Goal: Task Accomplishment & Management: Complete application form

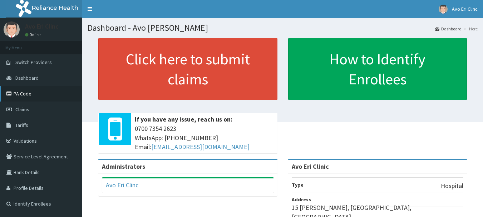
click at [30, 92] on link "PA Code" at bounding box center [41, 94] width 82 height 16
click at [17, 107] on span "Claims" at bounding box center [22, 109] width 14 height 6
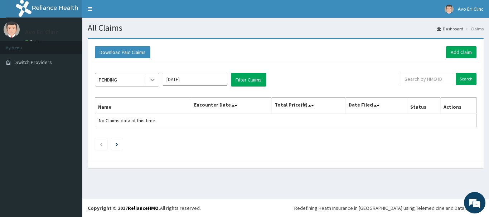
click at [152, 77] on icon at bounding box center [152, 79] width 7 height 7
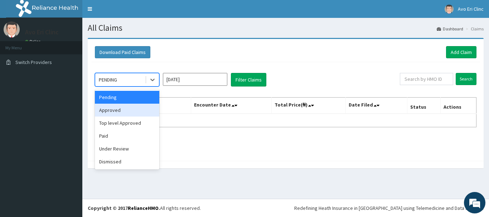
click at [145, 108] on div "Approved" at bounding box center [127, 110] width 64 height 13
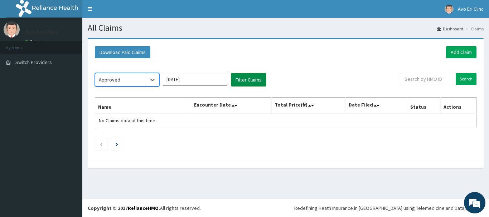
click at [254, 78] on button "Filter Claims" at bounding box center [248, 80] width 35 height 14
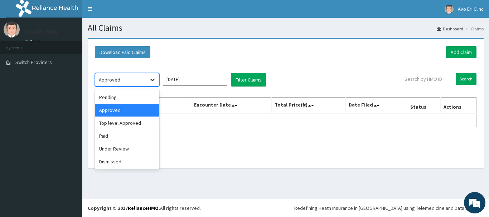
click at [153, 79] on icon at bounding box center [152, 79] width 7 height 7
click at [129, 125] on div "Top level Approved" at bounding box center [127, 123] width 64 height 13
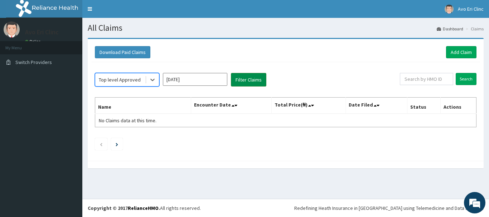
click at [254, 75] on button "Filter Claims" at bounding box center [248, 80] width 35 height 14
click at [246, 77] on button "Filter Claims" at bounding box center [248, 80] width 35 height 14
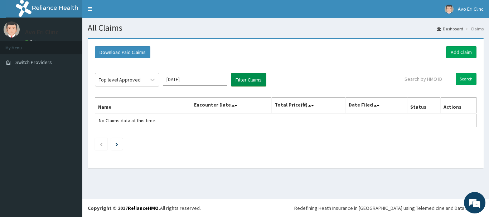
click at [246, 77] on button "Filter Claims" at bounding box center [248, 80] width 35 height 14
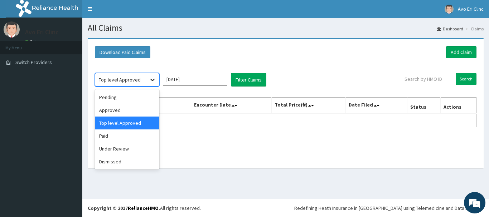
click at [154, 79] on icon at bounding box center [152, 79] width 7 height 7
click at [137, 135] on div "Paid" at bounding box center [127, 135] width 64 height 13
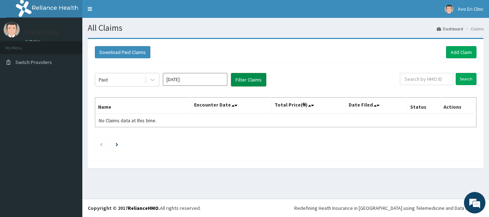
click at [254, 83] on button "Filter Claims" at bounding box center [248, 80] width 35 height 14
click at [253, 82] on button "Filter Claims" at bounding box center [248, 80] width 35 height 14
click at [151, 80] on icon at bounding box center [152, 79] width 7 height 7
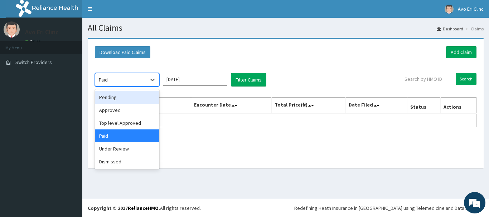
click at [122, 97] on div "Pending" at bounding box center [127, 97] width 64 height 13
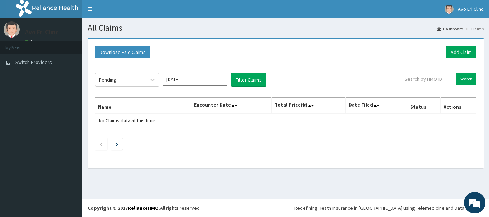
click at [272, 80] on div "Pending Aug 2025 Filter Claims" at bounding box center [247, 80] width 305 height 14
click at [243, 80] on button "Filter Claims" at bounding box center [248, 80] width 35 height 14
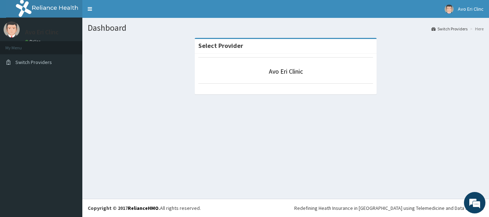
click at [28, 41] on li "My Menu" at bounding box center [41, 47] width 82 height 13
drag, startPoint x: 10, startPoint y: 45, endPoint x: 55, endPoint y: 27, distance: 49.4
click at [11, 45] on li "My Menu" at bounding box center [41, 47] width 82 height 13
click at [57, 26] on div "Avo Eri Clinc Online" at bounding box center [40, 33] width 41 height 24
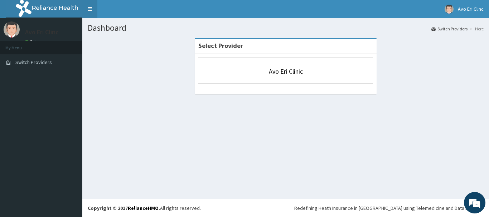
click at [85, 9] on link "Toggle navigation" at bounding box center [89, 9] width 15 height 18
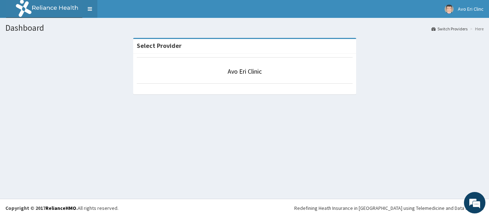
click at [85, 9] on link "Toggle navigation" at bounding box center [89, 9] width 15 height 18
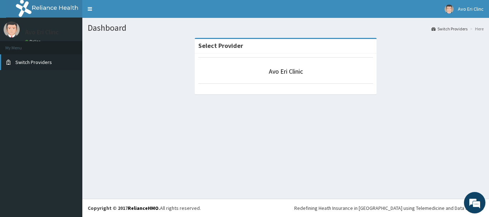
click at [36, 59] on span "Switch Providers" at bounding box center [33, 62] width 36 height 6
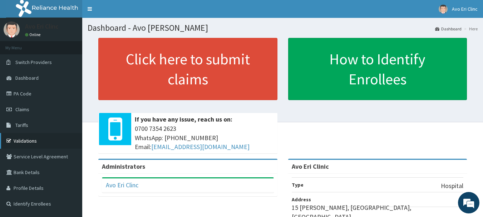
click at [39, 140] on link "Validations" at bounding box center [41, 141] width 82 height 16
click at [24, 95] on link "PA Code" at bounding box center [41, 94] width 82 height 16
click at [18, 107] on span "Claims" at bounding box center [22, 109] width 14 height 6
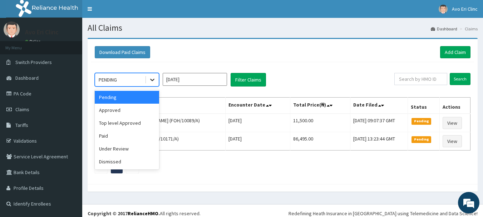
click at [148, 78] on div at bounding box center [152, 79] width 13 height 13
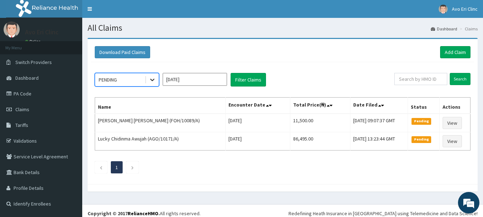
click at [152, 78] on icon at bounding box center [152, 79] width 7 height 7
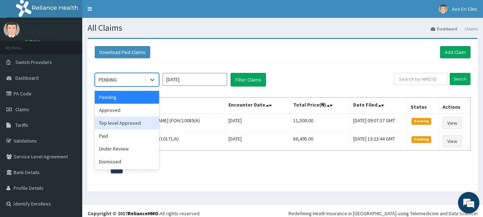
click at [140, 120] on div "Top level Approved" at bounding box center [127, 123] width 64 height 13
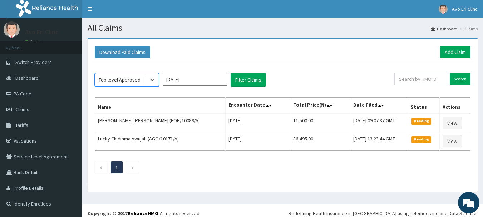
click at [246, 87] on div "option Top level Approved, selected. Select is focused ,type to refine list, pr…" at bounding box center [282, 121] width 383 height 118
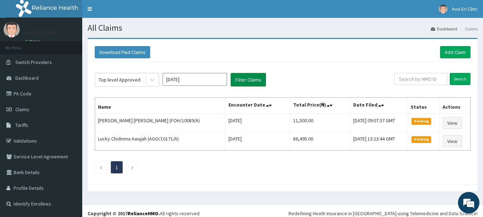
click at [239, 84] on button "Filter Claims" at bounding box center [248, 80] width 35 height 14
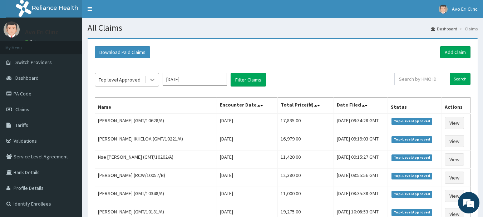
click at [153, 76] on icon at bounding box center [152, 79] width 7 height 7
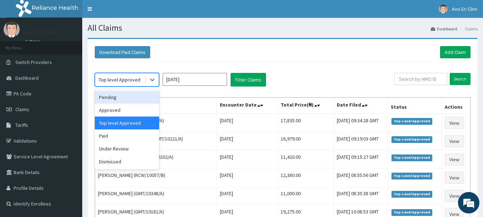
click at [143, 99] on div "Pending" at bounding box center [127, 97] width 64 height 13
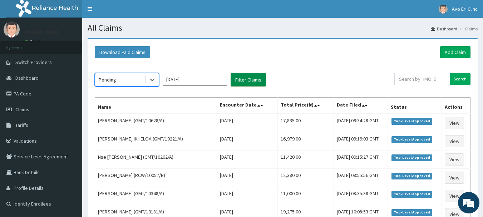
click at [253, 75] on button "Filter Claims" at bounding box center [248, 80] width 35 height 14
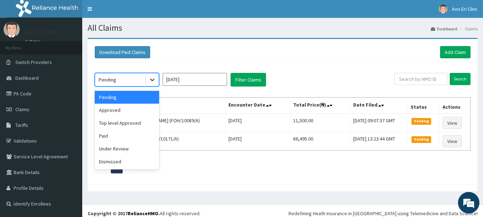
click at [148, 80] on div at bounding box center [152, 79] width 13 height 13
click at [135, 114] on div "Approved" at bounding box center [127, 110] width 64 height 13
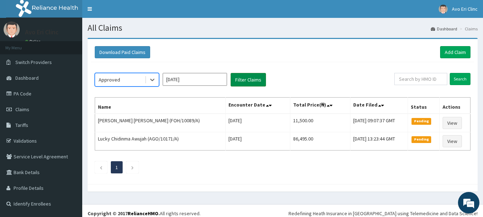
click at [259, 77] on button "Filter Claims" at bounding box center [248, 80] width 35 height 14
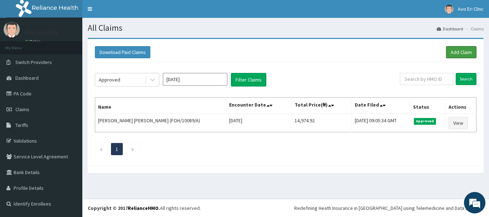
drag, startPoint x: 462, startPoint y: 50, endPoint x: 323, endPoint y: 5, distance: 146.3
click at [462, 50] on link "Add Claim" at bounding box center [461, 52] width 30 height 12
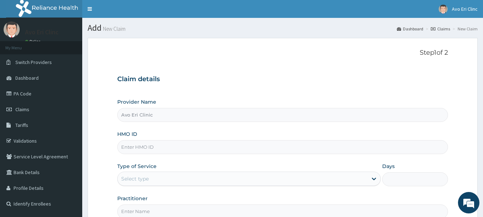
paste input "RLN/10004/A"
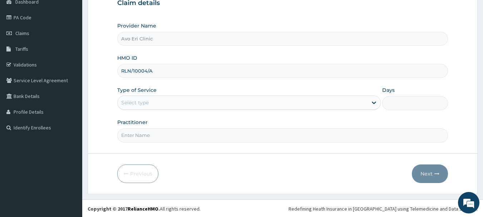
scroll to position [77, 0]
type input "RLN/10004/A"
click at [181, 103] on div "Select type" at bounding box center [243, 101] width 250 height 11
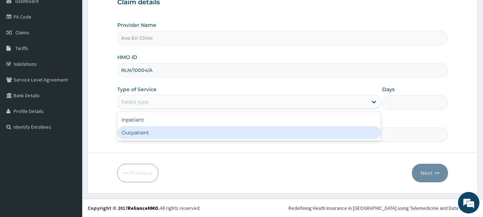
click at [181, 136] on div "Outpatient" at bounding box center [249, 132] width 264 height 13
type input "1"
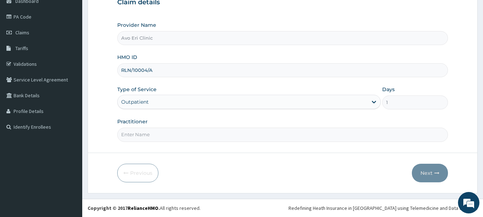
drag, startPoint x: 177, startPoint y: 139, endPoint x: 175, endPoint y: 132, distance: 7.1
click at [177, 139] on input "Practitioner" at bounding box center [282, 135] width 331 height 14
type input "DR JOY"
click at [440, 173] on icon "button" at bounding box center [437, 173] width 5 height 5
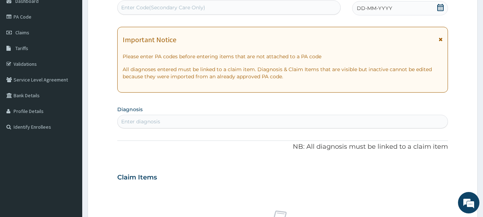
click at [165, 120] on div "Enter diagnosis" at bounding box center [283, 121] width 331 height 11
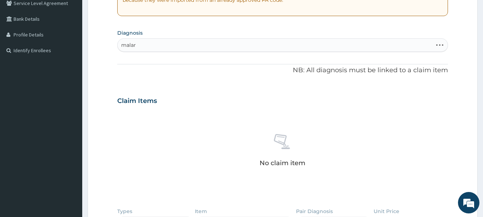
scroll to position [184, 0]
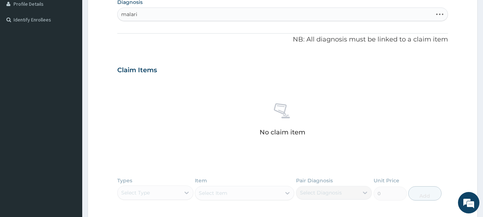
type input "malaria"
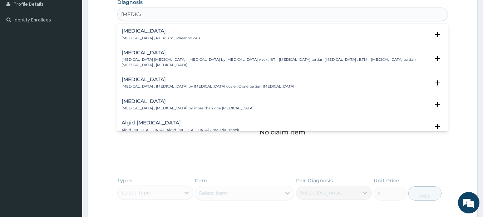
click at [146, 31] on h4 "Malaria" at bounding box center [161, 30] width 79 height 5
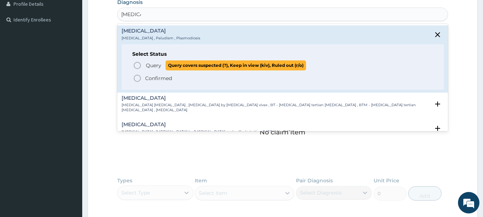
click at [148, 63] on span "Query" at bounding box center [153, 65] width 15 height 7
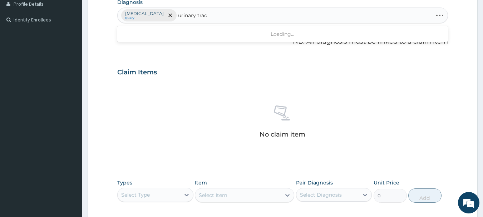
type input "urinary tract"
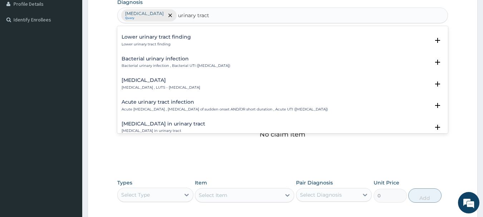
scroll to position [179, 0]
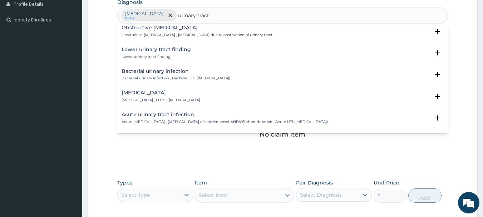
click at [162, 92] on h4 "Lower urinary tract symptoms" at bounding box center [161, 92] width 79 height 5
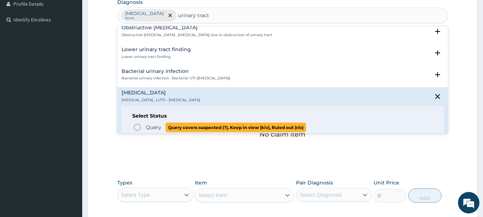
scroll to position [215, 0]
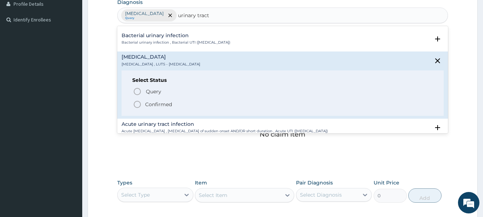
click at [139, 101] on circle "status option filled" at bounding box center [137, 104] width 6 height 6
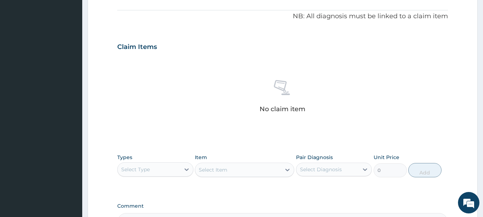
scroll to position [299, 0]
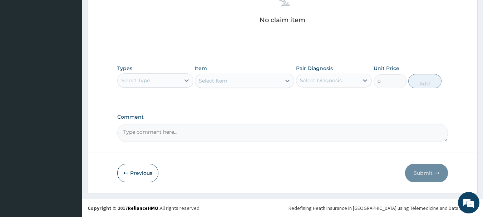
click at [170, 85] on div "Select Type" at bounding box center [149, 80] width 63 height 11
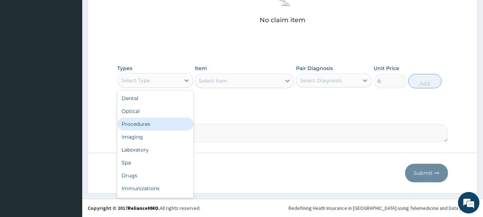
click at [170, 126] on div "Procedures" at bounding box center [155, 124] width 76 height 13
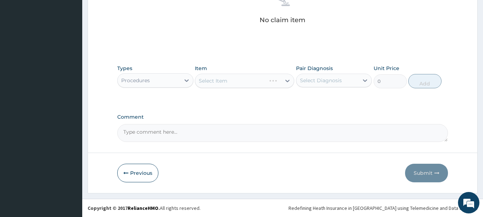
click at [297, 80] on div "Select Diagnosis" at bounding box center [328, 80] width 63 height 11
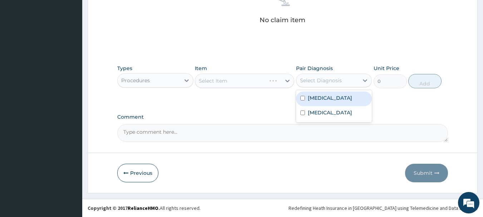
click at [312, 97] on label "Malaria" at bounding box center [330, 97] width 44 height 7
checkbox input "true"
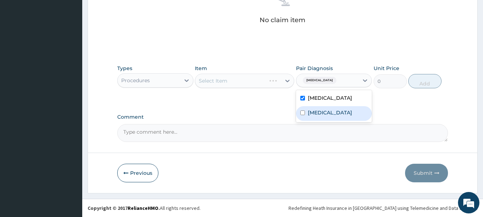
click at [318, 116] on label "Lower urinary tract symptoms" at bounding box center [330, 112] width 44 height 7
checkbox input "true"
click at [240, 77] on div "Select Item" at bounding box center [238, 80] width 86 height 11
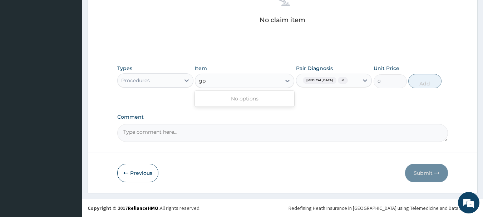
type input "g"
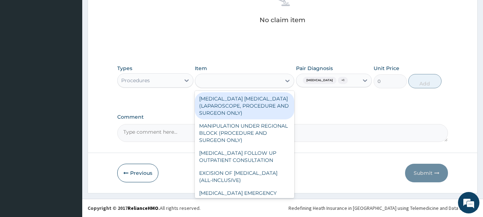
type input "p"
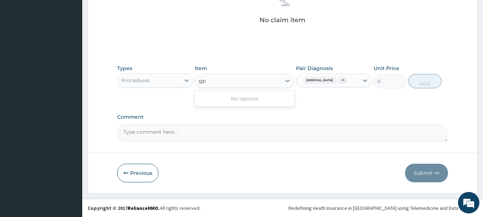
type input "g"
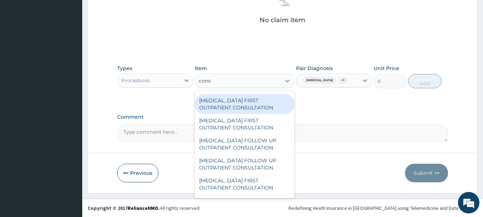
scroll to position [608, 0]
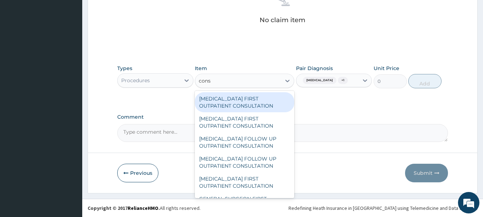
type input "cons"
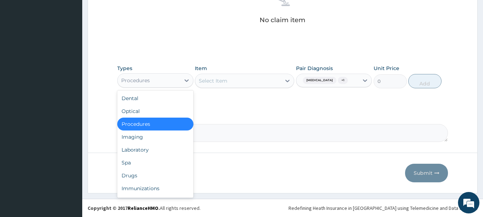
click at [152, 81] on div "Procedures" at bounding box center [149, 80] width 63 height 11
click at [151, 120] on div "Procedures" at bounding box center [155, 124] width 76 height 13
click at [151, 120] on div "Comment" at bounding box center [282, 128] width 331 height 28
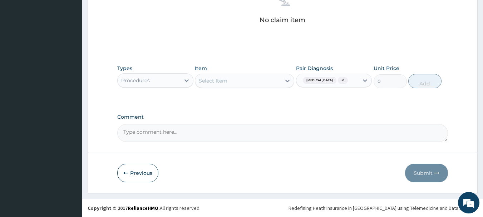
click at [220, 78] on div "Select Item" at bounding box center [213, 80] width 29 height 7
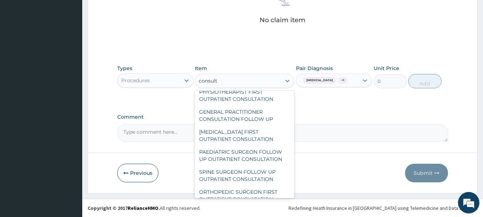
scroll to position [1142, 0]
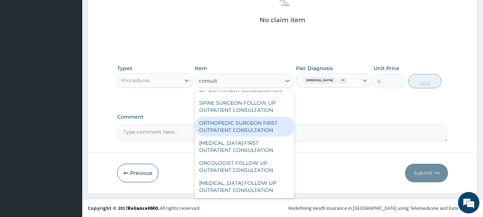
type input "consult"
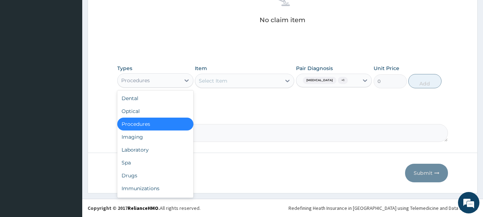
click at [167, 83] on div "Procedures" at bounding box center [149, 80] width 63 height 11
click at [150, 154] on div "Laboratory" at bounding box center [155, 149] width 76 height 13
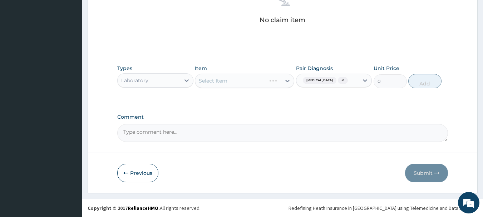
click at [159, 78] on div "Laboratory" at bounding box center [149, 80] width 63 height 11
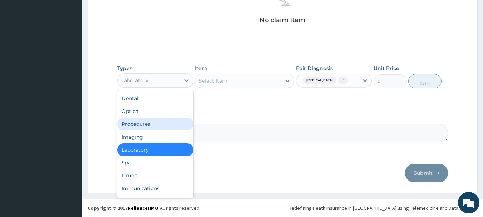
click at [157, 123] on div "Procedures" at bounding box center [155, 124] width 76 height 13
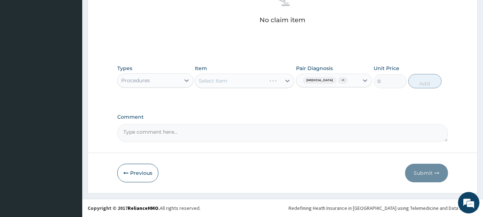
click at [255, 87] on div "Select Item" at bounding box center [244, 81] width 99 height 14
click at [257, 84] on div "Select Item" at bounding box center [238, 80] width 86 height 11
type input "g"
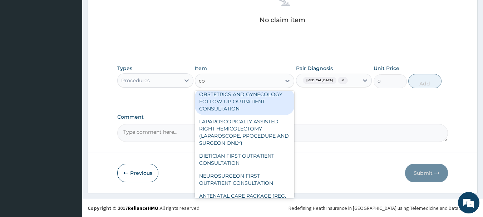
type input "c"
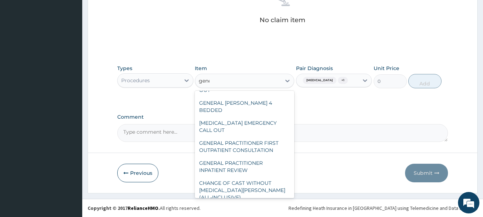
scroll to position [49, 0]
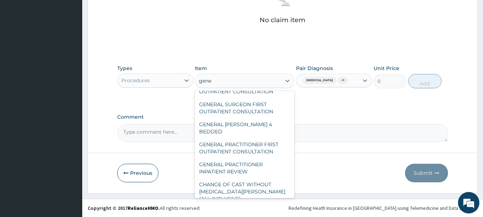
type input "gener"
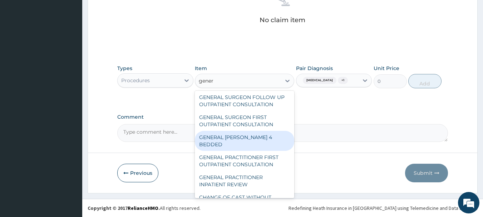
scroll to position [72, 0]
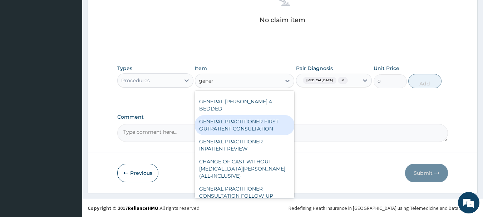
click at [267, 132] on div "GENERAL PRACTITIONER FIRST OUTPATIENT CONSULTATION" at bounding box center [244, 125] width 99 height 20
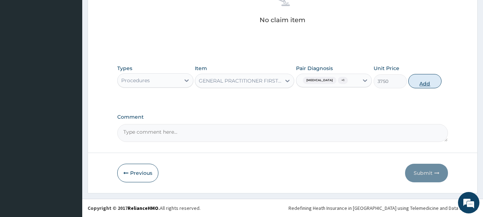
click at [425, 78] on button "Add" at bounding box center [425, 81] width 33 height 14
type input "0"
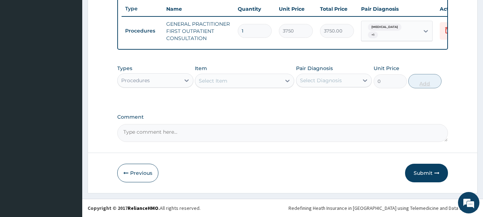
scroll to position [274, 0]
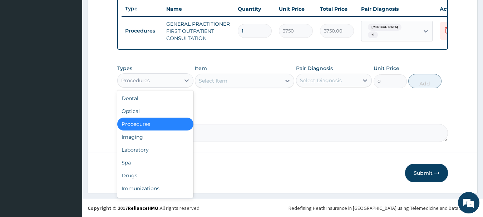
click at [140, 79] on div "Procedures" at bounding box center [135, 80] width 29 height 7
click at [174, 149] on div "Laboratory" at bounding box center [155, 149] width 76 height 13
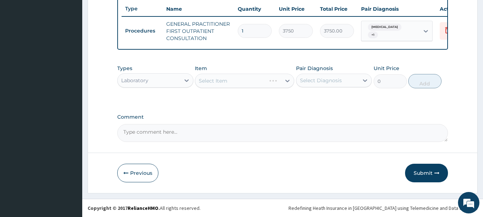
click at [351, 76] on div "Select Diagnosis" at bounding box center [328, 80] width 63 height 11
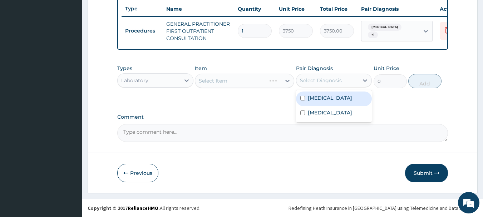
click at [361, 103] on div "Malaria" at bounding box center [334, 99] width 76 height 15
checkbox input "true"
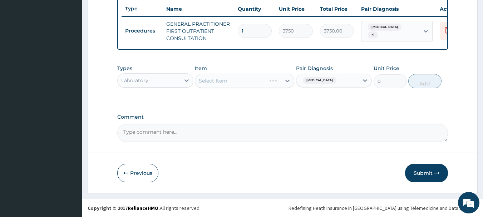
click at [238, 80] on div "Select Item" at bounding box center [244, 81] width 99 height 14
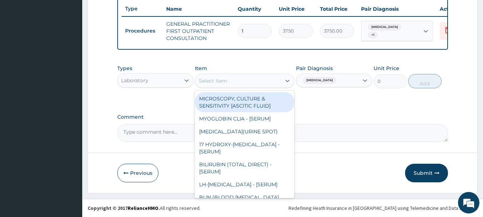
click at [238, 80] on div "Select Item" at bounding box center [238, 80] width 86 height 11
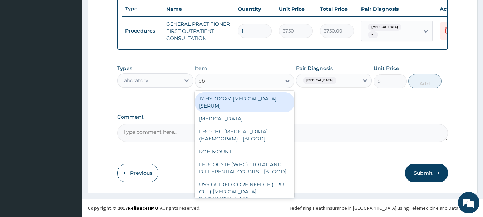
type input "cbc"
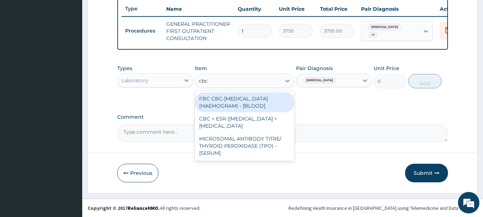
click at [244, 106] on div "FBC CBC-[MEDICAL_DATA] (HAEMOGRAM) - [BLOOD]" at bounding box center [244, 102] width 99 height 20
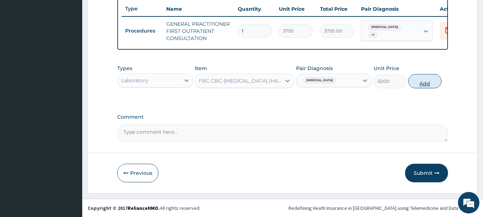
click at [439, 81] on button "Add" at bounding box center [425, 81] width 33 height 14
type input "0"
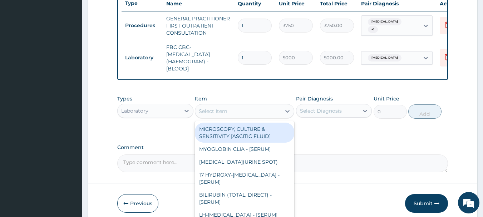
click at [266, 111] on div "Select Item" at bounding box center [238, 111] width 86 height 11
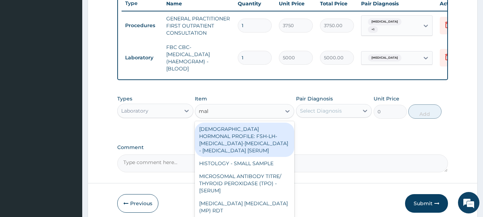
type input "mala"
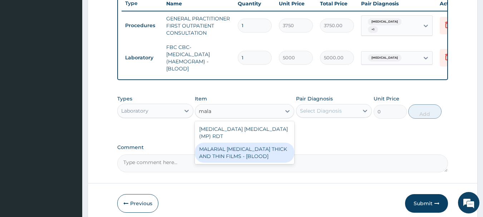
click at [261, 145] on div "MALARIAL [MEDICAL_DATA] THICK AND THIN FILMS - [BLOOD]" at bounding box center [244, 153] width 99 height 20
type input "2187.5"
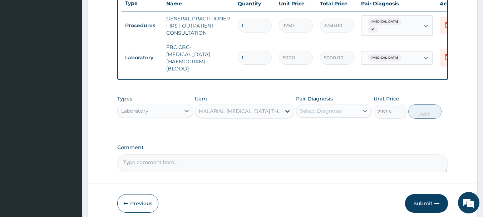
click at [284, 115] on icon at bounding box center [287, 111] width 7 height 7
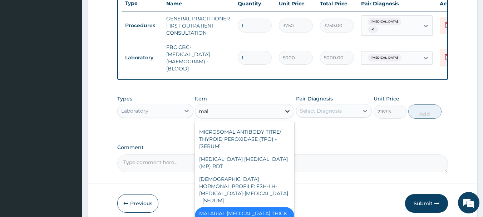
scroll to position [30, 0]
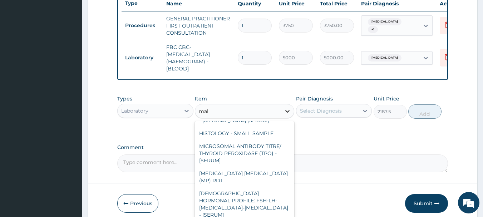
type input "mala"
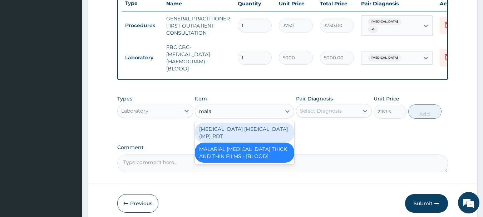
click at [258, 136] on div "[MEDICAL_DATA] [MEDICAL_DATA] (MP) RDT" at bounding box center [244, 133] width 99 height 20
type input "2000"
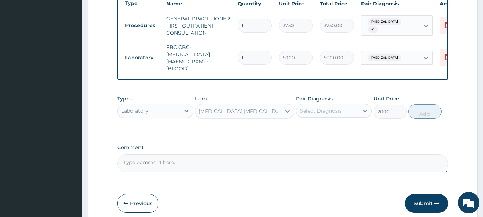
click at [272, 114] on div "[MEDICAL_DATA] [MEDICAL_DATA] (MP) RDT" at bounding box center [240, 111] width 83 height 7
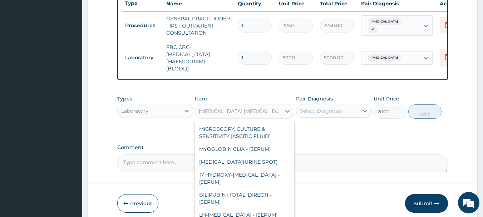
scroll to position [4410, 0]
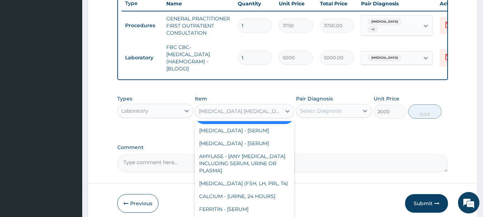
click at [345, 112] on div "Select Diagnosis" at bounding box center [328, 110] width 63 height 11
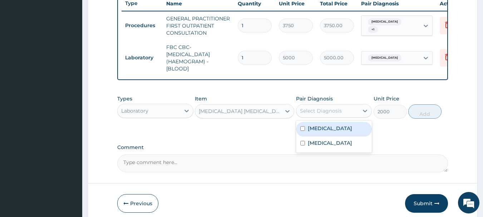
click at [341, 131] on div "Malaria" at bounding box center [334, 129] width 76 height 15
checkbox input "true"
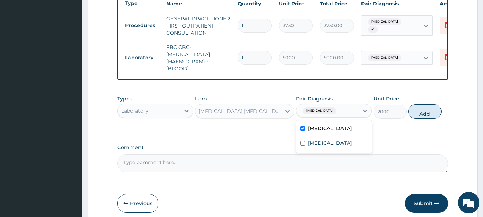
click at [447, 114] on div "Types Laboratory Item MALARIA PARASITE (MP) RDT Pair Diagnosis option Malaria, …" at bounding box center [282, 107] width 331 height 31
click at [429, 114] on button "Add" at bounding box center [425, 111] width 33 height 14
type input "0"
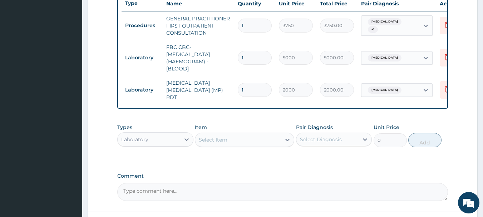
click at [167, 140] on div "Laboratory" at bounding box center [149, 139] width 63 height 11
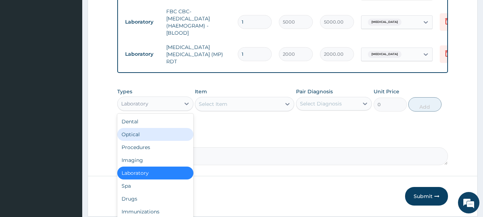
scroll to position [334, 0]
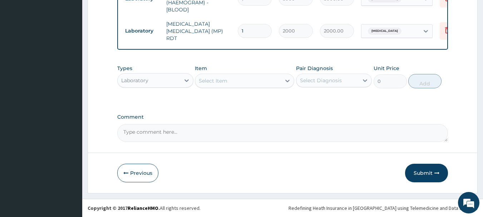
click at [240, 80] on div "Select Item" at bounding box center [238, 80] width 86 height 11
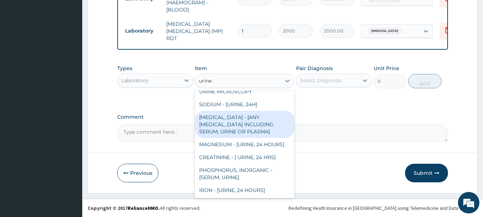
scroll to position [358, 0]
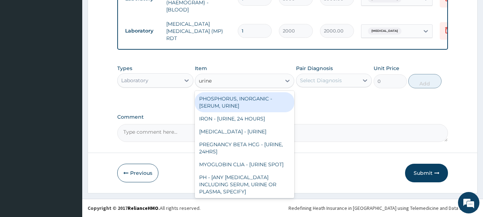
type input "urine"
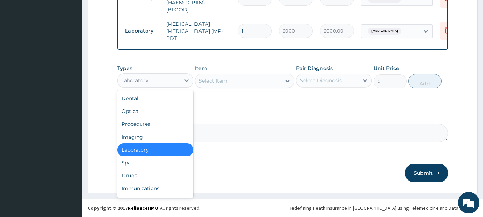
click at [177, 78] on div "Laboratory" at bounding box center [149, 80] width 63 height 11
click at [165, 175] on div "Drugs" at bounding box center [155, 175] width 76 height 13
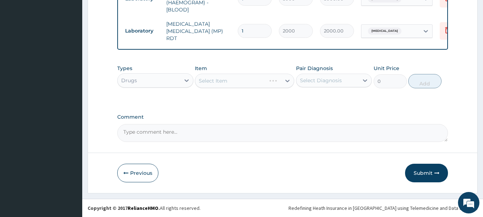
click at [312, 78] on div "Select Diagnosis" at bounding box center [321, 80] width 42 height 7
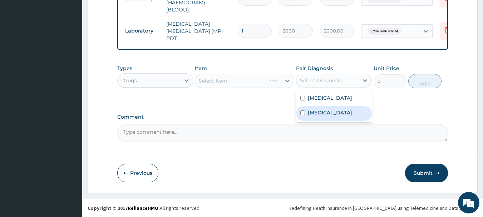
click at [321, 116] on label "Lower urinary tract symptoms" at bounding box center [330, 112] width 44 height 7
checkbox input "true"
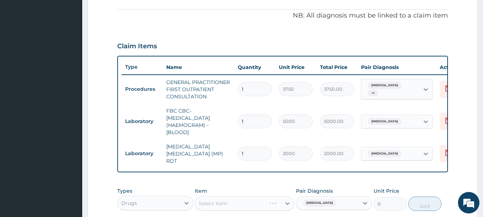
scroll to position [191, 0]
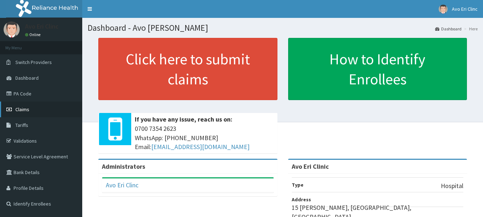
click at [20, 108] on span "Claims" at bounding box center [22, 109] width 14 height 6
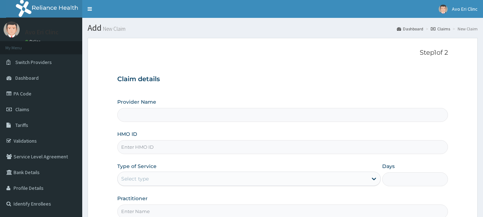
type input "Avo Eri Clinic"
paste input "RLN/10004/A"
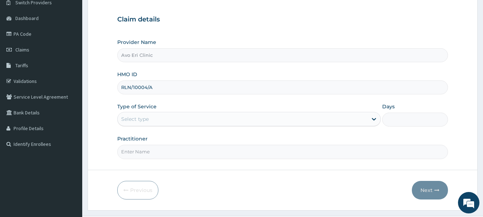
scroll to position [72, 0]
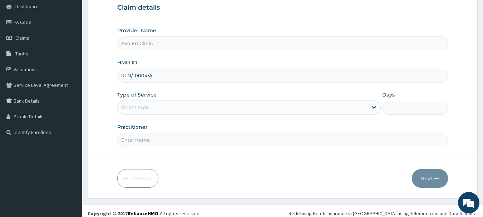
type input "RLN/10004/A"
click at [190, 104] on div "Select type" at bounding box center [243, 107] width 250 height 11
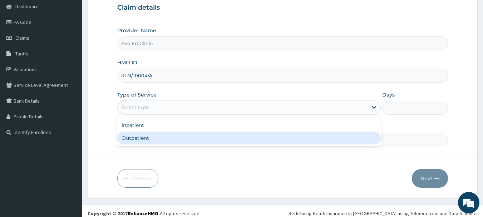
click at [186, 140] on div "Outpatient" at bounding box center [249, 138] width 264 height 13
type input "1"
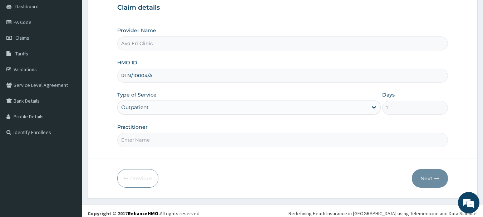
click at [185, 141] on input "Practitioner" at bounding box center [282, 140] width 331 height 14
type input "DR JOY"
click at [430, 172] on button "Next" at bounding box center [430, 178] width 36 height 19
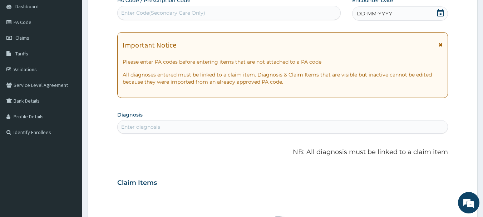
click at [178, 119] on section "Diagnosis Enter diagnosis" at bounding box center [282, 121] width 331 height 24
click at [178, 131] on div "Enter diagnosis" at bounding box center [283, 126] width 331 height 11
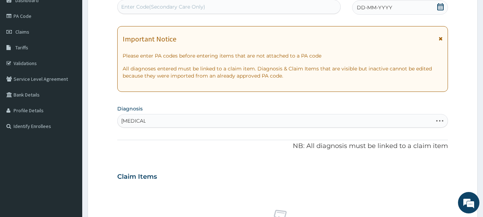
scroll to position [72, 0]
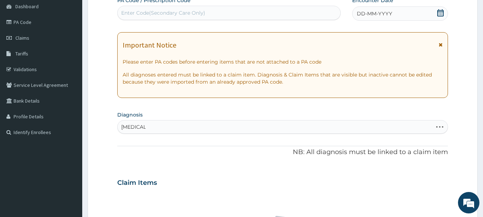
type input "MALARIA"
click at [434, 13] on div "DD-MM-YYYY" at bounding box center [400, 13] width 96 height 14
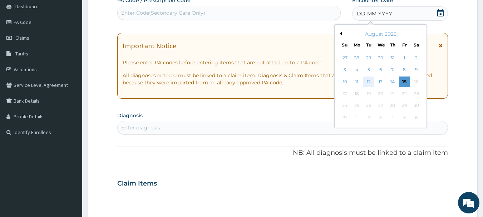
click at [365, 81] on div "12" at bounding box center [369, 82] width 11 height 11
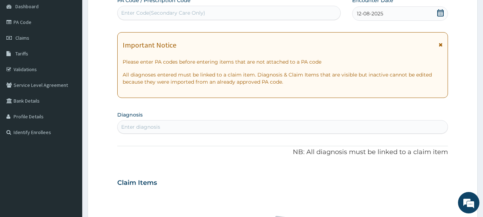
click at [134, 128] on div "Enter diagnosis" at bounding box center [140, 126] width 39 height 7
type input "[MEDICAL_DATA]"
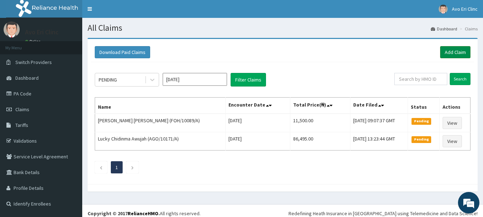
click at [463, 47] on div "Download Paid Claims Add Claim" at bounding box center [282, 53] width 383 height 20
click at [463, 49] on link "Add Claim" at bounding box center [455, 52] width 30 height 12
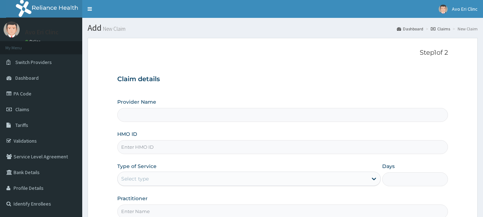
paste input "RLN/10004/A"
type input "RLN/10004/A"
type input "Avo Eri Clinic"
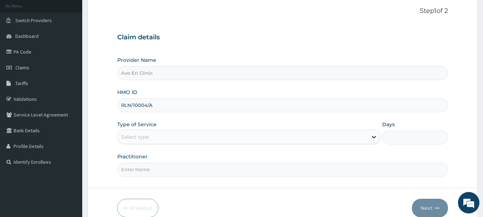
scroll to position [77, 0]
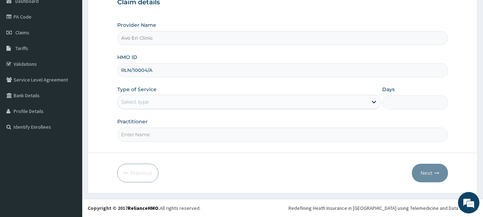
type input "RLN/10004/A"
click at [170, 106] on div "Select type" at bounding box center [243, 101] width 250 height 11
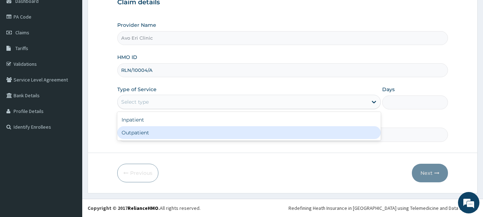
click at [168, 138] on div "Outpatient" at bounding box center [249, 132] width 264 height 13
type input "1"
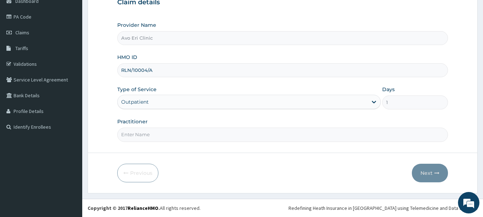
click at [169, 138] on input "Practitioner" at bounding box center [282, 135] width 331 height 14
type input "DR JOY"
click at [443, 170] on button "Next" at bounding box center [430, 173] width 36 height 19
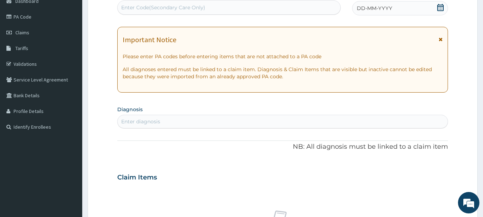
click at [142, 117] on div "Enter diagnosis" at bounding box center [283, 121] width 331 height 11
type input "MALARIA"
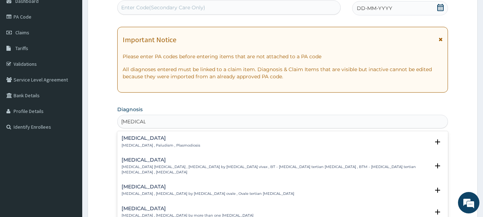
scroll to position [0, 0]
click at [132, 137] on h4 "Malaria" at bounding box center [161, 138] width 79 height 5
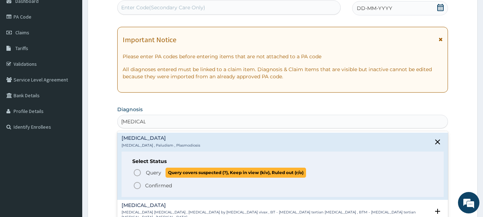
click at [138, 173] on icon "status option query" at bounding box center [137, 172] width 9 height 9
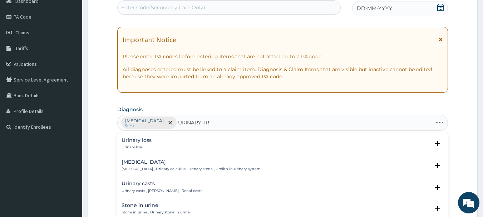
type input "URINARY TRA"
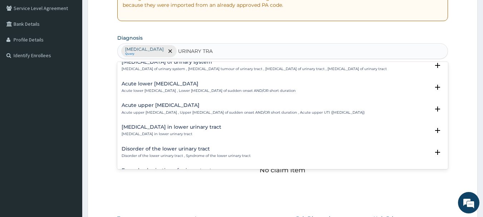
scroll to position [715, 0]
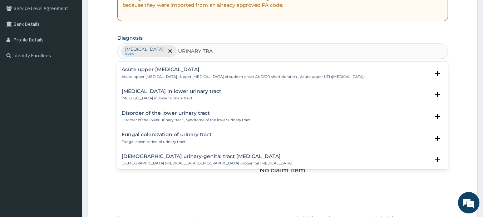
click at [159, 75] on p "Acute upper urinary tract infection , Upper urinary tract infection of sudden o…" at bounding box center [243, 76] width 243 height 5
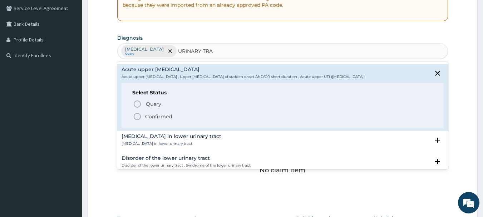
click at [152, 114] on p "Confirmed" at bounding box center [158, 116] width 27 height 7
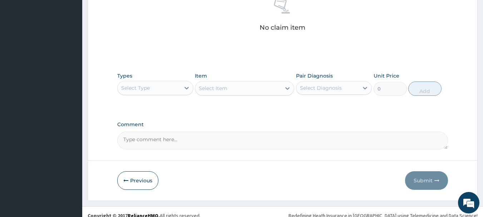
scroll to position [292, 0]
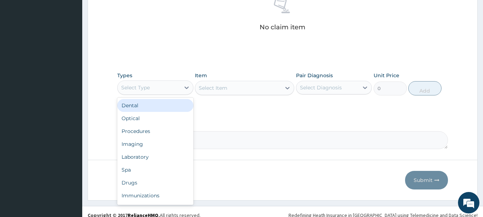
click at [163, 83] on div "Select Type" at bounding box center [149, 87] width 63 height 11
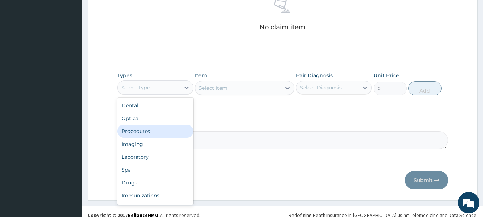
click at [159, 131] on div "Procedures" at bounding box center [155, 131] width 76 height 13
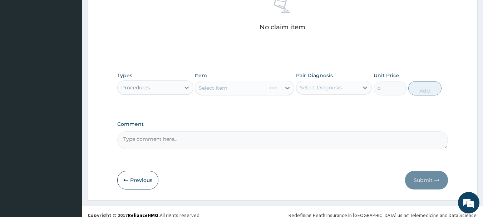
click at [341, 81] on div "Select Diagnosis" at bounding box center [334, 88] width 76 height 14
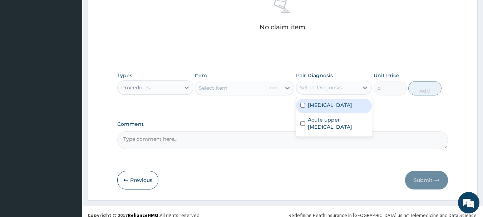
click at [339, 101] on div "Malaria" at bounding box center [334, 106] width 76 height 15
checkbox input "true"
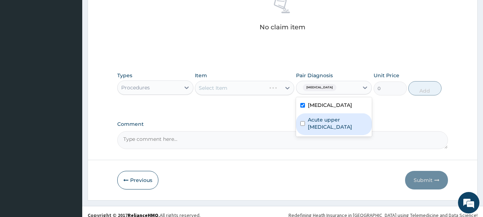
click at [336, 122] on label "Acute upper urinary tract infection" at bounding box center [338, 123] width 60 height 14
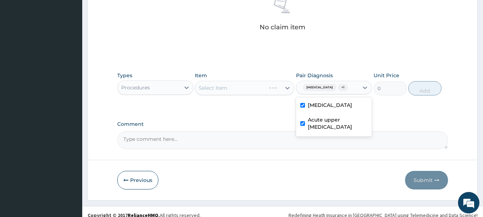
checkbox input "true"
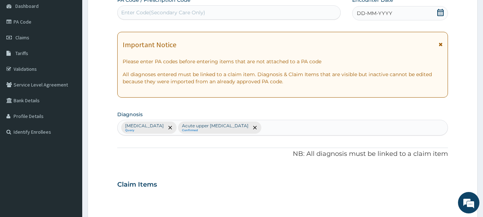
scroll to position [72, 0]
click at [438, 13] on icon at bounding box center [440, 12] width 6 height 7
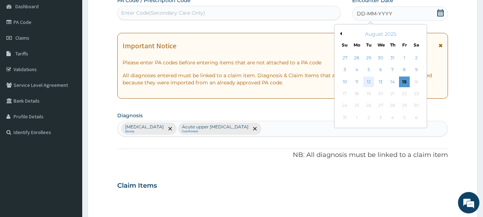
click at [371, 79] on div "12" at bounding box center [369, 82] width 11 height 11
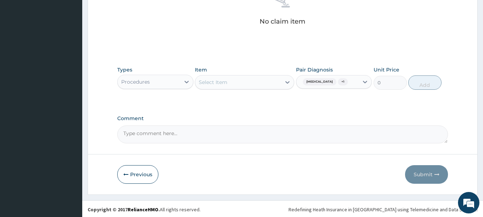
scroll to position [299, 0]
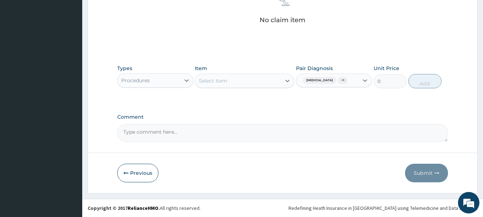
click at [241, 78] on div "Select Item" at bounding box center [238, 80] width 86 height 11
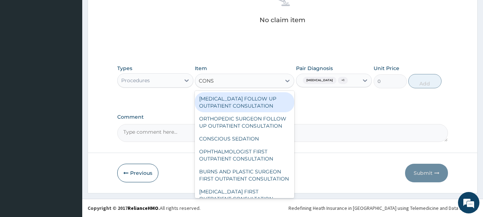
type input "CONSU"
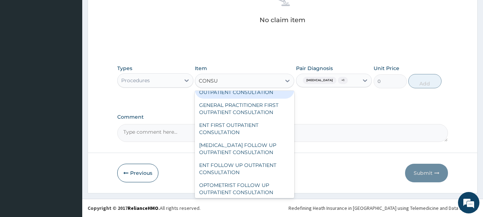
scroll to position [894, 0]
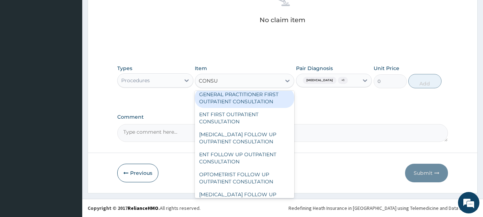
click at [255, 108] on div "GENERAL PRACTITIONER FIRST OUTPATIENT CONSULTATION" at bounding box center [244, 98] width 99 height 20
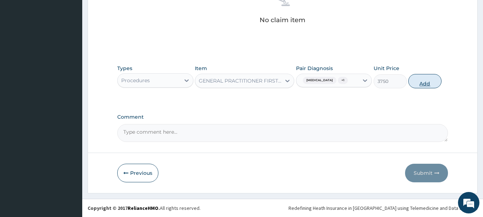
click at [414, 81] on button "Add" at bounding box center [425, 81] width 33 height 14
type input "0"
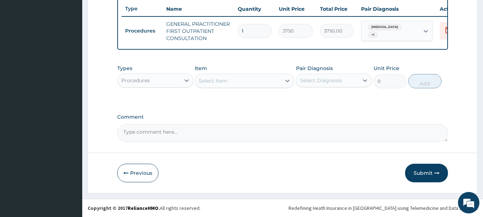
click at [153, 80] on div "Procedures" at bounding box center [149, 80] width 63 height 11
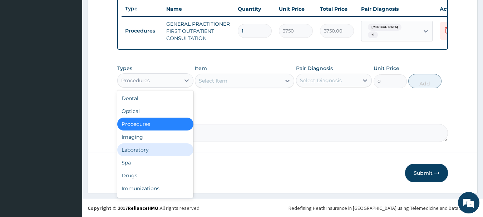
click at [146, 146] on div "Laboratory" at bounding box center [155, 149] width 76 height 13
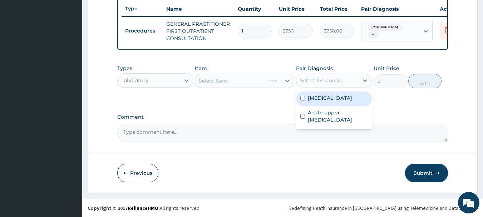
click at [325, 78] on div "Select Diagnosis" at bounding box center [321, 80] width 42 height 7
click at [307, 97] on div "Malaria" at bounding box center [334, 99] width 76 height 15
checkbox input "true"
click at [258, 78] on div "Select Item" at bounding box center [238, 80] width 86 height 11
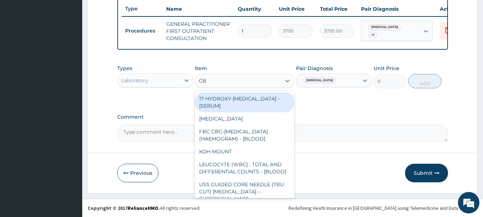
type input "CBC"
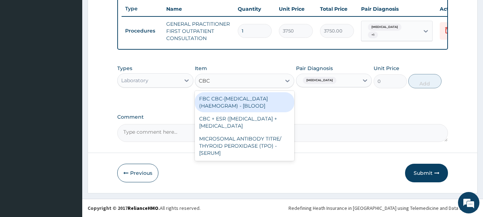
click at [265, 103] on div "FBC CBC-[MEDICAL_DATA] (HAEMOGRAM) - [BLOOD]" at bounding box center [244, 102] width 99 height 20
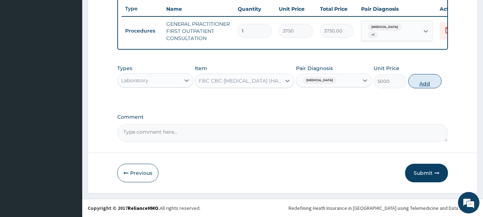
click at [415, 82] on button "Add" at bounding box center [425, 81] width 33 height 14
type input "0"
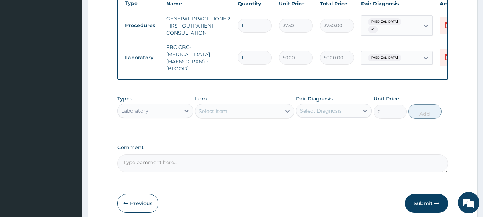
click at [259, 114] on div "Select Item" at bounding box center [238, 111] width 86 height 11
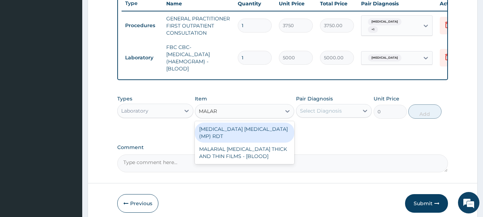
type input "MALARI"
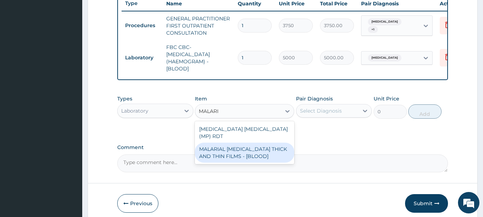
click at [258, 156] on div "MALARIAL [MEDICAL_DATA] THICK AND THIN FILMS - [BLOOD]" at bounding box center [244, 153] width 99 height 20
type input "2187.5"
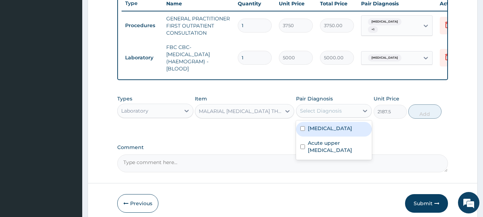
click at [331, 114] on div "Select Diagnosis" at bounding box center [321, 110] width 42 height 7
click at [332, 133] on div "Malaria" at bounding box center [334, 129] width 76 height 15
checkbox input "true"
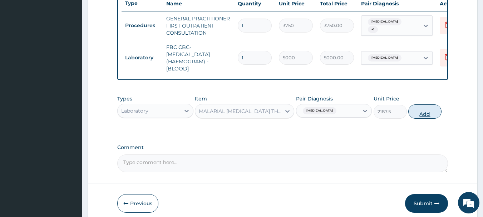
click at [423, 118] on button "Add" at bounding box center [425, 111] width 33 height 14
type input "0"
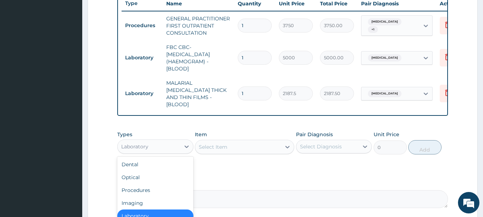
click at [177, 144] on div "Laboratory" at bounding box center [149, 146] width 63 height 11
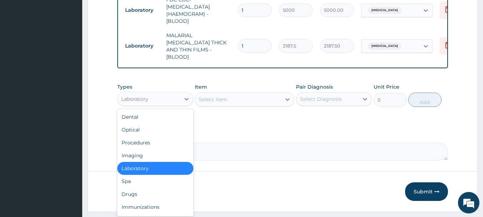
scroll to position [338, 0]
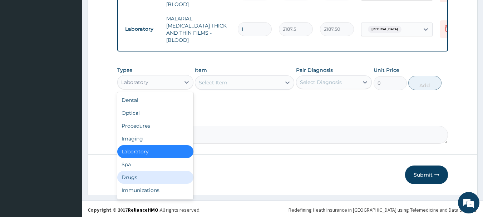
click at [143, 176] on div "Drugs" at bounding box center [155, 177] width 76 height 13
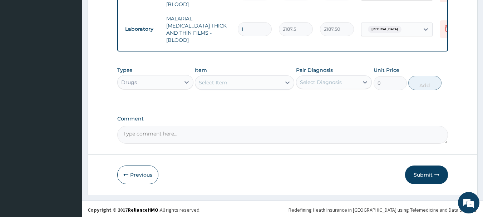
click at [205, 83] on div "Select Item" at bounding box center [213, 82] width 29 height 7
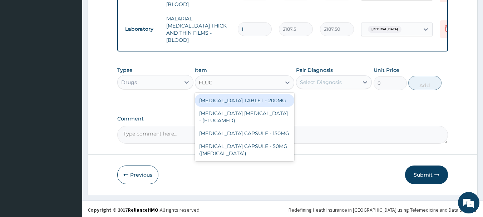
type input "FLUCO"
click at [256, 97] on div "FLUCONAZOLE TABLET - 200MG" at bounding box center [244, 100] width 99 height 13
type input "532"
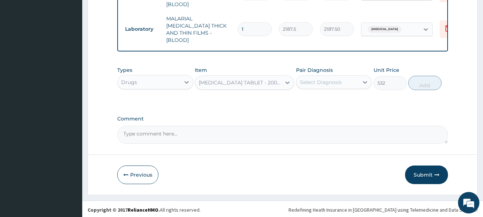
click at [316, 82] on div "Select Diagnosis" at bounding box center [321, 82] width 42 height 7
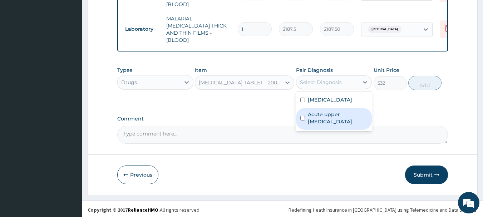
click at [322, 119] on label "Acute upper urinary tract infection" at bounding box center [338, 118] width 60 height 14
checkbox input "true"
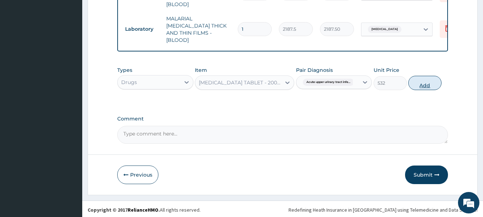
click at [433, 81] on button "Add" at bounding box center [425, 83] width 33 height 14
type input "0"
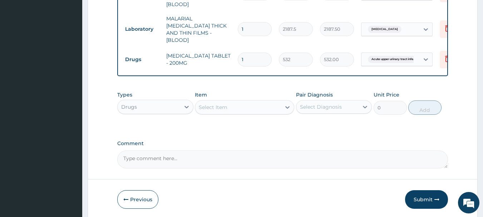
type input "10"
type input "5320.00"
type input "10"
click at [266, 103] on div "Select Item" at bounding box center [238, 107] width 86 height 11
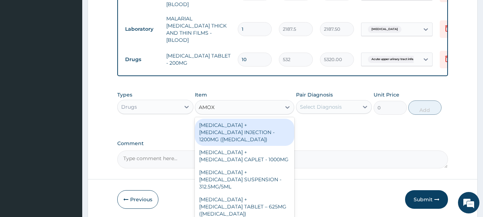
type input "AMOXI"
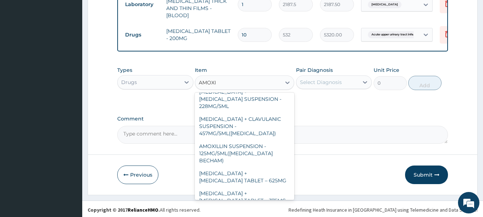
scroll to position [207, 0]
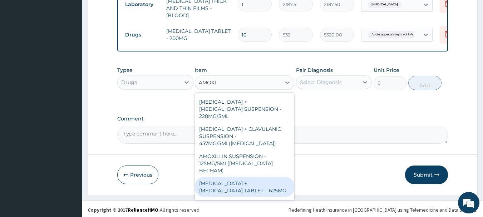
click at [246, 177] on div "[MEDICAL_DATA] + [MEDICAL_DATA] TABLET – 625MG" at bounding box center [244, 187] width 99 height 20
type input "420"
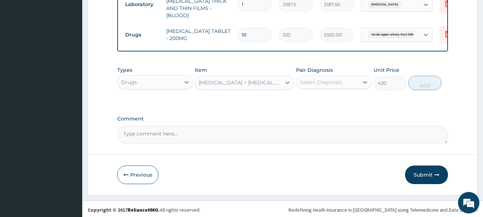
click at [265, 80] on div "[MEDICAL_DATA] + [MEDICAL_DATA] TABLET – 625MG" at bounding box center [240, 82] width 83 height 7
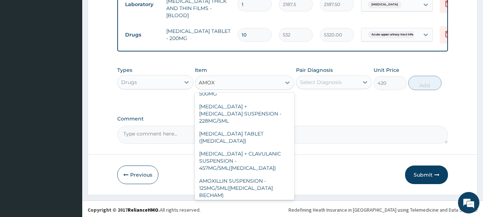
type input "AMOXI"
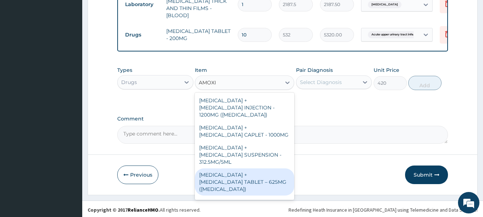
scroll to position [36, 0]
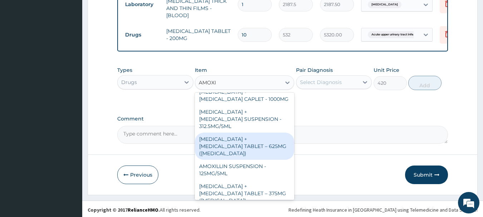
click at [231, 142] on div "[MEDICAL_DATA] + [MEDICAL_DATA] TABLET – 625MG ([MEDICAL_DATA])" at bounding box center [244, 146] width 99 height 27
type input "672"
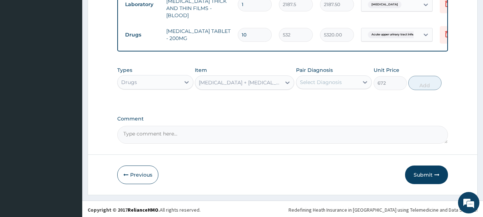
click at [323, 79] on div "Select Diagnosis" at bounding box center [321, 82] width 42 height 7
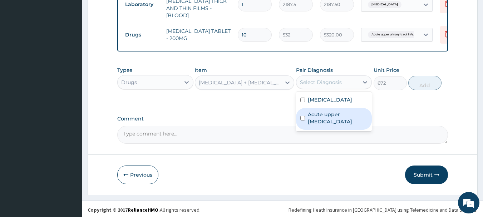
click at [319, 116] on label "Acute upper urinary tract infection" at bounding box center [338, 118] width 60 height 14
checkbox input "true"
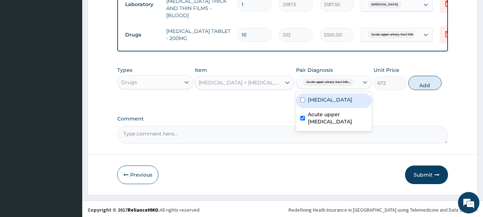
click at [415, 85] on button "Add" at bounding box center [425, 83] width 33 height 14
type input "0"
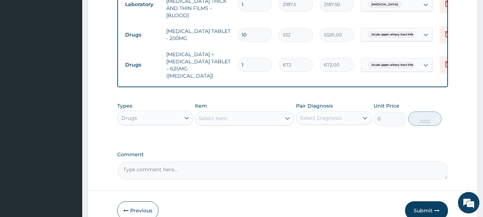
type input "14"
type input "9408.00"
type input "14"
click at [261, 120] on div "Select Item" at bounding box center [238, 118] width 86 height 11
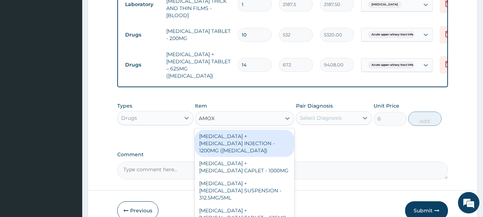
type input "AMOXI"
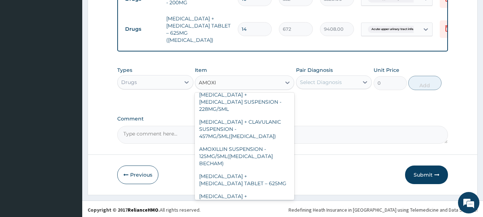
scroll to position [243, 0]
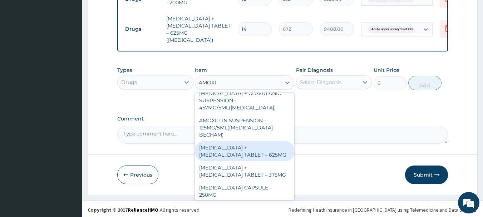
click at [229, 141] on div "[MEDICAL_DATA] + [MEDICAL_DATA] TABLET – 625MG" at bounding box center [244, 151] width 99 height 20
type input "420"
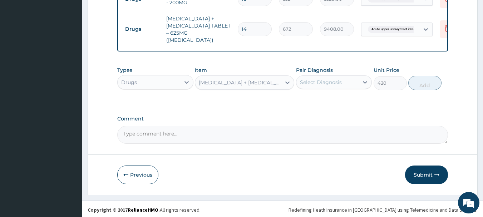
drag, startPoint x: 325, startPoint y: 71, endPoint x: 323, endPoint y: 77, distance: 5.6
click at [325, 72] on div "Pair Diagnosis Select Diagnosis" at bounding box center [334, 79] width 76 height 24
click at [323, 79] on div "Select Diagnosis" at bounding box center [321, 82] width 42 height 7
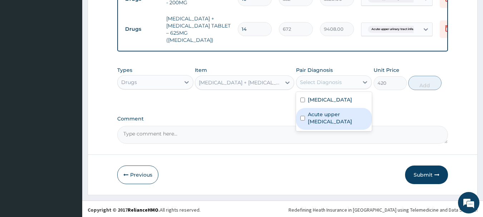
click at [329, 117] on label "Acute upper urinary tract infection" at bounding box center [338, 118] width 60 height 14
checkbox input "true"
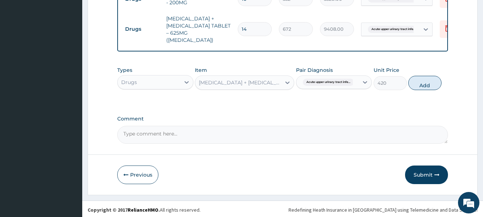
click at [421, 85] on button "Add" at bounding box center [425, 83] width 33 height 14
type input "0"
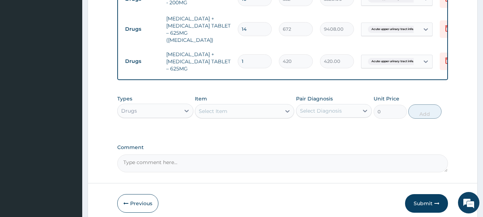
type input "14"
type input "5880.00"
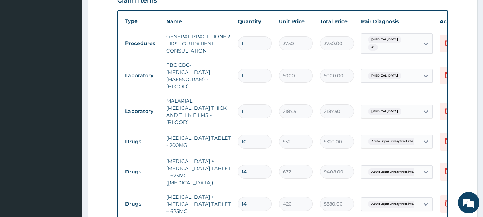
scroll to position [256, 0]
type input "14"
drag, startPoint x: 205, startPoint y: 96, endPoint x: 465, endPoint y: 123, distance: 261.8
click at [465, 123] on form "Step 2 of 2 PA Code / Prescription Code Enter Code(Secondary Care Only) Encount…" at bounding box center [283, 74] width 390 height 585
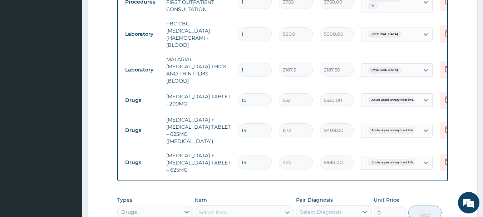
scroll to position [300, 0]
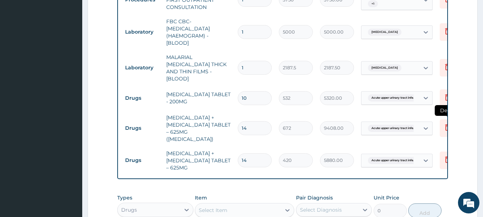
click at [443, 127] on icon at bounding box center [448, 128] width 16 height 18
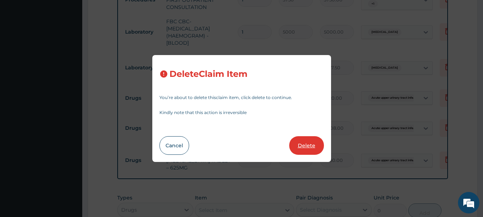
click at [303, 151] on button "Delete" at bounding box center [306, 145] width 35 height 19
type input "420"
type input "5880.00"
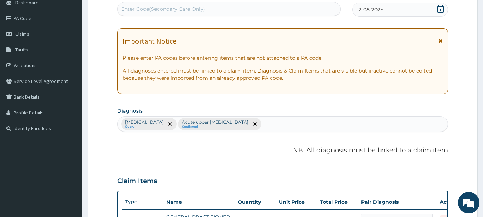
scroll to position [392, 0]
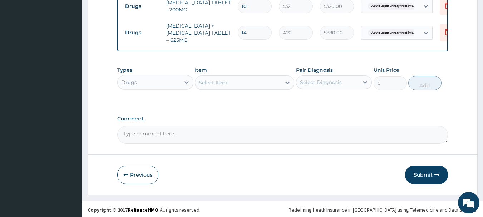
click at [421, 173] on button "Submit" at bounding box center [426, 175] width 43 height 19
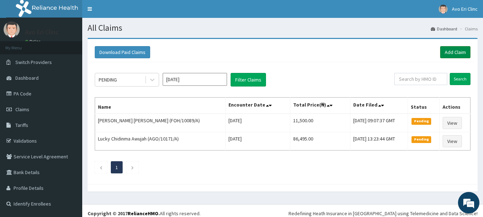
click at [448, 52] on link "Add Claim" at bounding box center [455, 52] width 30 height 12
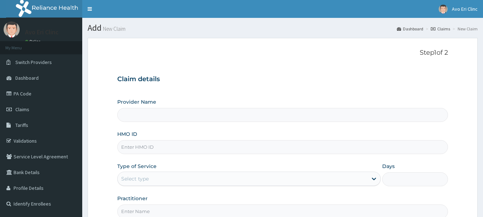
type input "Avo Eri Clinic"
paste input "GMT/10336/A"
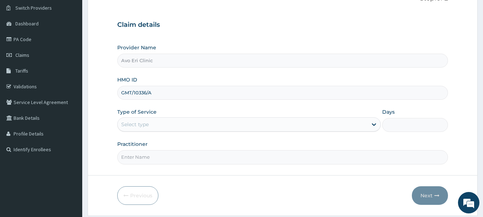
scroll to position [77, 0]
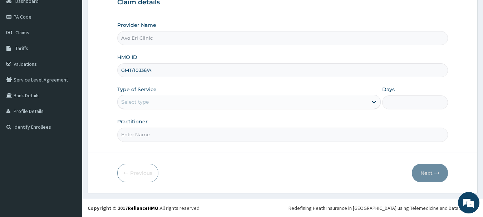
type input "GMT/10336/A"
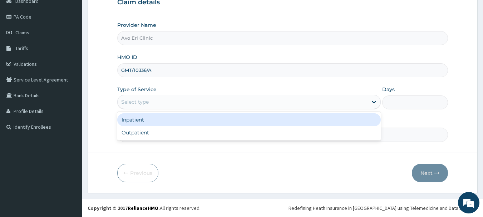
click at [186, 108] on div "Select type" at bounding box center [249, 102] width 264 height 14
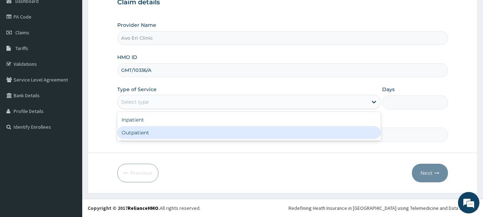
click at [185, 133] on div "Outpatient" at bounding box center [249, 132] width 264 height 13
type input "1"
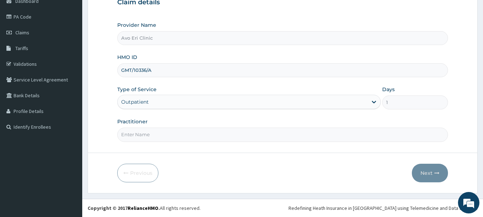
drag, startPoint x: 180, startPoint y: 136, endPoint x: 171, endPoint y: 137, distance: 9.3
click at [179, 137] on input "Practitioner" at bounding box center [282, 135] width 331 height 14
type input "DR JOY"
click at [428, 173] on button "Next" at bounding box center [430, 173] width 36 height 19
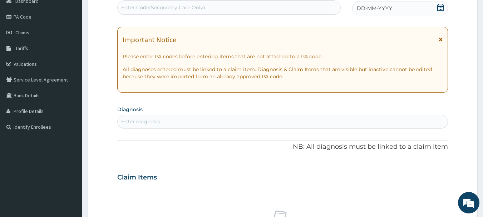
click at [216, 12] on div "Enter Code(Secondary Care Only)" at bounding box center [229, 7] width 223 height 11
paste input "PA/792263"
type input "PA/792263"
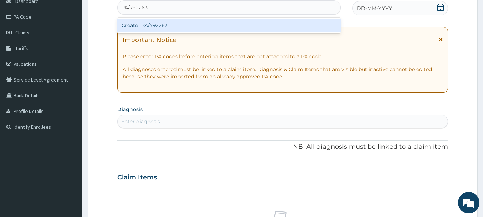
click at [227, 28] on div "Create "PA/792263"" at bounding box center [229, 25] width 224 height 13
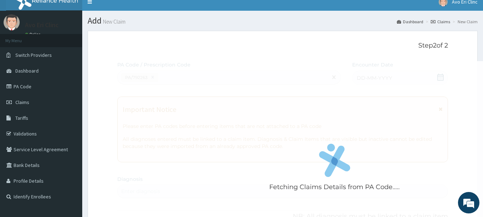
scroll to position [0, 0]
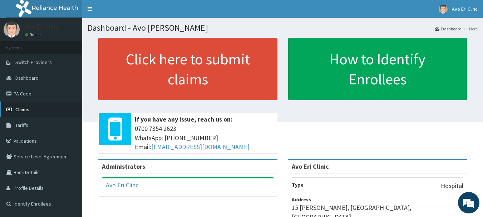
click at [10, 109] on icon at bounding box center [9, 109] width 7 height 5
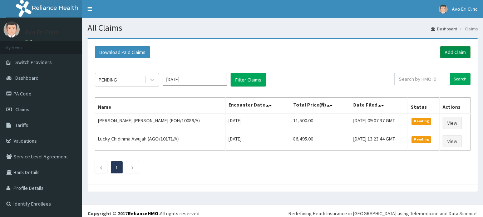
click at [464, 53] on link "Add Claim" at bounding box center [455, 52] width 30 height 12
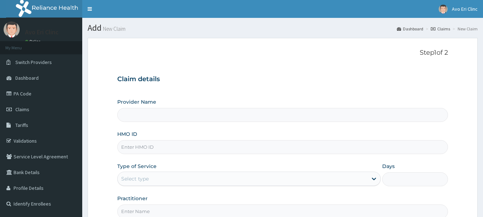
paste input "GMT/10336/A"
type input "GMT/10336/A"
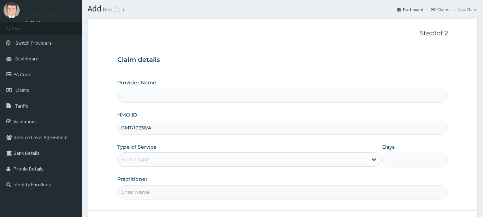
type input "Avo Eri Clinic"
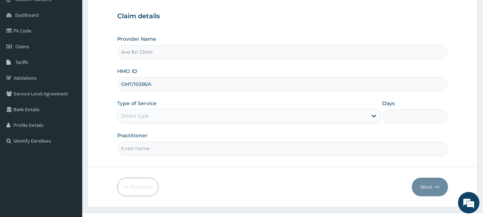
scroll to position [77, 0]
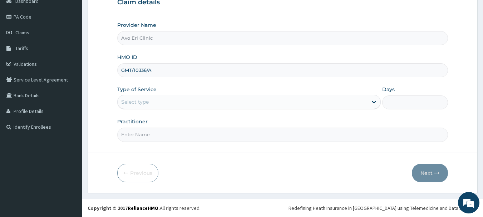
type input "GMT/10336/A"
click at [183, 99] on div "Select type" at bounding box center [243, 101] width 250 height 11
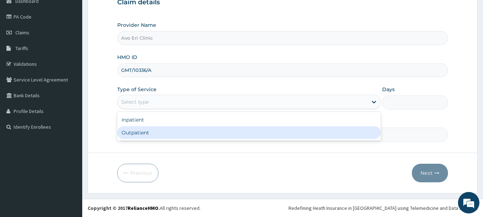
click at [175, 131] on div "Outpatient" at bounding box center [249, 132] width 264 height 13
type input "1"
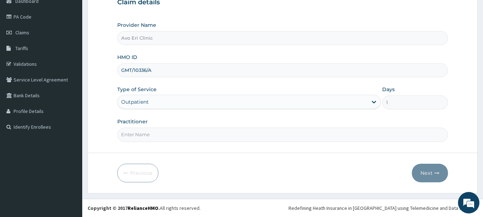
drag, startPoint x: 175, startPoint y: 135, endPoint x: 175, endPoint y: 141, distance: 6.4
click at [175, 135] on input "Practitioner" at bounding box center [282, 135] width 331 height 14
type input "DR JOY"
click at [428, 171] on button "Next" at bounding box center [430, 173] width 36 height 19
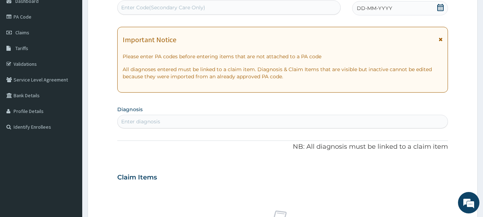
drag, startPoint x: 172, startPoint y: 6, endPoint x: 200, endPoint y: 0, distance: 28.1
click at [182, 6] on div "Enter Code(Secondary Care Only)" at bounding box center [163, 7] width 84 height 7
paste input "PA/792263"
type input "PA/792263"
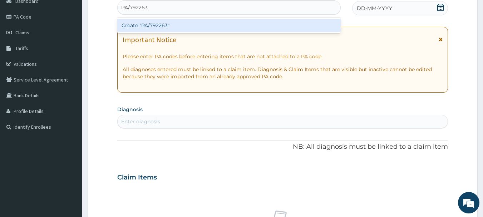
click at [308, 25] on div "Create "PA/792263"" at bounding box center [229, 25] width 224 height 13
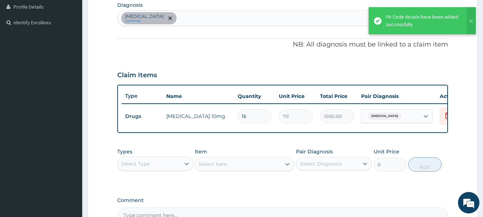
scroll to position [159, 0]
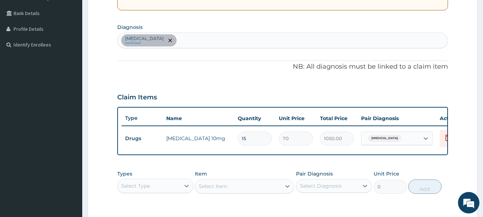
click at [206, 44] on div "Essential hypertension confirmed" at bounding box center [283, 40] width 331 height 15
type input "HYPERGLYCEMIA"
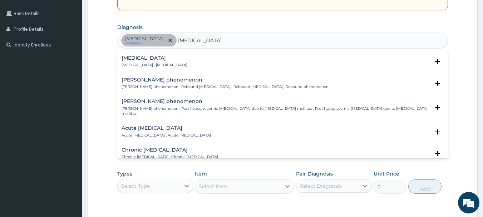
click at [174, 55] on h4 "Hyperglycemia" at bounding box center [155, 57] width 66 height 5
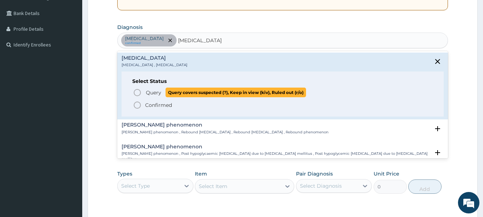
click at [140, 95] on circle "status option query" at bounding box center [137, 92] width 6 height 6
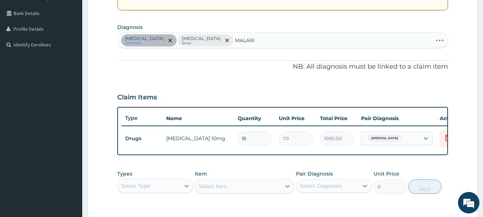
type input "MALARIA"
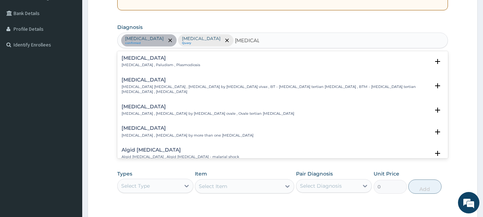
click at [157, 59] on h4 "Malaria" at bounding box center [161, 57] width 79 height 5
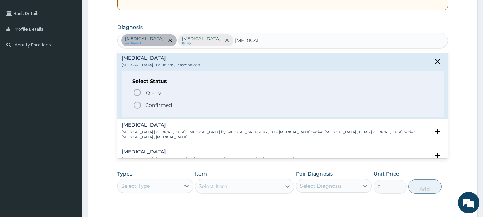
click at [154, 103] on p "Confirmed" at bounding box center [158, 105] width 27 height 7
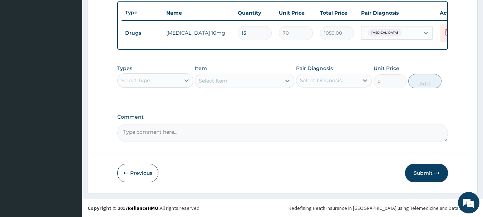
scroll to position [270, 0]
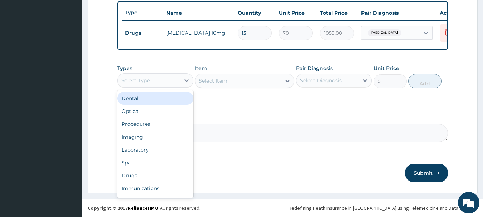
click at [173, 82] on div "Select Type" at bounding box center [149, 80] width 63 height 11
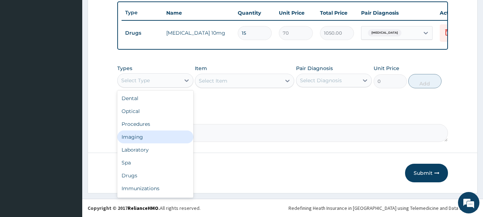
click at [158, 131] on div "Imaging" at bounding box center [155, 137] width 76 height 13
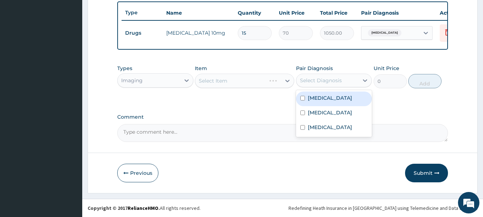
drag, startPoint x: 321, startPoint y: 79, endPoint x: 323, endPoint y: 96, distance: 16.9
click at [321, 79] on div "Select Diagnosis" at bounding box center [321, 80] width 42 height 7
drag, startPoint x: 323, startPoint y: 97, endPoint x: 319, endPoint y: 110, distance: 13.4
click at [322, 97] on label "Essential hypertension" at bounding box center [330, 97] width 44 height 7
checkbox input "true"
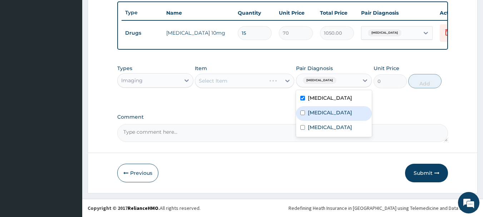
click at [319, 115] on label "Hyperglycemia" at bounding box center [330, 112] width 44 height 7
checkbox input "true"
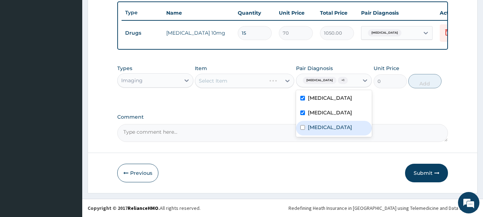
click at [314, 129] on div "Malaria" at bounding box center [334, 128] width 76 height 15
checkbox input "true"
click at [242, 80] on div "Select Item" at bounding box center [238, 80] width 86 height 11
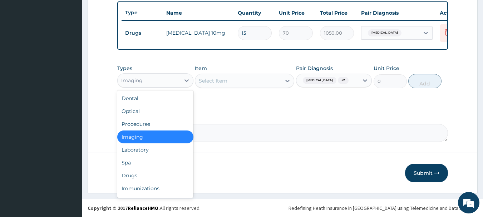
click at [170, 78] on div "Imaging" at bounding box center [149, 80] width 63 height 11
click at [154, 123] on div "Procedures" at bounding box center [155, 124] width 76 height 13
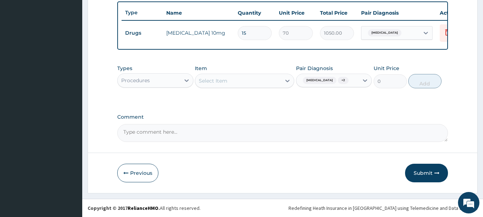
click at [250, 83] on div "Select Item" at bounding box center [238, 80] width 86 height 11
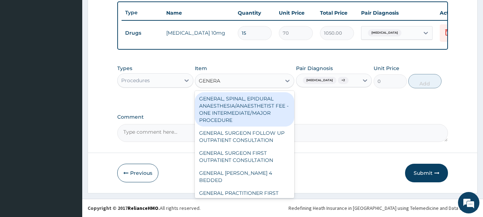
type input "GENERAL"
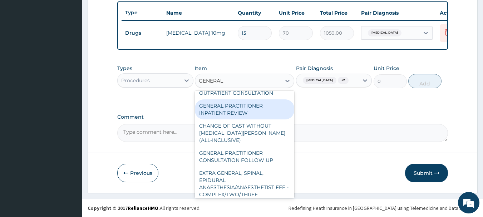
scroll to position [72, 0]
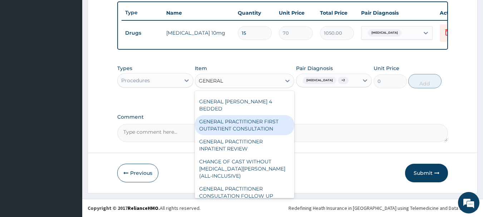
click at [251, 128] on div "GENERAL PRACTITIONER FIRST OUTPATIENT CONSULTATION" at bounding box center [244, 125] width 99 height 20
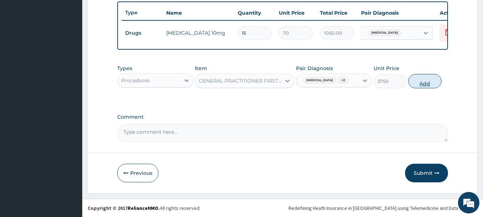
click at [428, 88] on button "Add" at bounding box center [425, 81] width 33 height 14
type input "0"
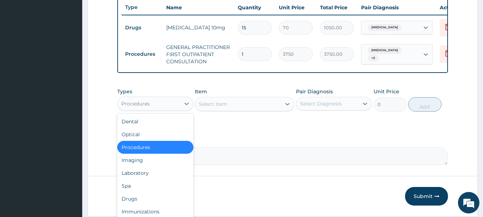
click at [171, 109] on div "Procedures" at bounding box center [149, 103] width 63 height 11
click at [165, 176] on div "Laboratory" at bounding box center [155, 173] width 76 height 13
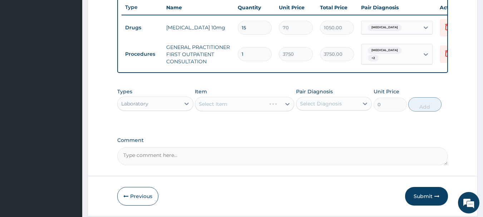
click at [343, 108] on div "Select Diagnosis" at bounding box center [328, 103] width 63 height 11
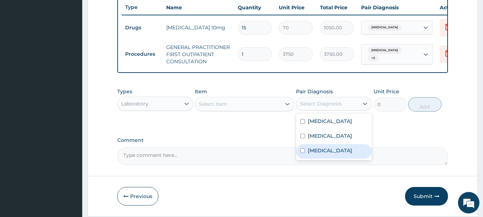
click at [328, 155] on div "Malaria" at bounding box center [334, 151] width 76 height 15
checkbox input "true"
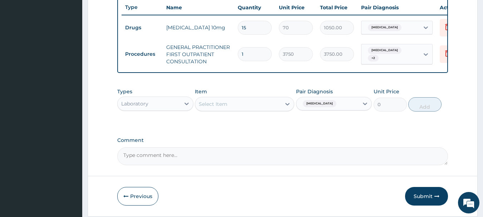
click at [255, 126] on div "Types Laboratory Item Select Item Pair Diagnosis Malaria Unit Price 0 Add" at bounding box center [282, 104] width 331 height 41
click at [251, 106] on div "Select Item" at bounding box center [238, 103] width 86 height 11
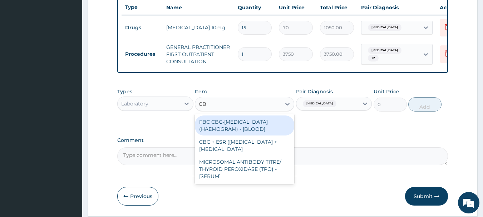
type input "CBC"
click at [255, 136] on div "FBC CBC-[MEDICAL_DATA] (HAEMOGRAM) - [BLOOD]" at bounding box center [244, 126] width 99 height 20
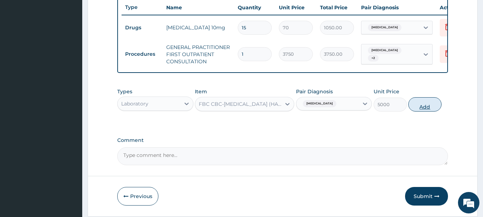
click at [427, 110] on button "Add" at bounding box center [425, 104] width 33 height 14
type input "0"
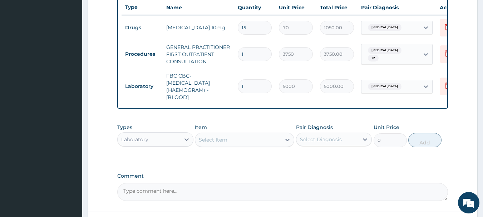
click at [260, 146] on div "Select Item" at bounding box center [238, 139] width 86 height 11
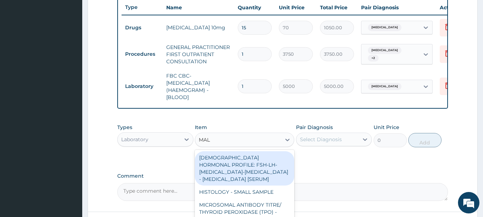
type input "MALA"
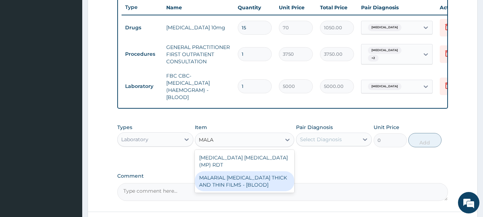
click at [264, 181] on div "MALARIAL [MEDICAL_DATA] THICK AND THIN FILMS - [BLOOD]" at bounding box center [244, 181] width 99 height 20
type input "2187.5"
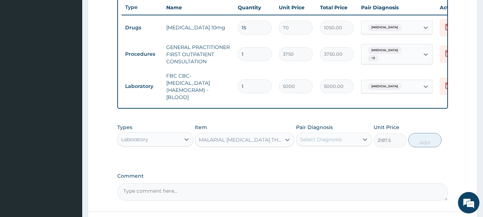
click at [323, 143] on div "Select Diagnosis" at bounding box center [321, 139] width 42 height 7
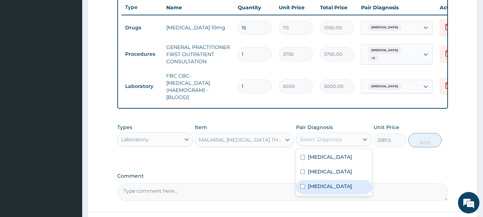
click at [315, 195] on div "Malaria" at bounding box center [334, 187] width 76 height 15
checkbox input "true"
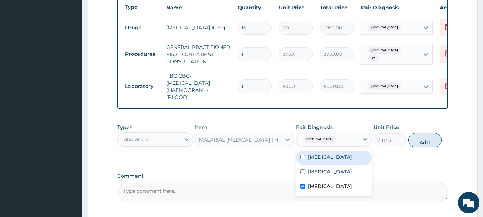
click at [427, 146] on button "Add" at bounding box center [425, 140] width 33 height 14
type input "0"
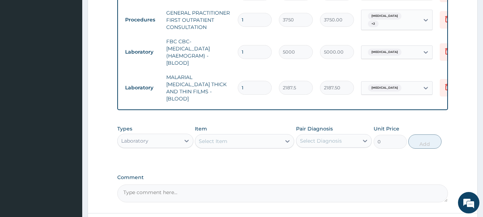
scroll to position [363, 0]
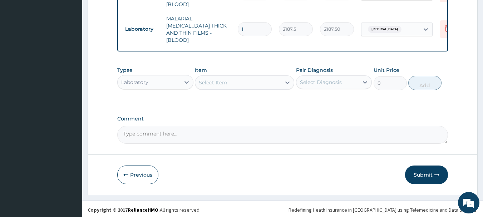
click at [220, 85] on div "Select Item" at bounding box center [238, 82] width 86 height 11
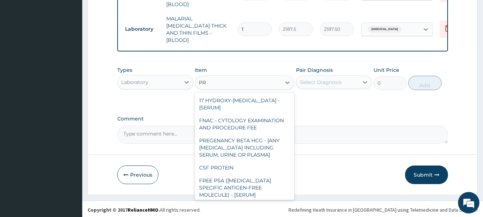
type input "P"
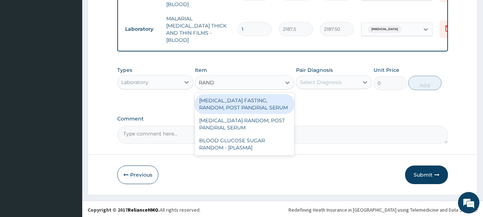
type input "RANDO"
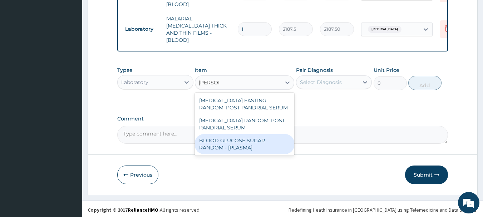
click at [268, 144] on div "BLOOD GLUCOSE SUGAR RANDOM - [PLASMA]" at bounding box center [244, 144] width 99 height 20
type input "1875"
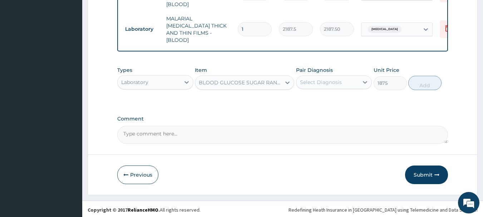
click at [325, 79] on div "Select Diagnosis" at bounding box center [321, 82] width 42 height 7
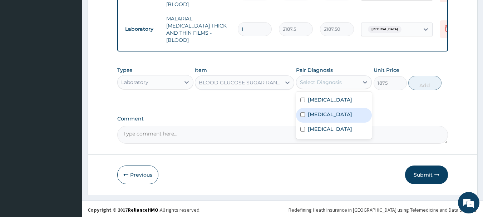
click at [323, 114] on label "Hyperglycemia" at bounding box center [330, 114] width 44 height 7
checkbox input "true"
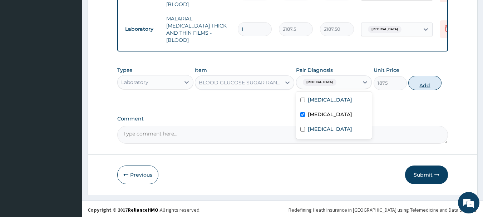
click at [421, 77] on button "Add" at bounding box center [425, 83] width 33 height 14
type input "0"
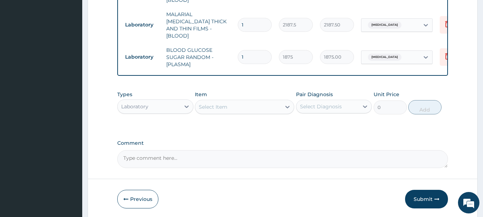
scroll to position [392, 0]
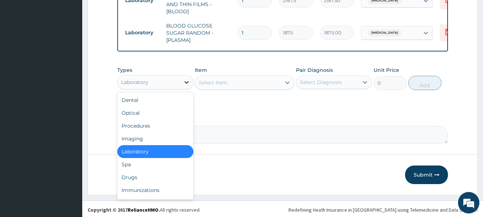
click at [184, 79] on icon at bounding box center [186, 82] width 7 height 7
click at [168, 175] on div "Drugs" at bounding box center [155, 177] width 76 height 13
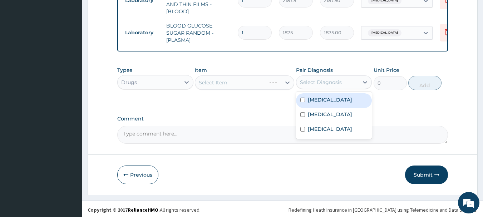
click at [318, 79] on div "Select Diagnosis" at bounding box center [321, 82] width 42 height 7
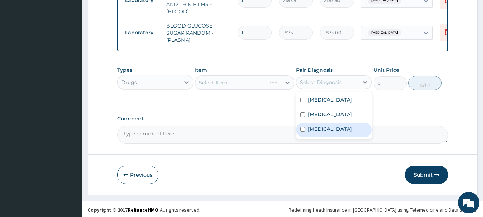
click at [321, 127] on label "Malaria" at bounding box center [330, 129] width 44 height 7
checkbox input "true"
click at [266, 116] on label "Comment" at bounding box center [282, 119] width 331 height 6
click at [266, 126] on textarea "Comment" at bounding box center [282, 135] width 331 height 18
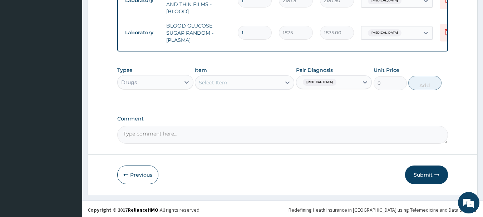
click at [250, 81] on div "Select Item" at bounding box center [238, 82] width 86 height 11
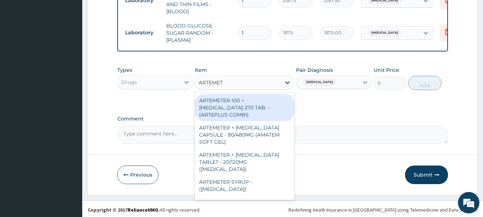
type input "ARTEME"
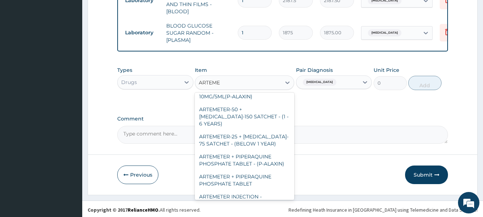
scroll to position [312, 0]
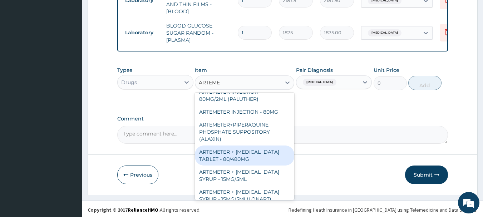
click at [250, 146] on div "ARTEMETER + [MEDICAL_DATA] TABLET - 80/480MG" at bounding box center [244, 156] width 99 height 20
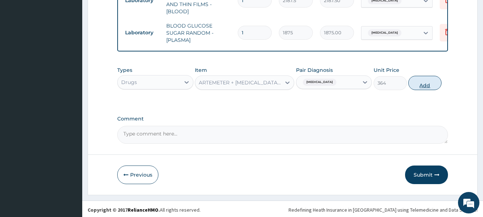
click at [424, 81] on button "Add" at bounding box center [425, 83] width 33 height 14
type input "0"
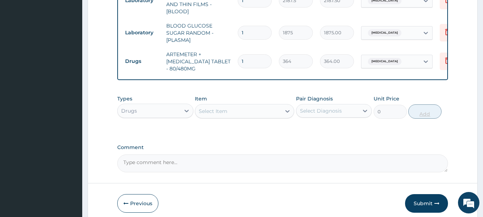
type input "2"
type input "728.00"
type input "3"
type input "1092.00"
type input "4"
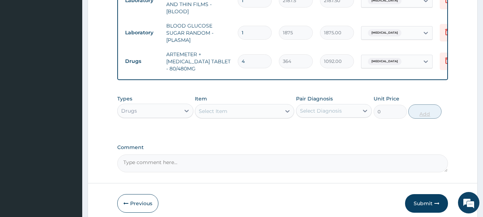
type input "1456.00"
type input "5"
type input "1820.00"
type input "6"
type input "2184.00"
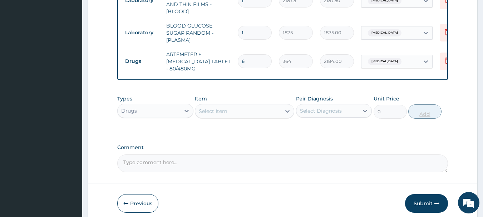
type input "7"
type input "2548.00"
type input "6"
type input "2184.00"
click at [223, 106] on div "Select Item" at bounding box center [238, 111] width 86 height 11
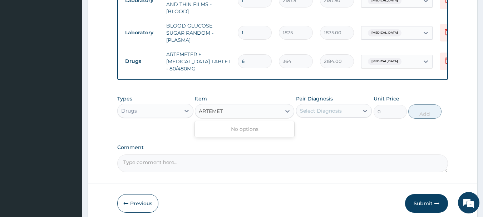
type input "ARTEME"
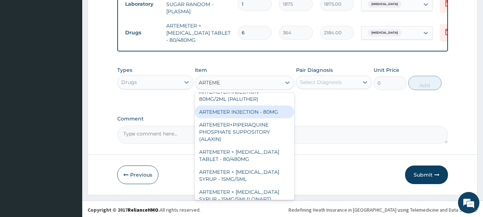
click at [248, 106] on div "ARTEMETER INJECTION - 80MG" at bounding box center [244, 112] width 99 height 13
type input "475.99999999999994"
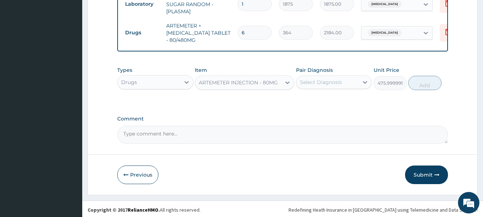
click at [337, 80] on div "Select Diagnosis" at bounding box center [321, 82] width 42 height 7
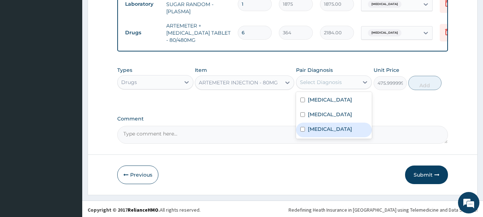
click at [332, 127] on div "Malaria" at bounding box center [334, 130] width 76 height 15
checkbox input "true"
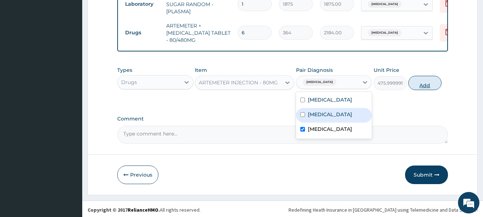
click at [421, 86] on button "Add" at bounding box center [425, 83] width 33 height 14
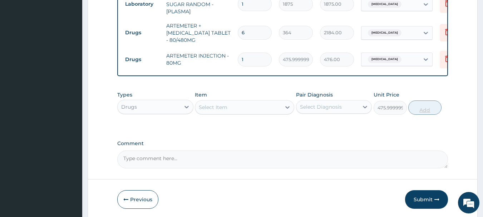
type input "0"
type input "2"
type input "952.00"
click at [228, 104] on div "Select Item" at bounding box center [238, 107] width 86 height 11
type input "PARACETAMOL"
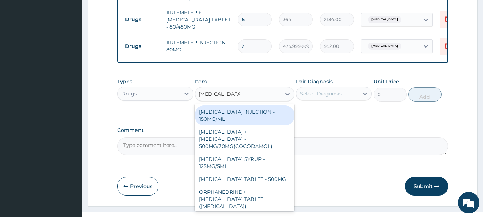
scroll to position [445, 0]
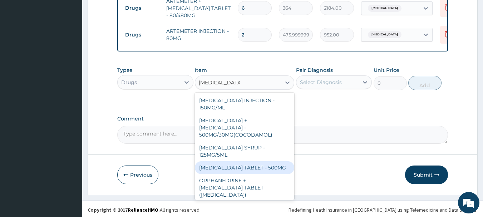
click at [254, 161] on div "[MEDICAL_DATA] TABLET - 500MG" at bounding box center [244, 167] width 99 height 13
type input "33.599999999999994"
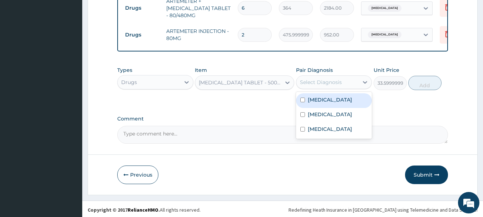
click at [346, 80] on div "Select Diagnosis" at bounding box center [328, 82] width 63 height 11
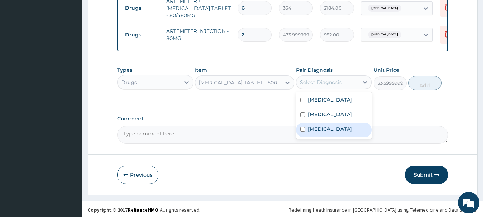
click at [328, 128] on div "Malaria" at bounding box center [334, 130] width 76 height 15
checkbox input "true"
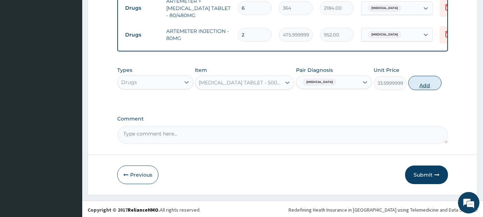
click at [429, 79] on button "Add" at bounding box center [425, 83] width 33 height 14
type input "0"
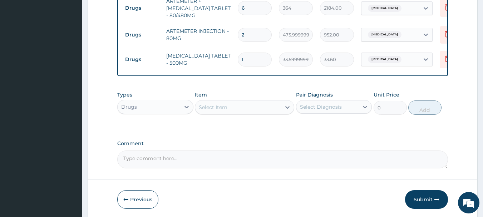
type input "0.00"
type input "2"
type input "67.20"
type input "29"
type input "974.40"
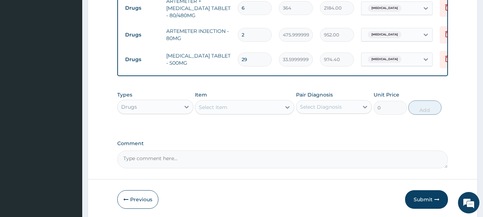
type input "2"
type input "67.20"
type input "20"
type input "672.00"
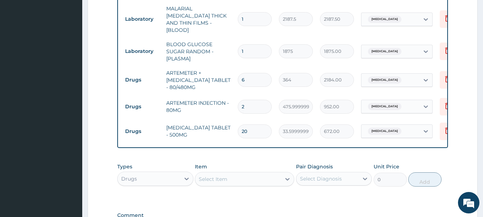
scroll to position [373, 0]
type input "20"
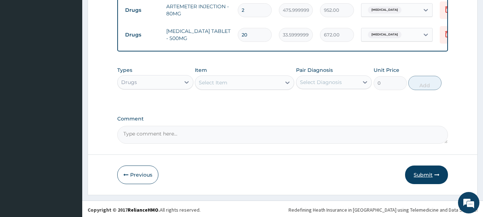
click at [430, 172] on button "Submit" at bounding box center [426, 175] width 43 height 19
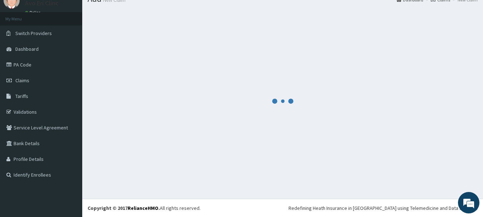
scroll to position [29, 0]
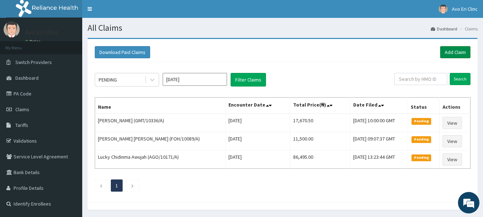
click at [452, 48] on link "Add Claim" at bounding box center [455, 52] width 30 height 12
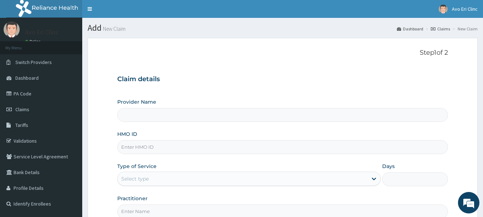
type input "Avo Eri Clinic"
paste input "GMT/10042/A"
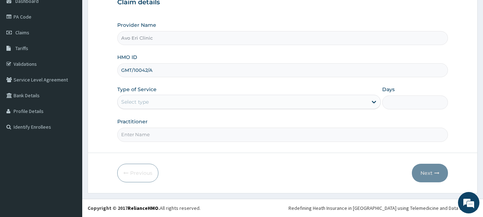
type input "GMT/10042/A"
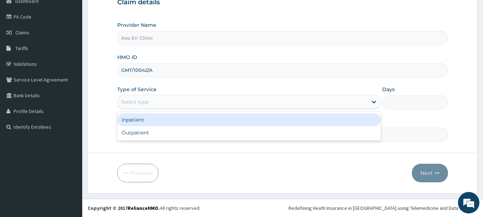
click at [172, 101] on div "Select type" at bounding box center [243, 101] width 250 height 11
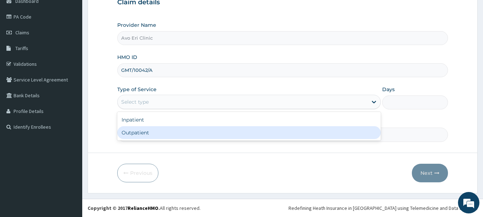
click at [174, 134] on div "Outpatient" at bounding box center [249, 132] width 264 height 13
type input "1"
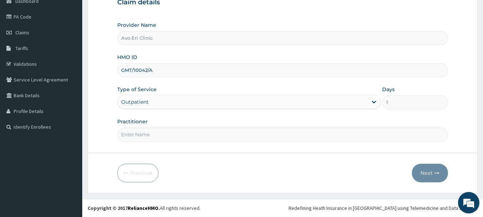
click at [174, 136] on input "Practitioner" at bounding box center [282, 135] width 331 height 14
type input "[PERSON_NAME]"
click at [423, 166] on button "Next" at bounding box center [430, 173] width 36 height 19
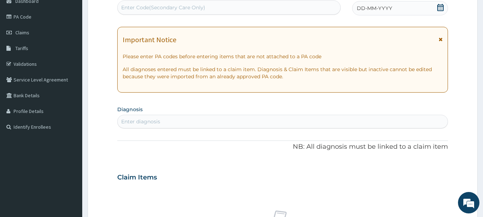
click at [208, 8] on div "Enter Code(Secondary Care Only)" at bounding box center [229, 7] width 223 height 11
paste input "PA/7241C9"
type input "PA/7241C9"
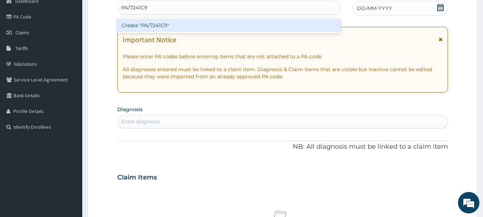
click at [228, 28] on div "Create "PA/7241C9"" at bounding box center [229, 25] width 224 height 13
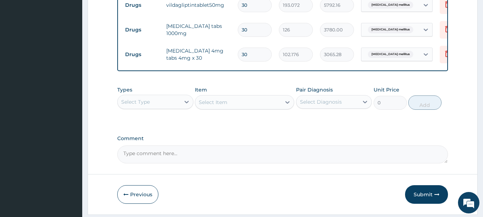
scroll to position [310, 0]
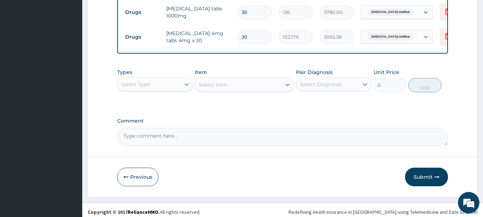
click at [159, 88] on div "Select Type" at bounding box center [149, 84] width 63 height 11
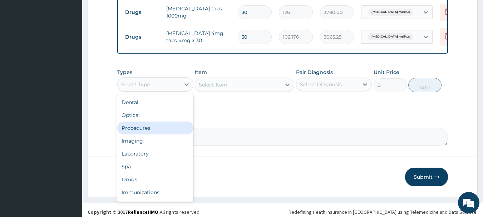
click at [166, 135] on div "Procedures" at bounding box center [155, 128] width 76 height 13
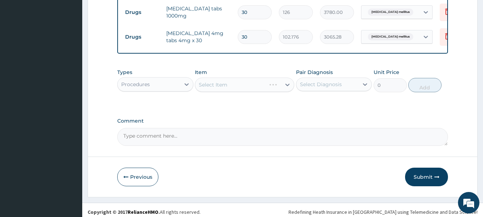
click at [333, 84] on div "Select Diagnosis" at bounding box center [328, 84] width 63 height 11
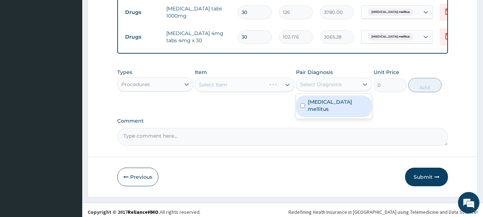
click at [329, 104] on label "[MEDICAL_DATA] mellitus" at bounding box center [338, 105] width 60 height 14
checkbox input "true"
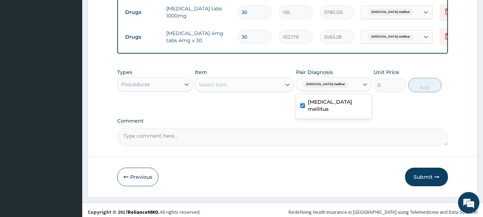
click at [240, 80] on div "Item Select Item" at bounding box center [244, 81] width 99 height 24
click at [241, 87] on div "Select Item" at bounding box center [238, 84] width 86 height 11
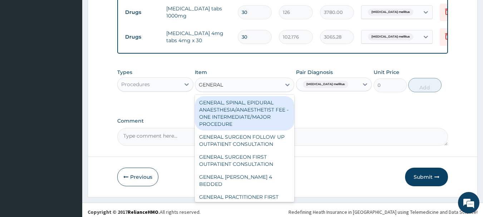
type input "GENERAL"
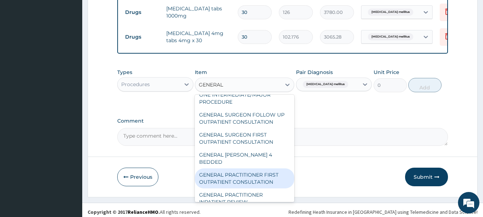
scroll to position [36, 0]
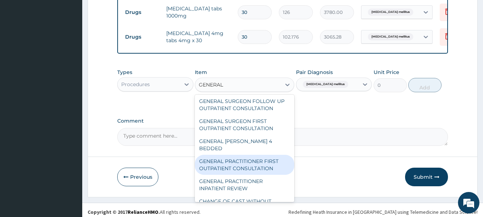
click at [245, 165] on div "GENERAL PRACTITIONER FIRST OUTPATIENT CONSULTATION" at bounding box center [244, 165] width 99 height 20
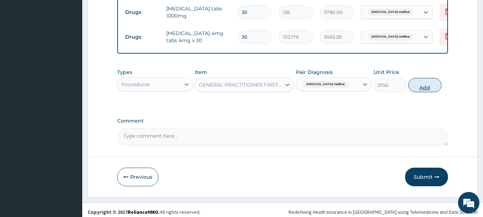
click at [415, 89] on button "Add" at bounding box center [425, 85] width 33 height 14
type input "0"
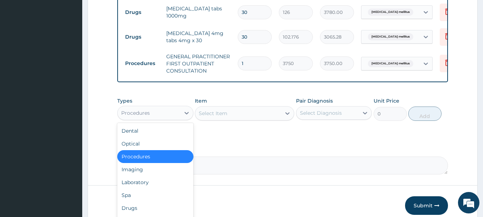
click at [165, 118] on div "Procedures" at bounding box center [149, 112] width 63 height 11
click at [162, 189] on div "Laboratory" at bounding box center [155, 182] width 76 height 13
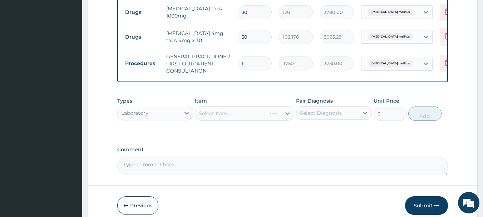
click at [352, 117] on div "Select Diagnosis" at bounding box center [328, 112] width 63 height 11
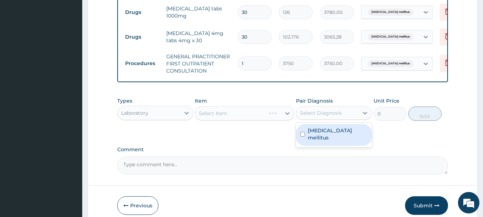
click at [336, 141] on div "Diabetes mellitus" at bounding box center [334, 135] width 76 height 22
checkbox input "true"
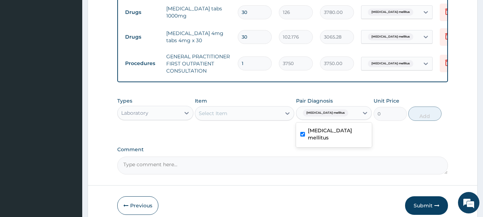
click at [235, 117] on div "Select Item" at bounding box center [238, 113] width 86 height 11
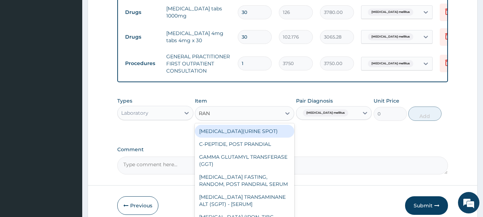
type input "RAND"
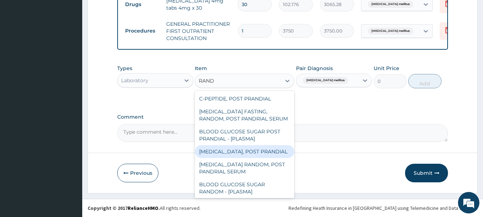
scroll to position [1, 0]
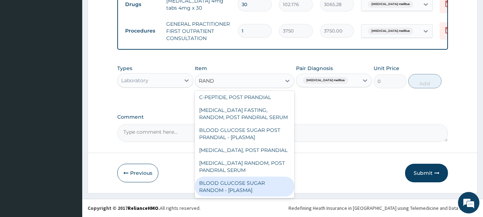
click at [249, 190] on div "BLOOD GLUCOSE SUGAR RANDOM - [PLASMA]" at bounding box center [244, 187] width 99 height 20
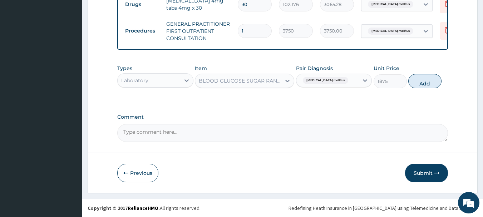
click at [424, 81] on button "Add" at bounding box center [425, 81] width 33 height 14
type input "0"
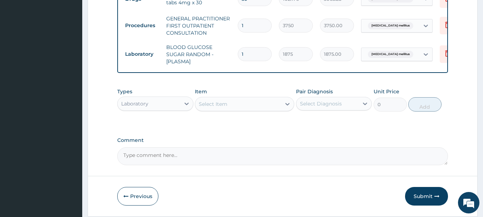
click at [268, 110] on div "Select Item" at bounding box center [238, 103] width 86 height 11
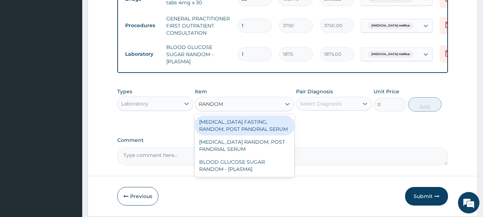
type input "RANDOM"
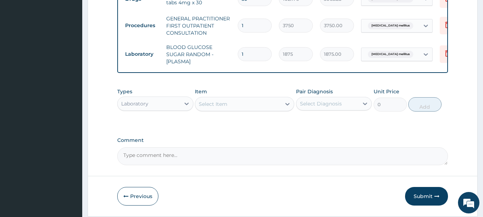
click at [322, 126] on div "Types Laboratory Item Select Item Pair Diagnosis Select Diagnosis Unit Price 0 …" at bounding box center [282, 104] width 331 height 41
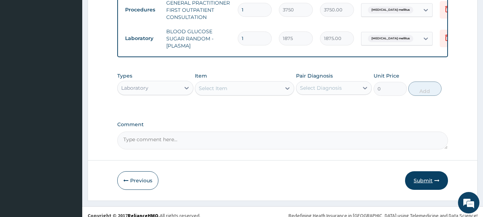
scroll to position [377, 0]
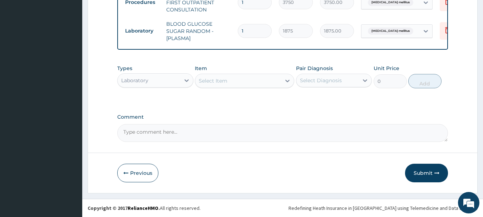
drag, startPoint x: 424, startPoint y: 170, endPoint x: 417, endPoint y: 170, distance: 6.4
click at [421, 170] on button "Submit" at bounding box center [426, 173] width 43 height 19
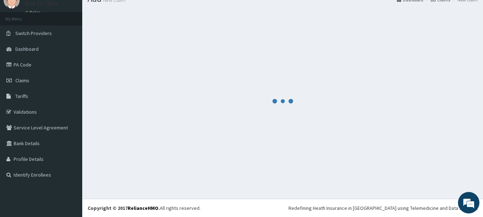
scroll to position [29, 0]
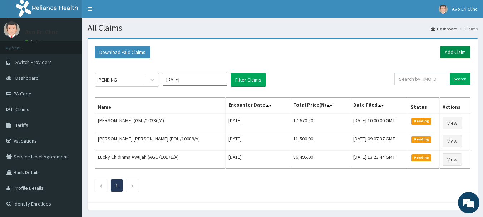
click at [454, 52] on link "Add Claim" at bounding box center [455, 52] width 30 height 12
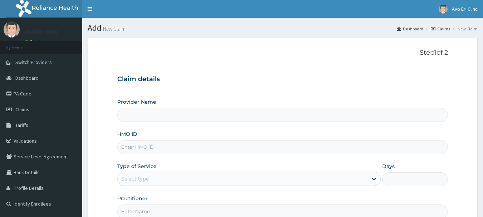
type input "AGO/10093/A"
type input "Avo Eri Clinic"
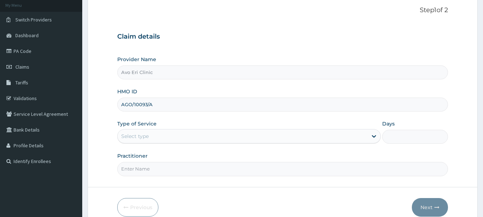
scroll to position [77, 0]
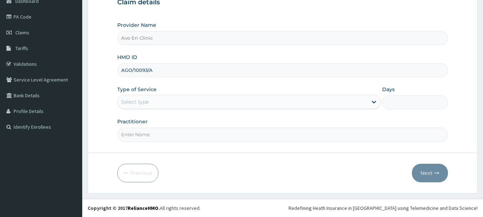
type input "AGO/10093/A"
click at [177, 97] on div "Select type" at bounding box center [243, 101] width 250 height 11
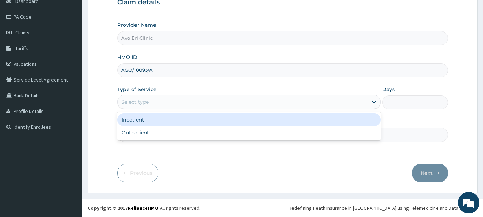
click at [197, 126] on div "Inpatient" at bounding box center [249, 119] width 264 height 13
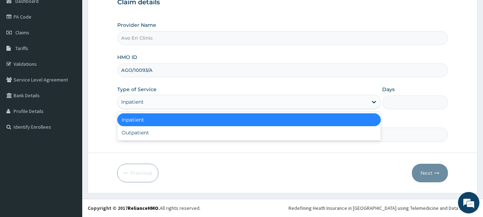
click at [191, 108] on div "Inpatient" at bounding box center [243, 101] width 250 height 11
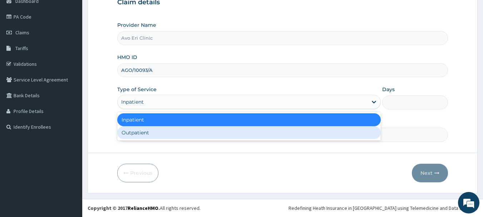
drag, startPoint x: 193, startPoint y: 135, endPoint x: 187, endPoint y: 136, distance: 5.7
click at [193, 135] on div "Outpatient" at bounding box center [249, 132] width 264 height 13
type input "1"
click at [188, 136] on input "Practitioner" at bounding box center [282, 135] width 331 height 14
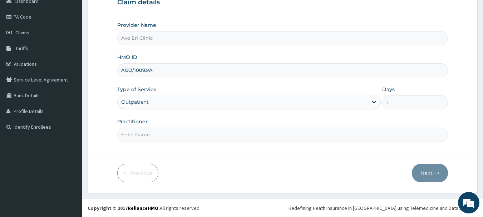
click at [186, 137] on input "Practitioner" at bounding box center [282, 135] width 331 height 14
drag, startPoint x: 186, startPoint y: 137, endPoint x: 183, endPoint y: 138, distance: 3.7
click at [186, 137] on input "Practitioner" at bounding box center [282, 135] width 331 height 14
type input "[PERSON_NAME]"
click at [426, 176] on button "Next" at bounding box center [430, 173] width 36 height 19
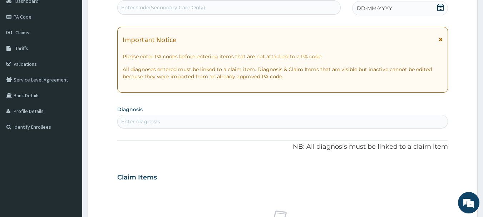
scroll to position [0, 0]
drag, startPoint x: 202, startPoint y: 9, endPoint x: 202, endPoint y: 21, distance: 11.8
click at [202, 9] on div "Enter Code(Secondary Care Only)" at bounding box center [163, 7] width 84 height 7
paste input "PA/1CAEC4"
type input "PA/1CAEC4"
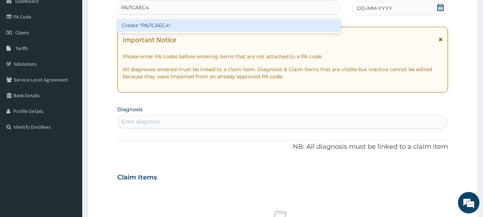
click at [202, 21] on div "Create "PA/1CAEC4"" at bounding box center [229, 25] width 224 height 13
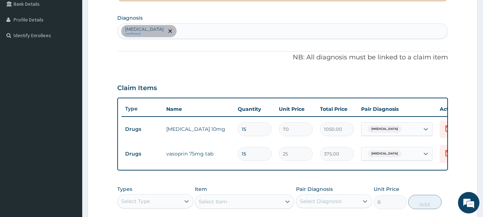
scroll to position [107, 0]
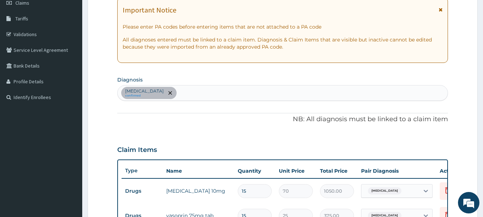
click at [206, 84] on section "Diagnosis Essential hypertension confirmed" at bounding box center [282, 87] width 331 height 26
click at [215, 95] on div "Essential hypertension confirmed" at bounding box center [283, 92] width 331 height 15
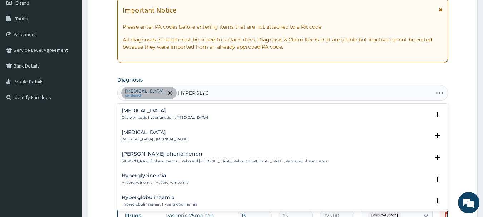
type input "HYPERGLYCE"
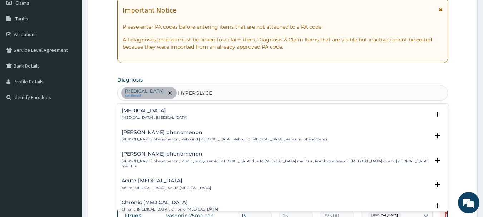
click at [157, 113] on h4 "Hyperglycemia" at bounding box center [155, 110] width 66 height 5
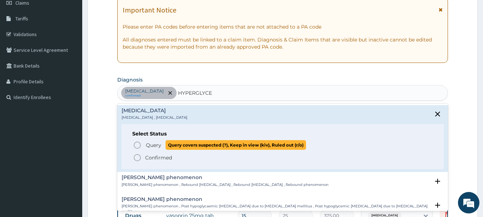
click at [142, 145] on span "Query Query covers suspected (?), Keep in view (kiv), Ruled out (r/o)" at bounding box center [283, 145] width 300 height 10
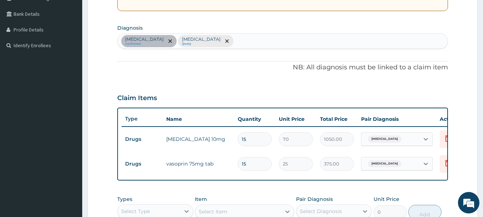
scroll to position [178, 0]
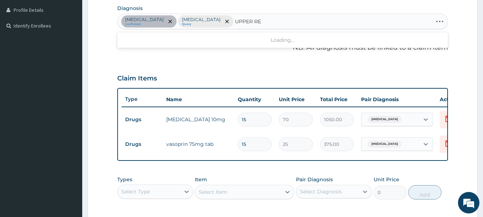
type input "UPPER RES"
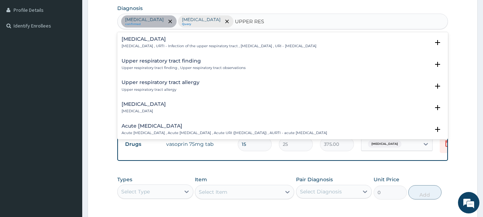
click at [236, 42] on div "Upper respiratory infection Upper respiratory infection , URTI - Infection of t…" at bounding box center [219, 42] width 195 height 13
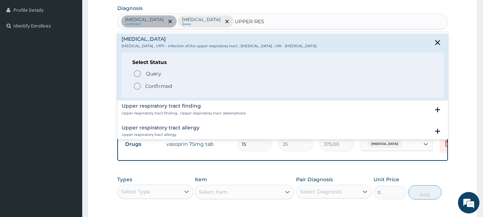
click at [140, 87] on circle "status option filled" at bounding box center [137, 86] width 6 height 6
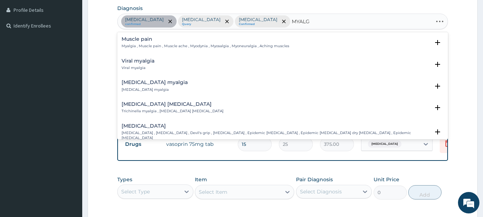
type input "MYALGI"
click at [140, 49] on div "Muscle pain Myalgia , Muscle pain , Muscle ache , Myodynia , Myosalgia , Myoneu…" at bounding box center [283, 44] width 323 height 16
click at [138, 48] on p "Myalgia , Muscle pain , Muscle ache , Myodynia , Myosalgia , Myoneuralgia , Ach…" at bounding box center [206, 46] width 168 height 5
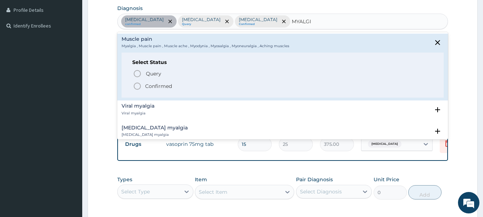
click at [141, 84] on icon "status option filled" at bounding box center [137, 86] width 9 height 9
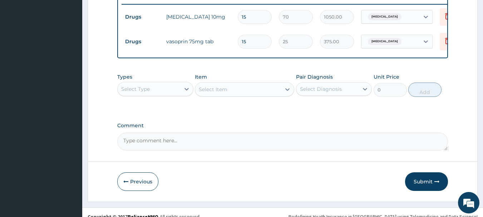
scroll to position [295, 0]
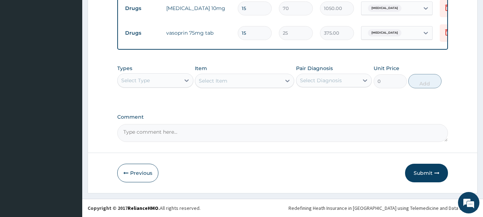
click at [153, 73] on div "Types Select Type" at bounding box center [155, 77] width 76 height 24
click at [165, 78] on div "Select Type" at bounding box center [149, 80] width 63 height 11
drag, startPoint x: 176, startPoint y: 79, endPoint x: 176, endPoint y: 84, distance: 5.4
click at [176, 79] on div "Select Type" at bounding box center [149, 80] width 63 height 11
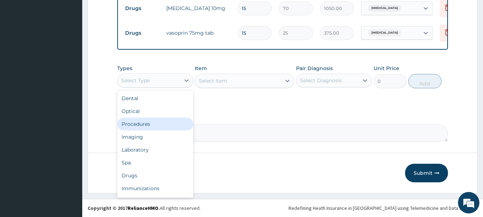
click at [161, 124] on div "Procedures" at bounding box center [155, 124] width 76 height 13
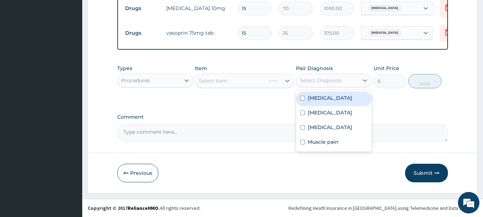
click at [354, 80] on div "Select Diagnosis" at bounding box center [328, 80] width 63 height 11
click at [352, 101] on label "[MEDICAL_DATA]" at bounding box center [330, 97] width 44 height 7
checkbox input "true"
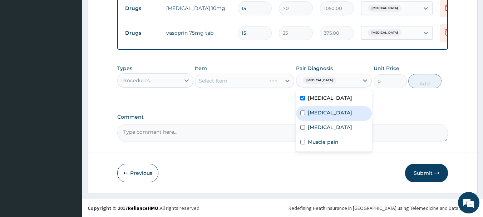
click at [350, 113] on div "[MEDICAL_DATA]" at bounding box center [334, 113] width 76 height 15
checkbox input "true"
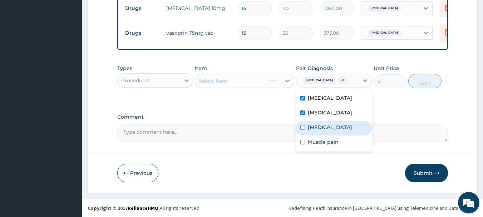
drag, startPoint x: 345, startPoint y: 135, endPoint x: 345, endPoint y: 142, distance: 7.5
click at [345, 131] on label "Upper respiratory infection" at bounding box center [330, 127] width 44 height 7
checkbox input "true"
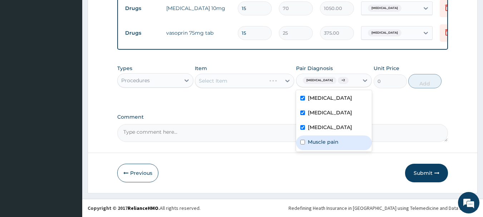
drag, startPoint x: 345, startPoint y: 153, endPoint x: 332, endPoint y: 144, distance: 15.2
click at [344, 150] on div "Muscle pain" at bounding box center [334, 143] width 76 height 15
checkbox input "true"
click at [241, 83] on div "Select Item" at bounding box center [238, 80] width 86 height 11
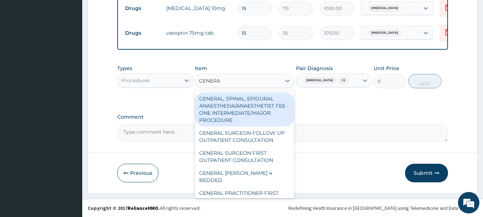
type input "GENERAL"
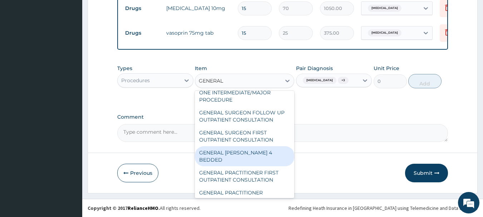
scroll to position [36, 0]
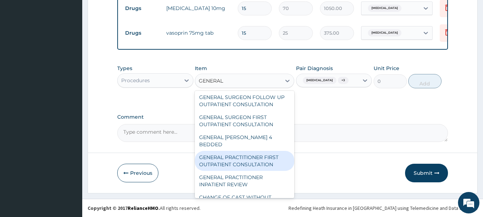
click at [232, 161] on div "GENERAL PRACTITIONER FIRST OUTPATIENT CONSULTATION" at bounding box center [244, 161] width 99 height 20
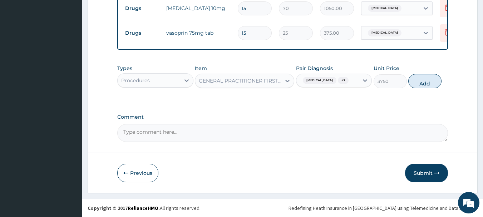
click at [424, 88] on button "Add" at bounding box center [425, 81] width 33 height 14
type input "0"
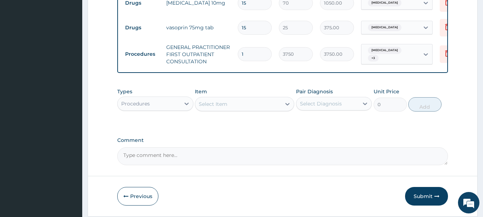
click at [155, 108] on div "Procedures" at bounding box center [149, 103] width 63 height 11
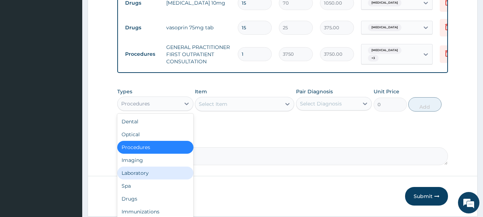
click at [148, 175] on div "Laboratory" at bounding box center [155, 173] width 76 height 13
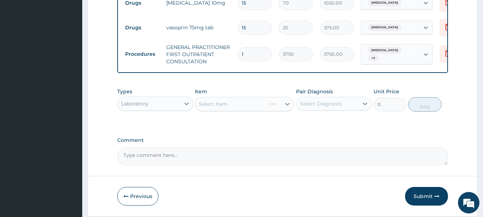
click at [331, 103] on div "Select Diagnosis" at bounding box center [328, 103] width 63 height 11
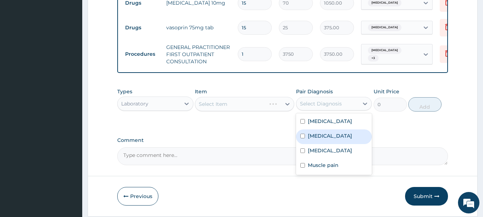
click at [322, 144] on div "Hyperglycemia" at bounding box center [334, 136] width 76 height 15
checkbox input "true"
click at [251, 111] on div "Select Item" at bounding box center [244, 104] width 99 height 14
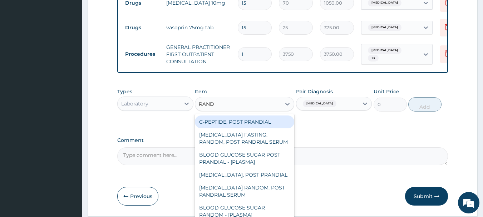
type input "RANDO"
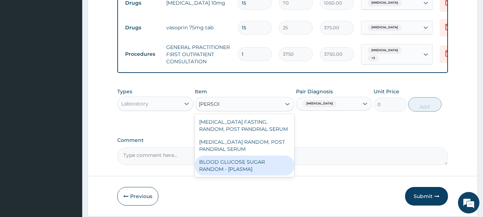
click at [274, 174] on div "BLOOD GLUCOSE SUGAR RANDOM - [PLASMA]" at bounding box center [244, 166] width 99 height 20
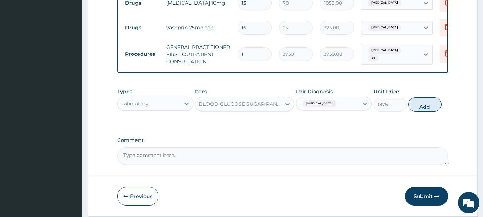
click at [429, 107] on button "Add" at bounding box center [425, 104] width 33 height 14
type input "0"
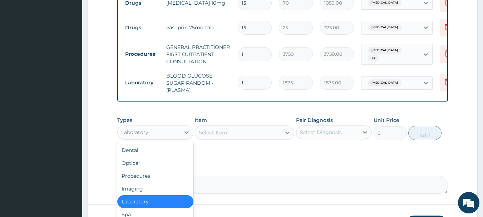
click at [177, 137] on div "Laboratory" at bounding box center [149, 132] width 63 height 11
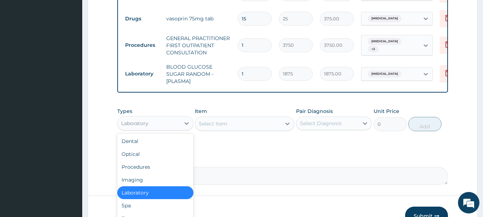
scroll to position [352, 0]
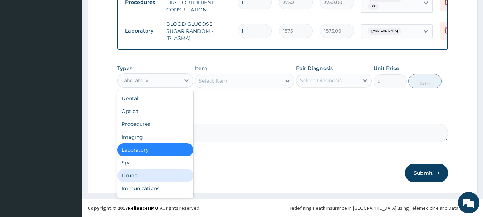
click at [131, 178] on div "Drugs" at bounding box center [155, 175] width 76 height 13
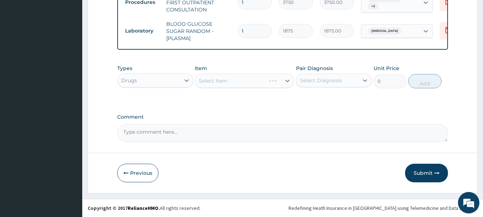
click at [322, 79] on div "Select Diagnosis" at bounding box center [321, 80] width 42 height 7
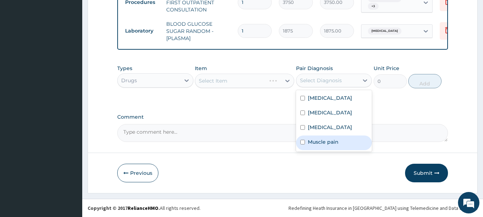
click at [322, 146] on label "Muscle pain" at bounding box center [323, 141] width 31 height 7
checkbox input "true"
click at [259, 81] on div "Select Item" at bounding box center [238, 80] width 86 height 11
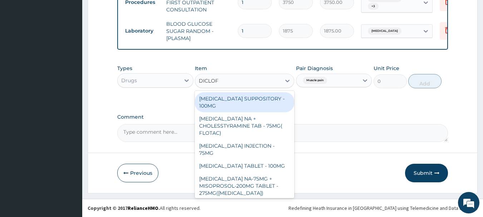
type input "DICLOFE"
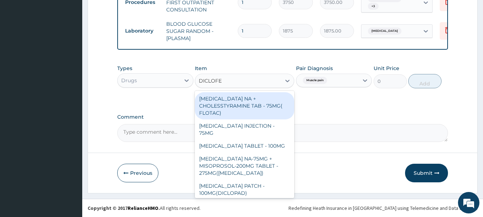
scroll to position [0, 0]
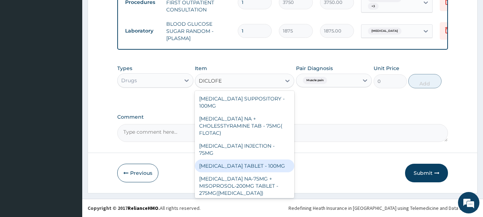
click at [261, 160] on div "[MEDICAL_DATA] TABLET - 100MG" at bounding box center [244, 166] width 99 height 13
type input "112"
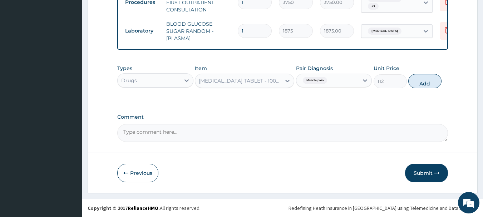
click at [264, 78] on div "[MEDICAL_DATA] TABLET - 100MG" at bounding box center [240, 80] width 83 height 7
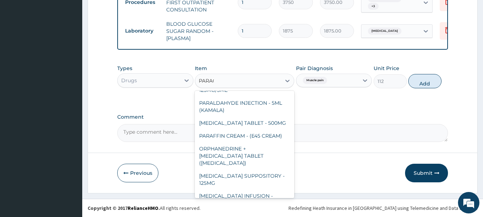
scroll to position [43, 0]
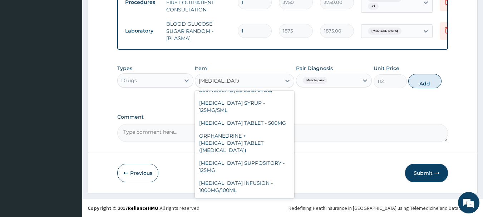
type input "PARACETAMOL"
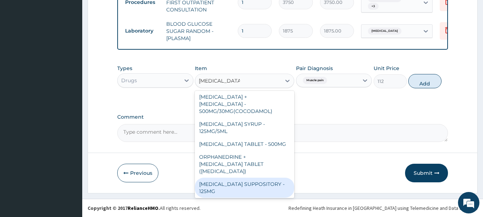
scroll to position [4, 0]
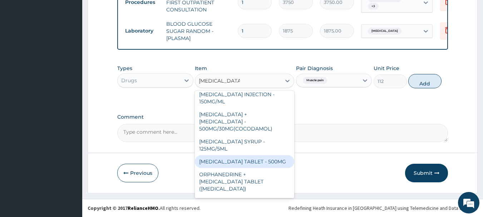
click at [258, 155] on div "[MEDICAL_DATA] TABLET - 500MG" at bounding box center [244, 161] width 99 height 13
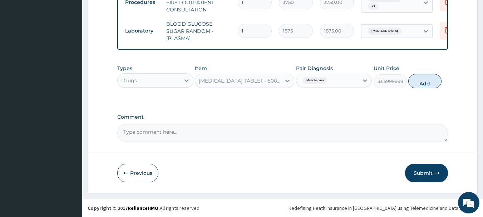
click at [430, 78] on button "Add" at bounding box center [425, 81] width 33 height 14
type input "0"
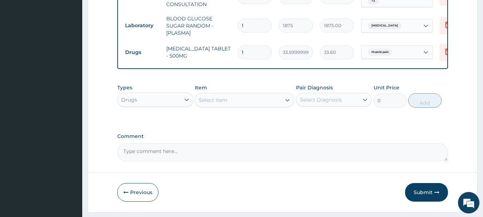
type input "0.00"
type input "2"
type input "67.20"
type input "20"
type input "672.00"
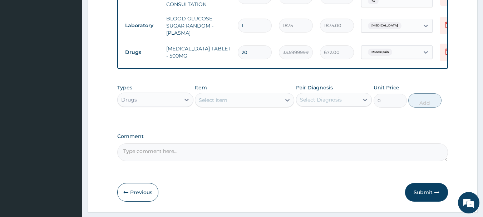
type input "20"
click at [255, 106] on div "Select Item" at bounding box center [238, 99] width 86 height 11
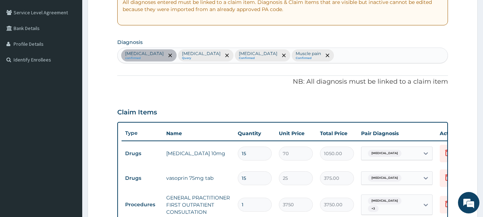
scroll to position [102, 0]
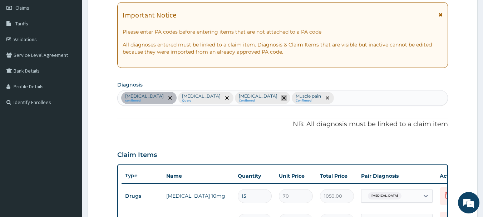
click at [286, 98] on icon "remove selection option" at bounding box center [284, 98] width 4 height 4
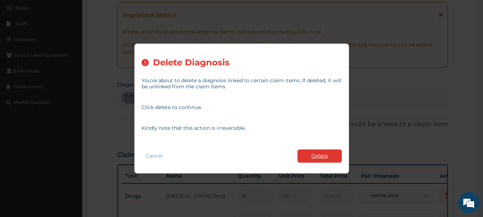
type input "AMO"
click at [324, 155] on button "Delete" at bounding box center [320, 156] width 44 height 13
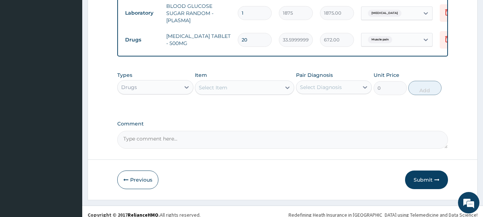
scroll to position [377, 0]
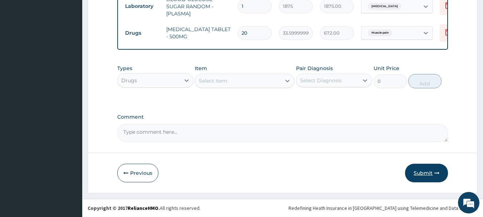
click at [424, 178] on button "Submit" at bounding box center [426, 173] width 43 height 19
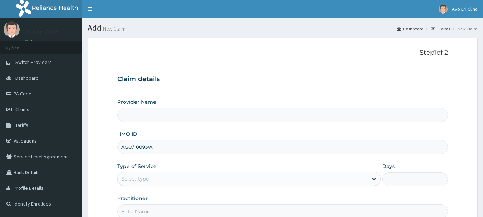
scroll to position [77, 0]
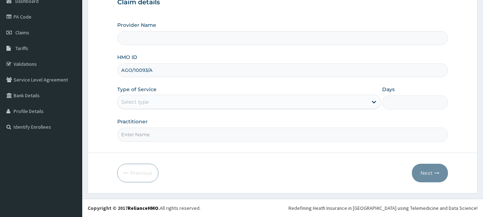
type input "AGO/10093/A"
click at [245, 100] on div "Select type" at bounding box center [243, 101] width 250 height 11
click at [244, 108] on div "Inpatient" at bounding box center [249, 102] width 264 height 14
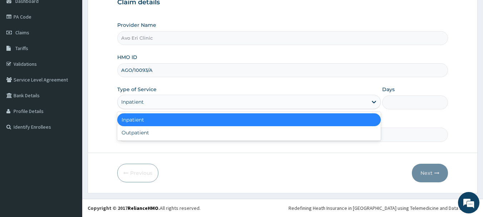
type input "Avo Eri Clinic"
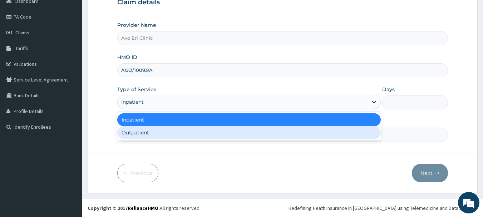
click at [248, 142] on input "Practitioner" at bounding box center [282, 135] width 331 height 14
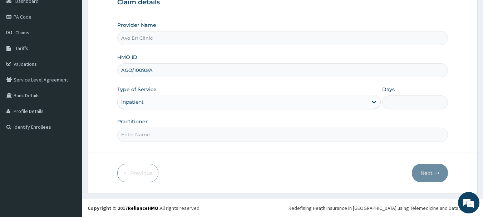
click at [251, 111] on div "Provider Name [PERSON_NAME] Clinic HMO ID AGO/10093/A Type of Service Inpatient…" at bounding box center [282, 81] width 331 height 120
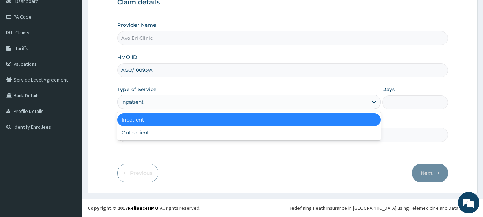
click at [255, 106] on div "Inpatient" at bounding box center [243, 101] width 250 height 11
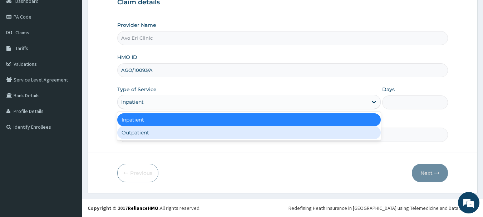
click at [251, 134] on div "Outpatient" at bounding box center [249, 132] width 264 height 13
type input "1"
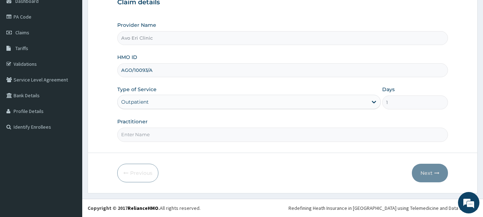
click at [250, 134] on input "Practitioner" at bounding box center [282, 135] width 331 height 14
type input "[PERSON_NAME]"
click at [432, 170] on button "Next" at bounding box center [430, 173] width 36 height 19
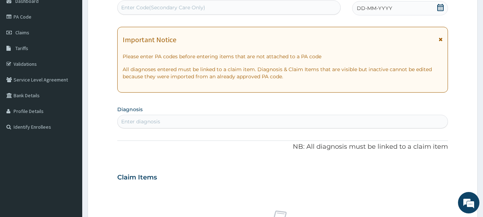
click at [191, 5] on div "Enter Code(Secondary Care Only)" at bounding box center [163, 7] width 84 height 7
paste input "PA/C95A61"
type input "PA/C95A61"
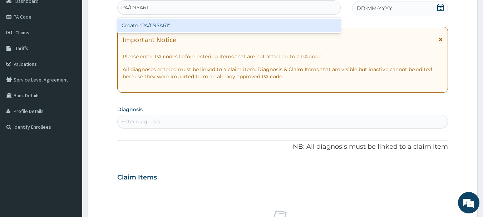
click at [224, 19] on div "Create "PA/C95A61"" at bounding box center [229, 25] width 224 height 13
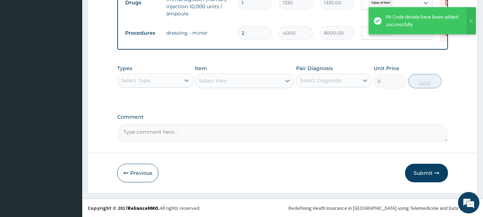
scroll to position [306, 0]
click at [177, 81] on div "Select Type" at bounding box center [149, 80] width 63 height 11
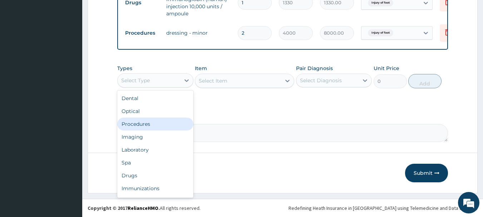
click at [167, 125] on div "Procedures" at bounding box center [155, 124] width 76 height 13
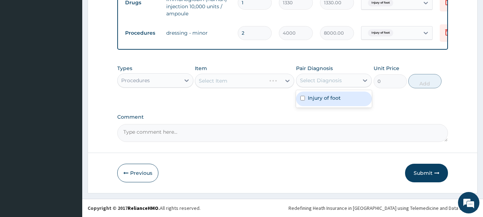
click at [325, 79] on div "Select Diagnosis" at bounding box center [321, 80] width 42 height 7
drag, startPoint x: 323, startPoint y: 98, endPoint x: 315, endPoint y: 100, distance: 8.2
click at [322, 99] on label "Injury of foot" at bounding box center [324, 97] width 33 height 7
checkbox input "true"
click at [275, 82] on div "Select Item" at bounding box center [238, 80] width 86 height 11
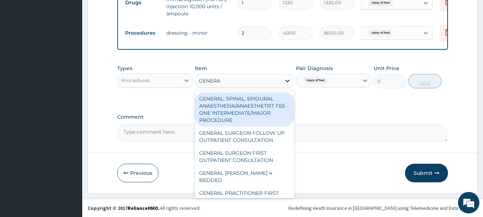
type input "GENERAL"
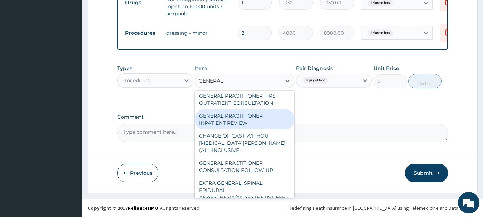
scroll to position [107, 0]
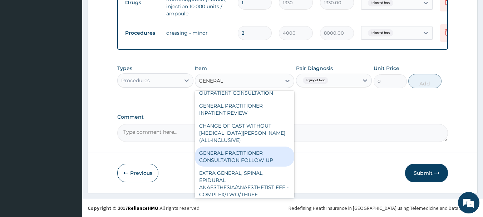
click at [268, 156] on div "GENERAL PRACTITIONER CONSULTATION FOLLOW UP" at bounding box center [244, 157] width 99 height 20
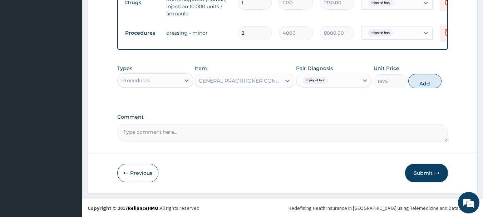
click at [426, 79] on button "Add" at bounding box center [425, 81] width 33 height 14
type input "0"
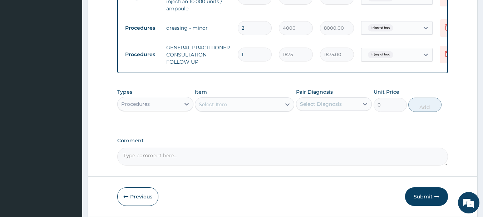
scroll to position [306, 0]
click at [180, 108] on div "Procedures" at bounding box center [155, 104] width 76 height 14
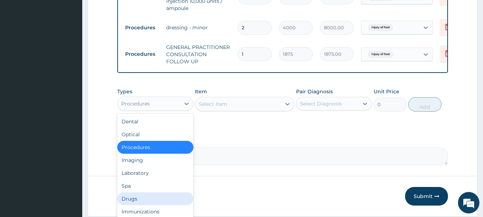
click at [149, 203] on div "Drugs" at bounding box center [155, 198] width 76 height 13
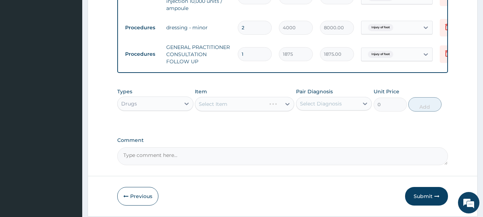
click at [312, 106] on div "Select Diagnosis" at bounding box center [321, 103] width 42 height 7
click at [314, 129] on div "Injury of foot" at bounding box center [334, 122] width 76 height 15
checkbox input "true"
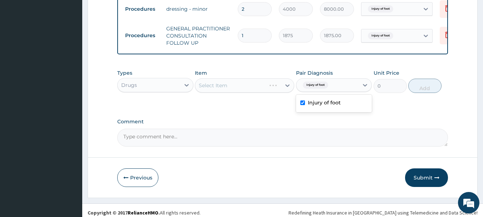
scroll to position [334, 0]
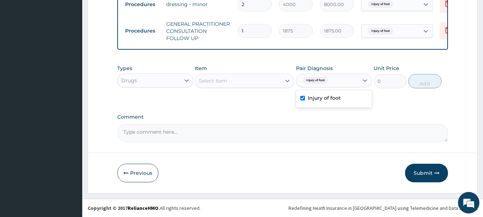
drag, startPoint x: 256, startPoint y: 83, endPoint x: 256, endPoint y: 78, distance: 5.0
click at [257, 82] on div "Select Item" at bounding box center [238, 80] width 86 height 11
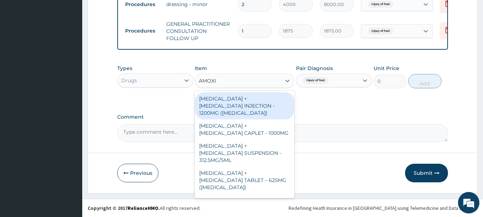
type input "AMOXIC"
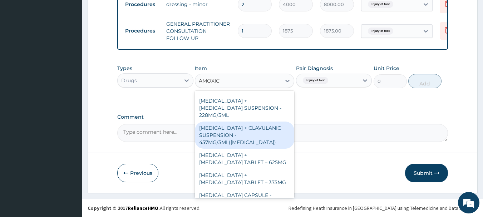
scroll to position [179, 0]
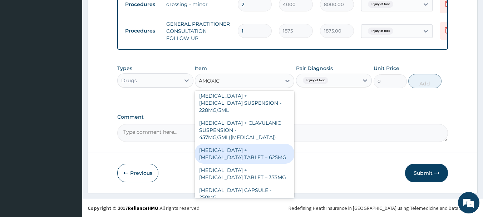
click at [242, 144] on div "AMOXICILLIN + CLAVULANIC ACID TABLET – 625MG" at bounding box center [244, 154] width 99 height 20
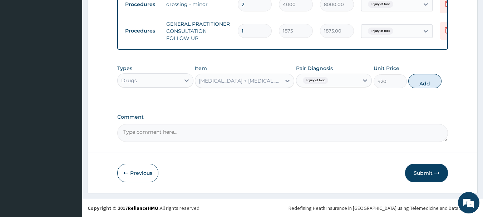
click at [432, 83] on button "Add" at bounding box center [425, 81] width 33 height 14
type input "0"
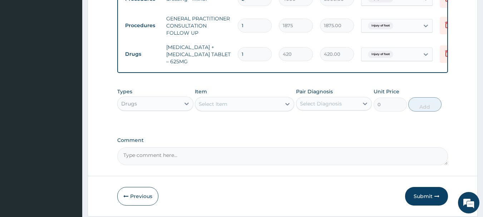
type input "14"
type input "5880.00"
type input "14"
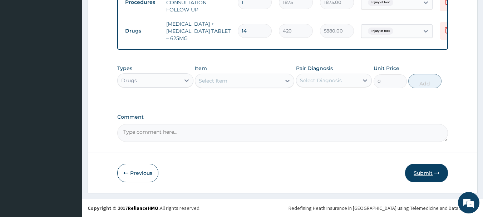
click at [430, 170] on button "Submit" at bounding box center [426, 173] width 43 height 19
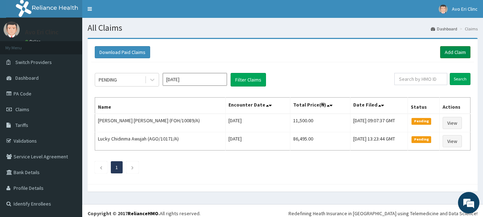
click at [446, 49] on link "Add Claim" at bounding box center [455, 52] width 30 height 12
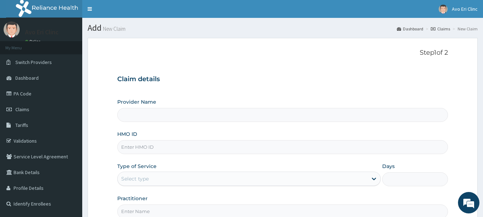
paste input "GMT/10350/A"
type input "GMT/10350/A"
type input "Avo Eri Clinic"
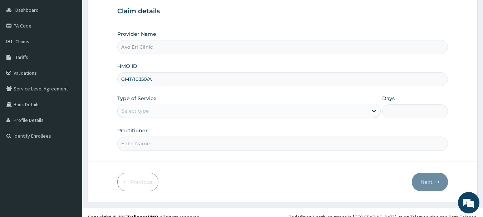
scroll to position [77, 0]
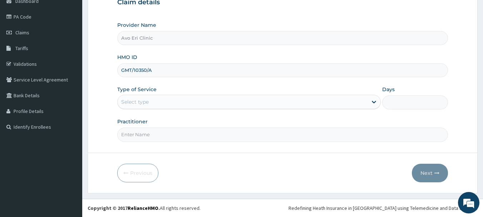
type input "GMT/10350/A"
click at [192, 101] on div "Select type" at bounding box center [243, 101] width 250 height 11
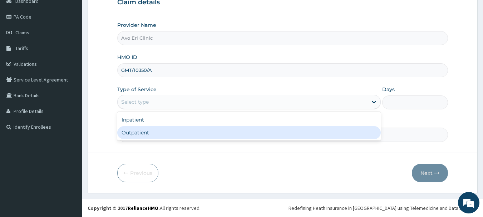
click at [191, 133] on div "Outpatient" at bounding box center [249, 132] width 264 height 13
type input "1"
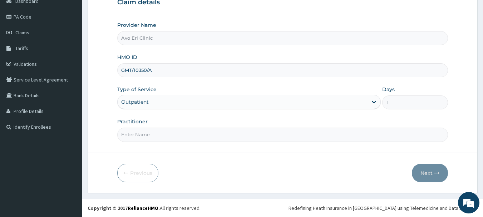
click at [182, 136] on input "Practitioner" at bounding box center [282, 135] width 331 height 14
type input "DR JOY"
click at [430, 171] on button "Next" at bounding box center [430, 173] width 36 height 19
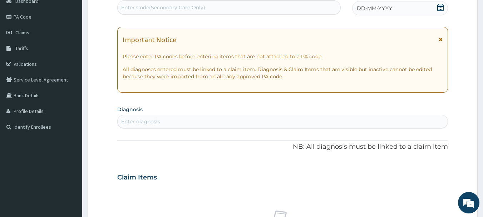
scroll to position [0, 0]
click at [174, 7] on div "Enter Code(Secondary Care Only)" at bounding box center [163, 7] width 84 height 7
paste input "PA/A3D8D9"
type input "PA/A3D8D9"
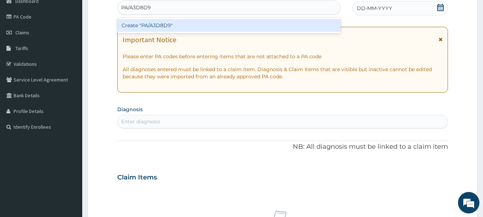
click at [185, 20] on div "Create "PA/A3D8D9"" at bounding box center [229, 25] width 224 height 13
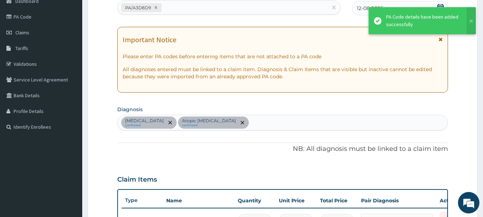
scroll to position [239, 0]
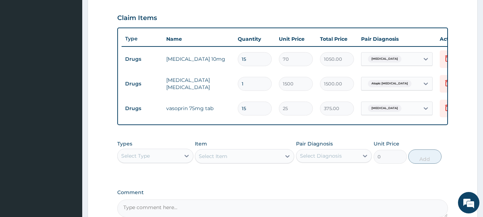
click at [166, 156] on div "Select Type" at bounding box center [149, 155] width 63 height 11
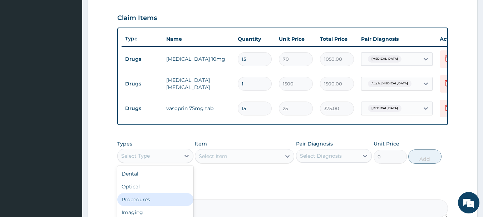
click at [172, 201] on div "Procedures" at bounding box center [155, 199] width 76 height 13
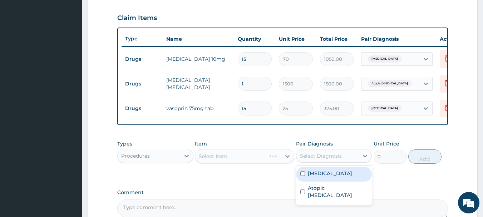
click at [328, 160] on div "Select Diagnosis" at bounding box center [321, 155] width 42 height 7
click at [335, 177] on label "[MEDICAL_DATA]" at bounding box center [330, 173] width 44 height 7
checkbox input "true"
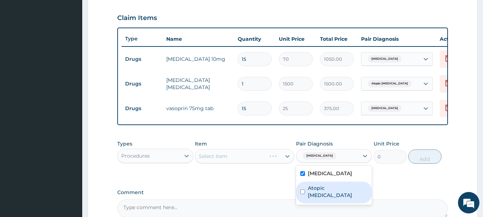
click at [336, 192] on label "Atopic conjunctivitis" at bounding box center [338, 192] width 60 height 14
checkbox input "true"
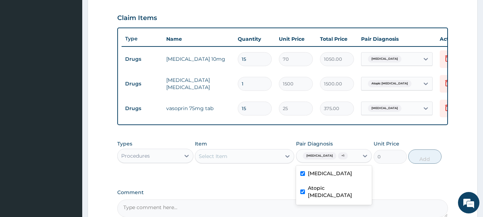
click at [255, 161] on div "Select Item" at bounding box center [238, 156] width 86 height 11
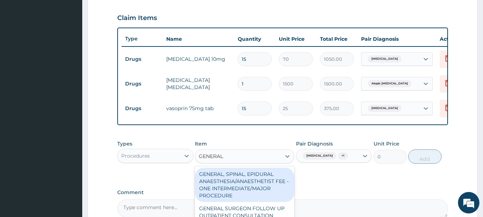
type input "GENERAL"
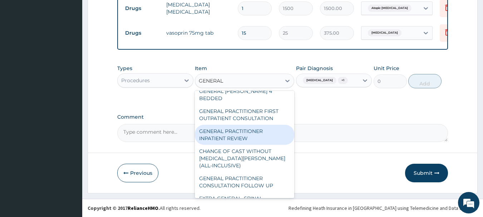
scroll to position [72, 0]
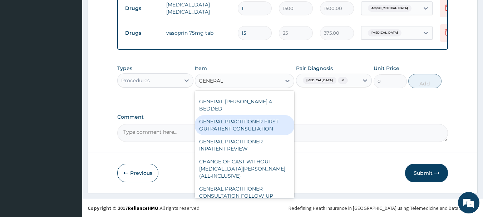
click at [245, 122] on div "GENERAL PRACTITIONER FIRST OUTPATIENT CONSULTATION" at bounding box center [244, 125] width 99 height 20
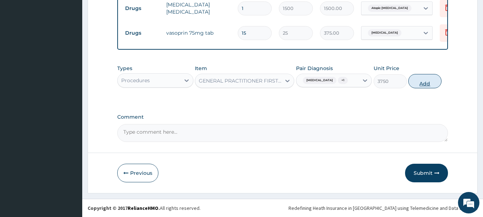
click at [423, 83] on button "Add" at bounding box center [425, 81] width 33 height 14
type input "0"
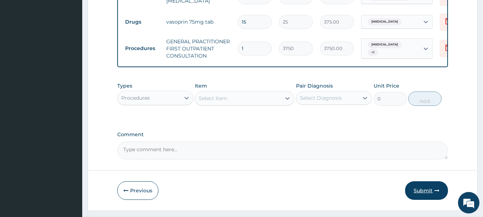
click at [422, 192] on button "Submit" at bounding box center [426, 190] width 43 height 19
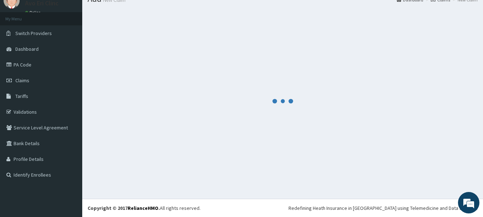
scroll to position [29, 0]
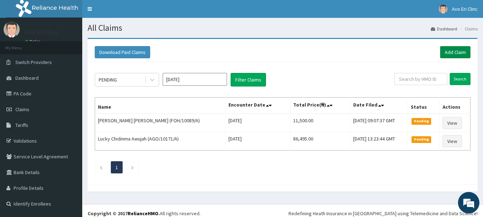
click at [446, 52] on link "Add Claim" at bounding box center [455, 52] width 30 height 12
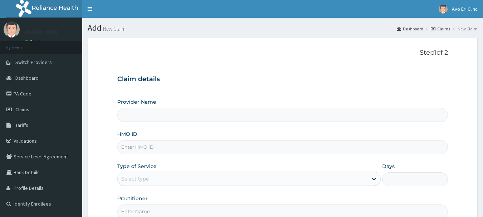
type input "Avo Eri Clinic"
paste input "GMT/10401/A"
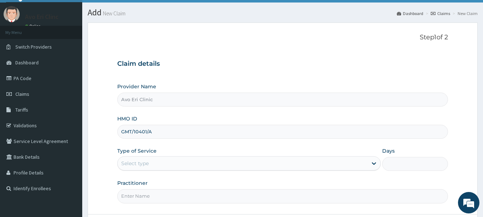
scroll to position [77, 0]
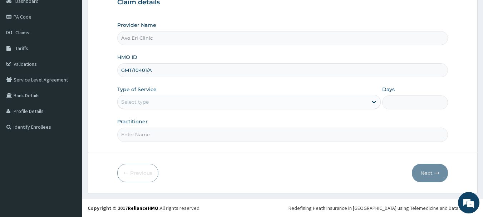
type input "GMT/10401/A"
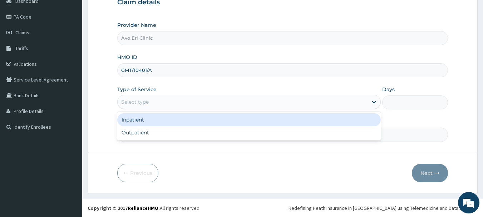
click at [168, 101] on div "Select type" at bounding box center [243, 101] width 250 height 11
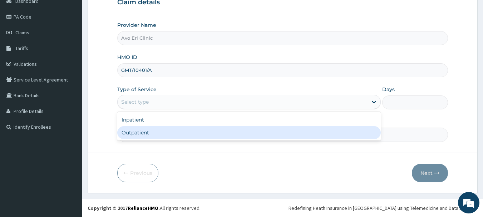
click at [168, 134] on div "Outpatient" at bounding box center [249, 132] width 264 height 13
type input "1"
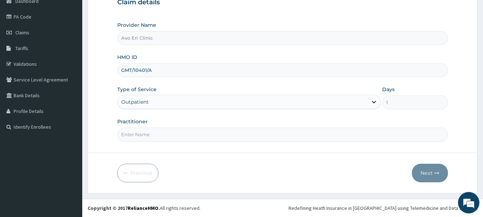
click at [166, 133] on input "Practitioner" at bounding box center [282, 135] width 331 height 14
type input "DR JOY"
click at [427, 170] on button "Next" at bounding box center [430, 173] width 36 height 19
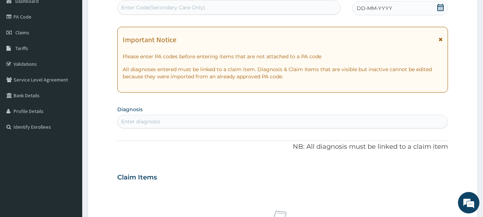
scroll to position [0, 0]
click at [180, 119] on div "Enter diagnosis" at bounding box center [283, 121] width 331 height 11
type input "MYALGIA"
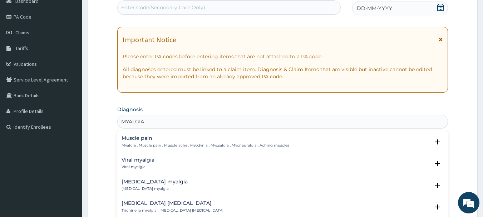
click at [193, 143] on p "Myalgia , Muscle pain , Muscle ache , Myodynia , Myosalgia , Myoneuralgia , Ach…" at bounding box center [206, 145] width 168 height 5
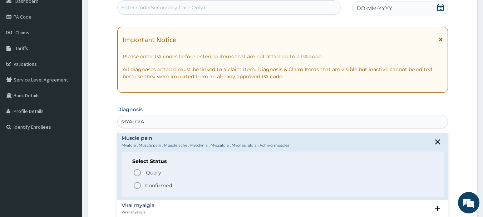
click at [159, 185] on p "Confirmed" at bounding box center [158, 185] width 27 height 7
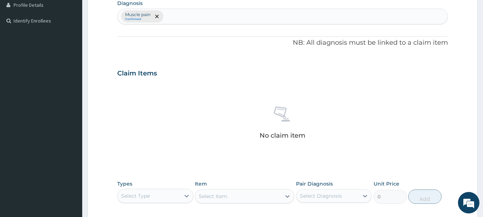
scroll to position [220, 0]
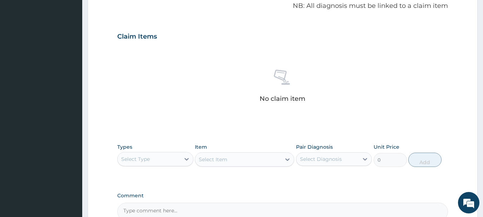
click at [162, 154] on div "Select Type" at bounding box center [149, 158] width 63 height 11
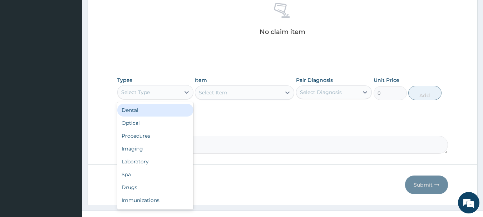
scroll to position [292, 0]
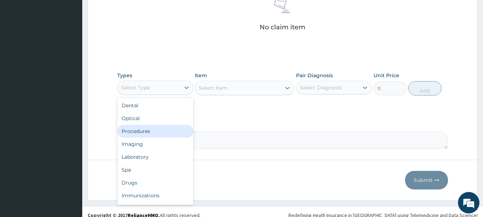
drag, startPoint x: 161, startPoint y: 133, endPoint x: 165, endPoint y: 133, distance: 3.6
click at [161, 133] on div "Procedures" at bounding box center [155, 131] width 76 height 13
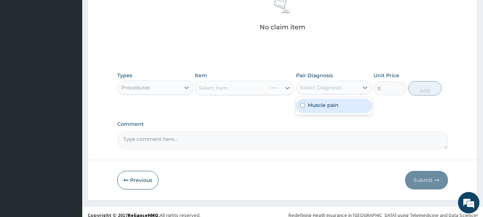
click at [316, 88] on div "Select Diagnosis" at bounding box center [321, 87] width 42 height 7
click at [317, 109] on div "Muscle pain" at bounding box center [334, 106] width 76 height 15
checkbox input "true"
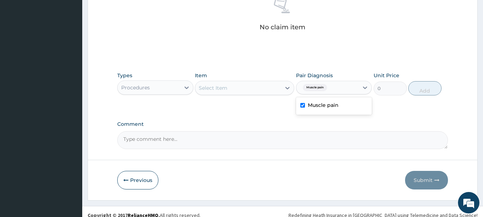
click at [241, 89] on div "Select Item" at bounding box center [238, 87] width 86 height 11
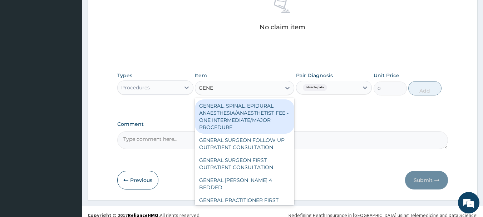
type input "GENER"
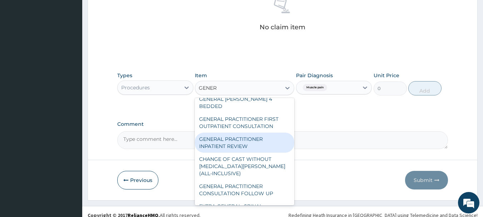
scroll to position [72, 0]
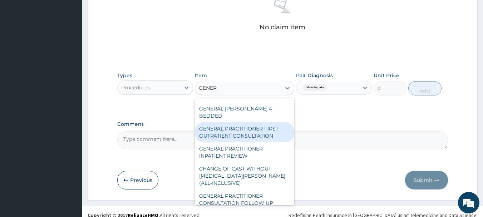
click at [258, 133] on div "GENERAL PRACTITIONER FIRST OUTPATIENT CONSULTATION" at bounding box center [244, 132] width 99 height 20
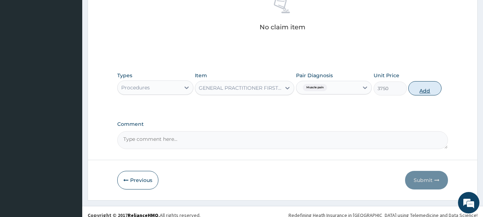
click at [423, 85] on button "Add" at bounding box center [425, 88] width 33 height 14
type input "0"
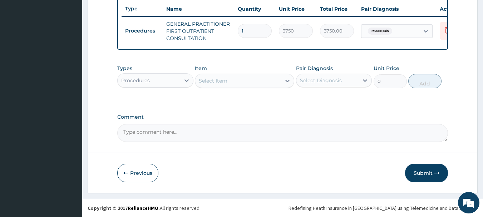
scroll to position [274, 0]
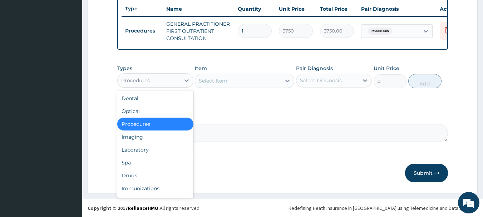
click at [175, 76] on div "Procedures" at bounding box center [149, 80] width 63 height 11
click at [155, 175] on div "Drugs" at bounding box center [155, 175] width 76 height 13
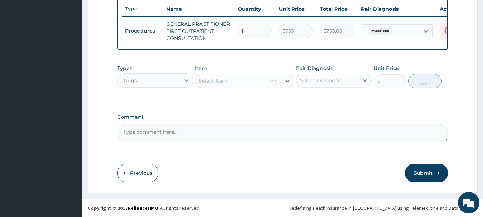
click at [333, 79] on div "Select Diagnosis" at bounding box center [321, 80] width 42 height 7
click at [336, 106] on div "Muscle pain" at bounding box center [334, 99] width 76 height 15
checkbox input "true"
click at [253, 82] on div "Select Item" at bounding box center [238, 80] width 86 height 11
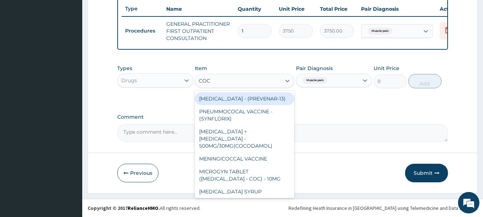
type input "COCO"
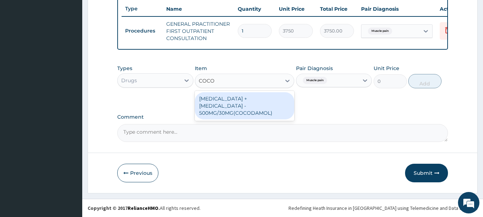
click at [265, 101] on div "PARACETAMOL + CODEINE - 500MG/30MG(COCODAMOL)" at bounding box center [244, 105] width 99 height 27
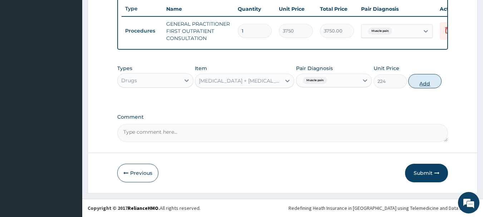
click at [417, 79] on button "Add" at bounding box center [425, 81] width 33 height 14
type input "0"
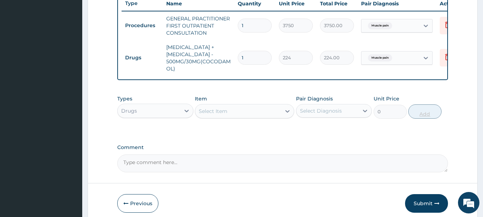
type input "15"
type input "3360.00"
type input "15"
click at [230, 117] on div "Select Item" at bounding box center [238, 111] width 86 height 11
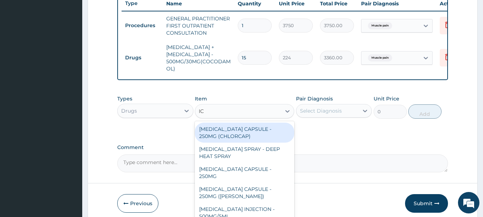
type input "I"
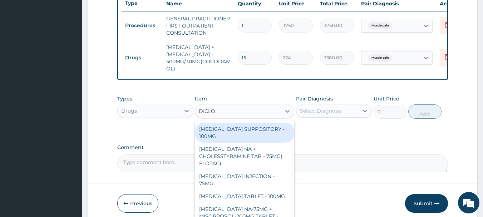
type input "DICLOF"
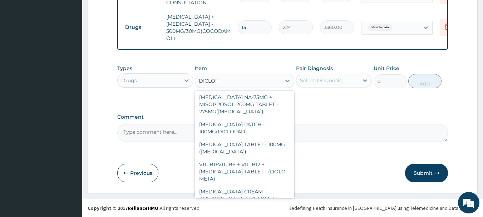
scroll to position [163, 0]
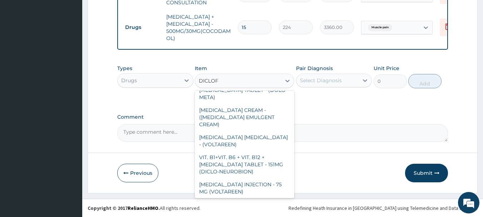
click at [260, 198] on div "DICLOFENAC GEL - 30G (OLFEN)" at bounding box center [244, 208] width 99 height 20
type input "1120"
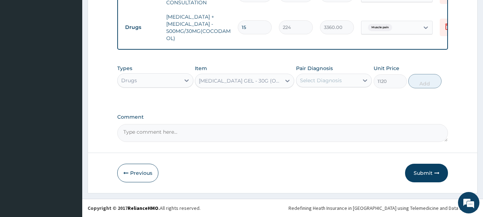
click at [336, 82] on div "Select Diagnosis" at bounding box center [321, 80] width 42 height 7
click at [329, 99] on label "Muscle pain" at bounding box center [323, 97] width 31 height 7
checkbox input "true"
click at [428, 80] on button "Add" at bounding box center [425, 81] width 33 height 14
type input "0"
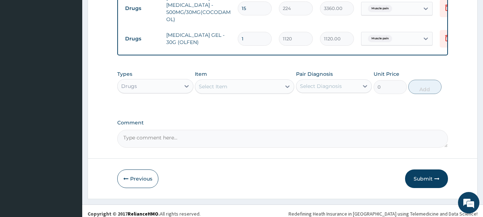
scroll to position [334, 0]
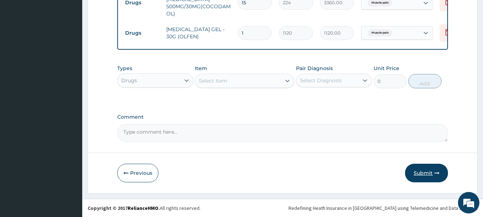
click at [426, 171] on button "Submit" at bounding box center [426, 173] width 43 height 19
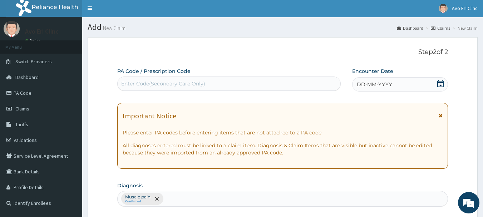
scroll to position [0, 0]
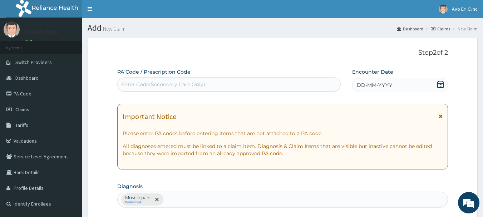
click at [437, 87] on div "DD-MM-YYYY" at bounding box center [400, 85] width 96 height 14
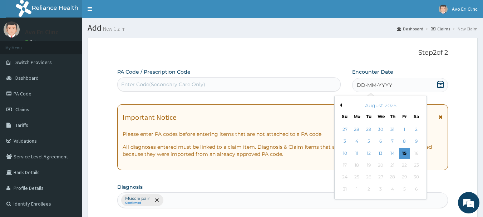
click at [372, 155] on div "12" at bounding box center [369, 153] width 11 height 11
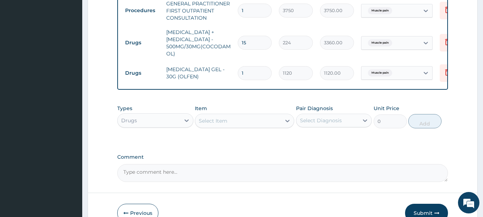
scroll to position [334, 0]
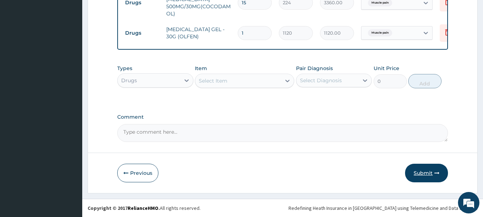
click at [436, 178] on button "Submit" at bounding box center [426, 173] width 43 height 19
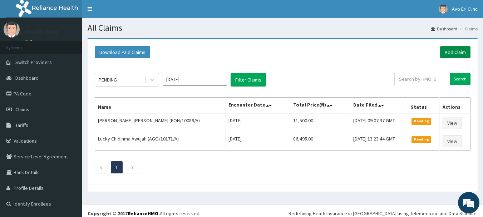
click at [458, 50] on link "Add Claim" at bounding box center [455, 52] width 30 height 12
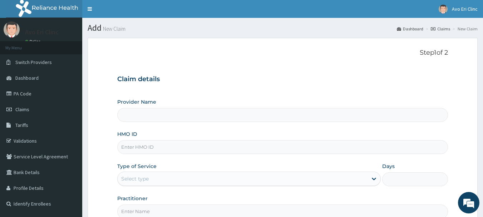
type input "Avo Eri Clinic"
paste input "GMT/10148/A"
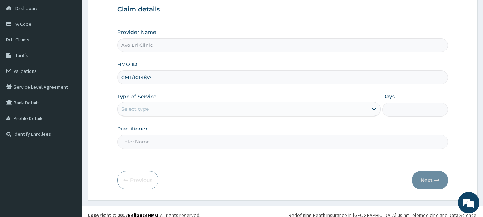
scroll to position [77, 0]
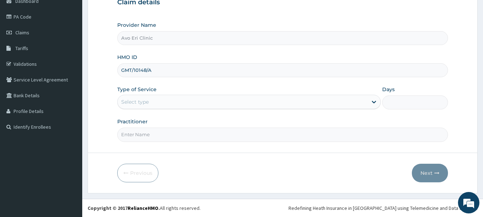
type input "GMT/10148/A"
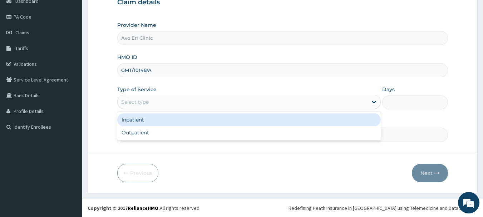
click at [206, 101] on div "Select type" at bounding box center [243, 101] width 250 height 11
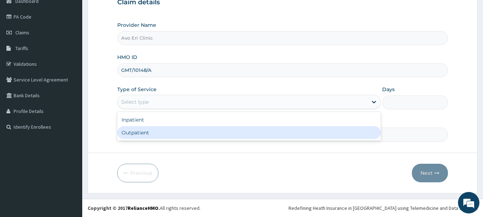
click at [207, 137] on div "Outpatient" at bounding box center [249, 132] width 264 height 13
type input "1"
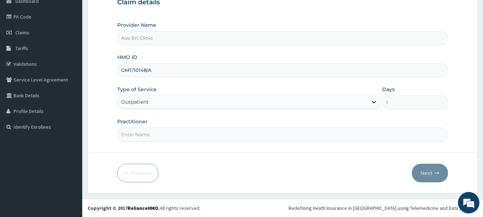
drag, startPoint x: 181, startPoint y: 138, endPoint x: 167, endPoint y: 138, distance: 13.3
click at [178, 138] on input "Practitioner" at bounding box center [282, 135] width 331 height 14
type input "DR JOY"
click at [437, 171] on icon "button" at bounding box center [437, 173] width 5 height 5
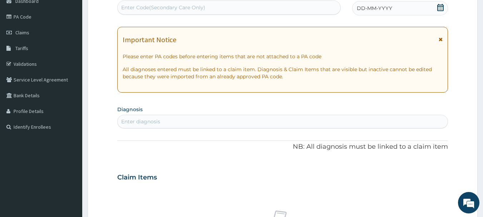
click at [186, 9] on div "Enter Code(Secondary Care Only)" at bounding box center [163, 7] width 84 height 7
paste input "PA/53B9C8"
type input "PA/53B9C8"
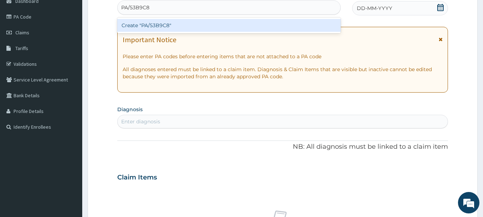
click at [183, 29] on div "Create "PA/53B9C8"" at bounding box center [229, 25] width 224 height 13
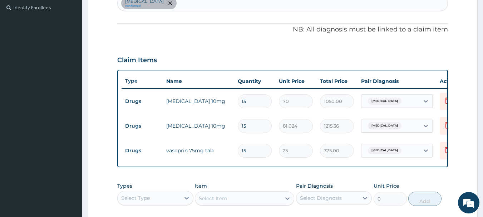
scroll to position [131, 0]
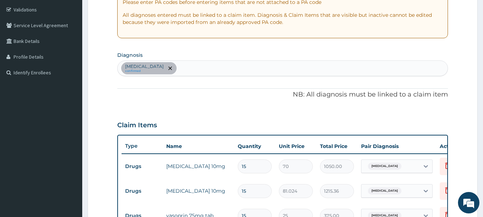
click at [231, 70] on div "Essential hypertension confirmed" at bounding box center [283, 68] width 331 height 15
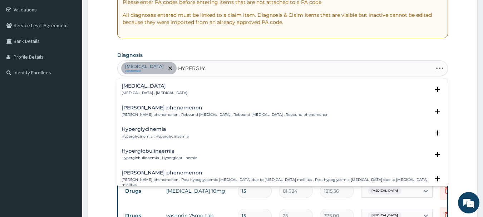
type input "HYPERGLYC"
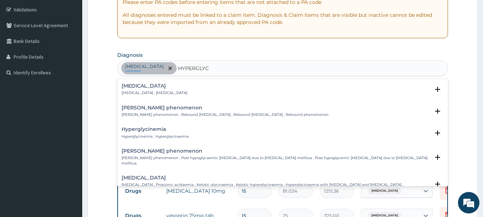
click at [166, 88] on h4 "Hyperglycemia" at bounding box center [155, 85] width 66 height 5
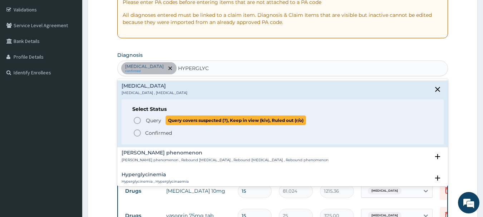
click at [151, 122] on span "Query" at bounding box center [153, 120] width 15 height 7
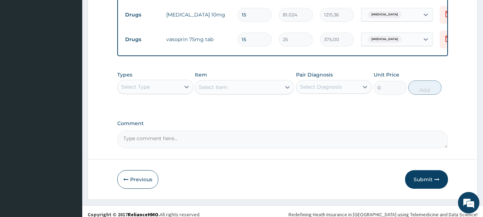
scroll to position [310, 0]
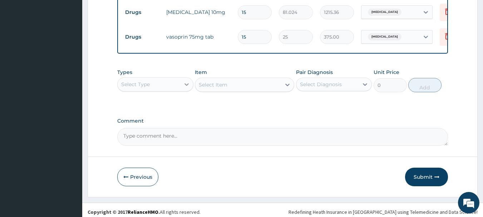
click at [181, 86] on div at bounding box center [186, 84] width 13 height 13
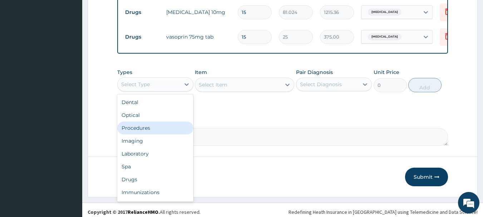
click at [166, 128] on div "Procedures" at bounding box center [155, 128] width 76 height 13
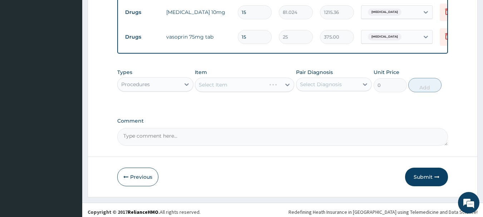
click at [319, 86] on div "Select Diagnosis" at bounding box center [328, 84] width 63 height 11
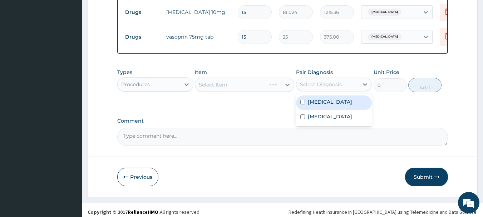
click at [330, 110] on div "Essential hypertension" at bounding box center [334, 103] width 76 height 15
checkbox input "true"
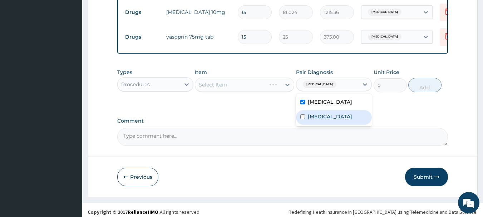
click at [333, 125] on div "Hyperglycemia" at bounding box center [334, 117] width 76 height 15
checkbox input "true"
click at [249, 91] on div "Select Item" at bounding box center [238, 84] width 86 height 11
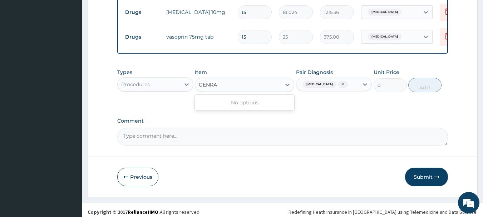
type input "GENERA"
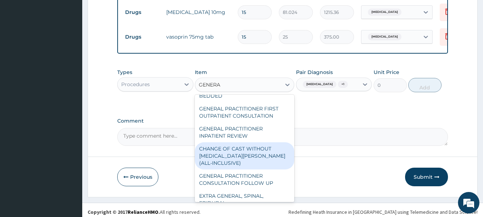
scroll to position [72, 0]
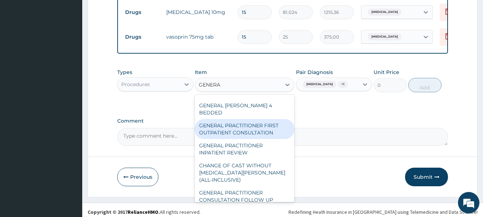
click at [248, 139] on div "GENERAL PRACTITIONER FIRST OUTPATIENT CONSULTATION" at bounding box center [244, 129] width 99 height 20
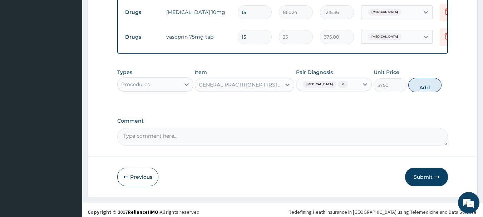
click at [436, 92] on button "Add" at bounding box center [425, 85] width 33 height 14
type input "0"
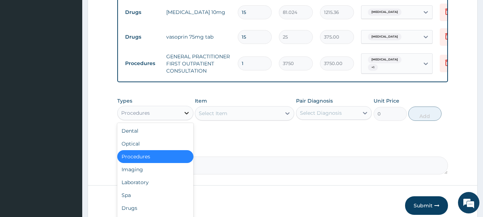
click at [183, 117] on icon at bounding box center [186, 112] width 7 height 7
click at [168, 185] on div "Laboratory" at bounding box center [155, 182] width 76 height 13
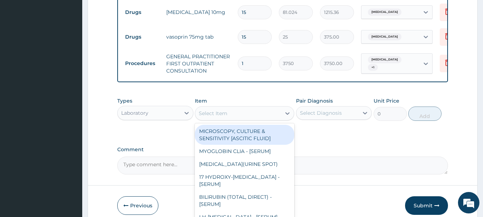
click at [261, 112] on div "Select Item" at bounding box center [244, 113] width 99 height 14
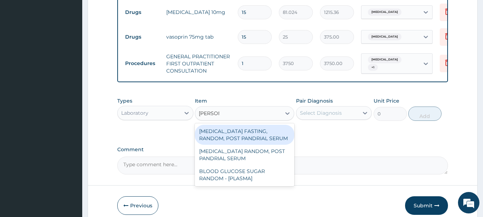
type input "RANDOM"
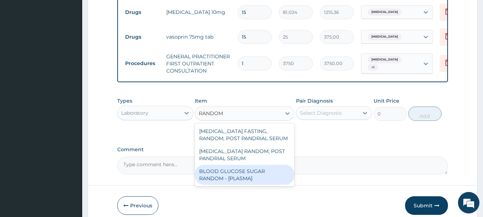
click at [237, 180] on div "BLOOD GLUCOSE SUGAR RANDOM - [PLASMA]" at bounding box center [244, 175] width 99 height 20
type input "1875"
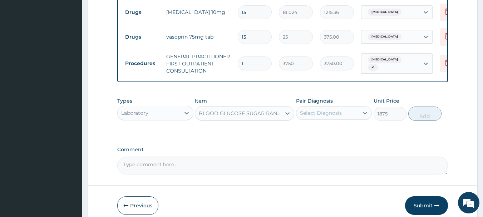
click at [329, 114] on div "Select Diagnosis" at bounding box center [328, 112] width 63 height 11
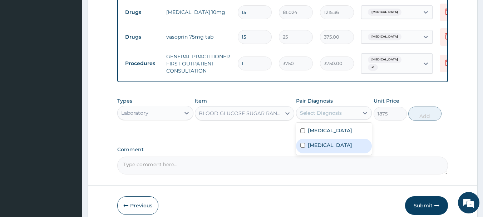
click at [333, 153] on div "Hyperglycemia" at bounding box center [334, 146] width 76 height 15
checkbox input "true"
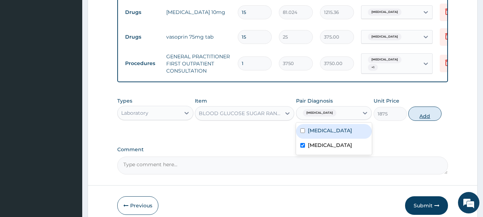
click at [425, 121] on button "Add" at bounding box center [425, 114] width 33 height 14
type input "0"
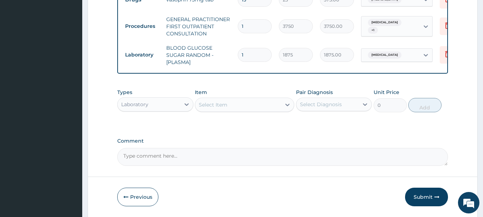
scroll to position [377, 0]
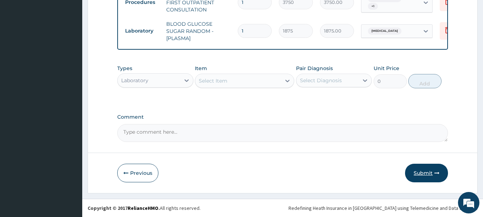
click at [430, 169] on button "Submit" at bounding box center [426, 173] width 43 height 19
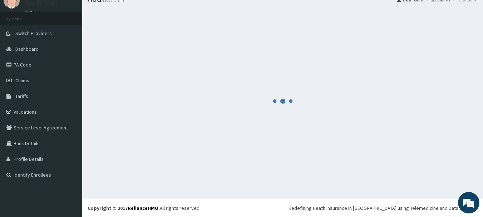
scroll to position [29, 0]
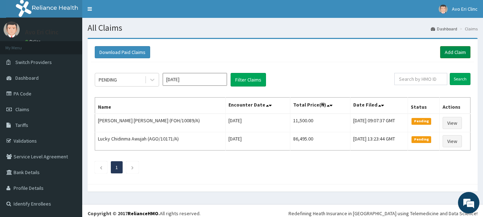
click at [456, 50] on link "Add Claim" at bounding box center [455, 52] width 30 height 12
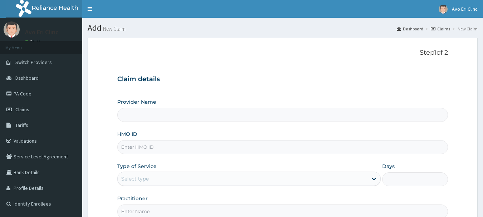
type input "Avo Eri Clinic"
paste input "AGO/10171/C"
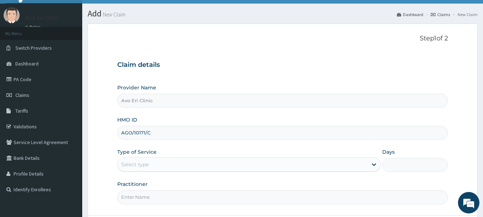
scroll to position [77, 0]
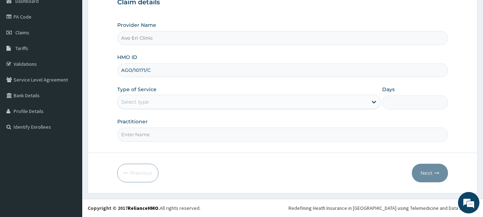
type input "AGO/10171/C"
click at [169, 104] on div "Select type" at bounding box center [243, 101] width 250 height 11
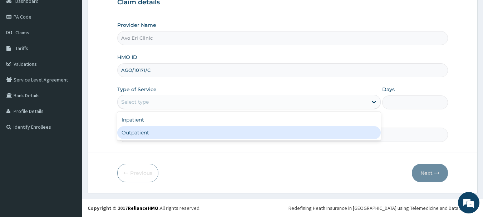
click at [174, 136] on div "Outpatient" at bounding box center [249, 132] width 264 height 13
type input "1"
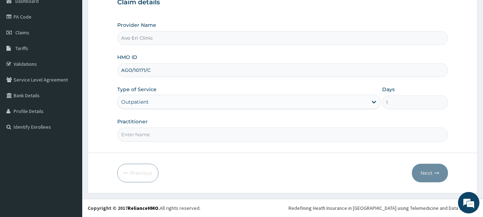
click at [174, 136] on input "Practitioner" at bounding box center [282, 135] width 331 height 14
type input "[PERSON_NAME]"
click at [423, 171] on button "Next" at bounding box center [430, 173] width 36 height 19
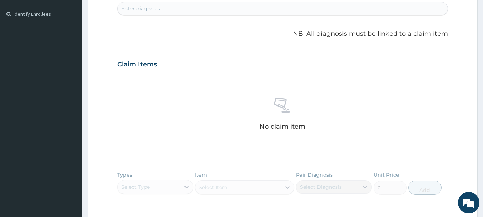
scroll to position [292, 0]
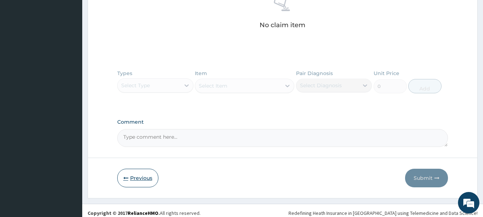
click at [144, 182] on button "Previous" at bounding box center [137, 178] width 41 height 19
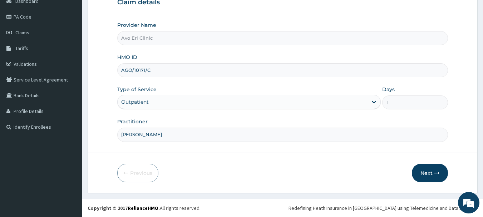
scroll to position [77, 0]
drag, startPoint x: 163, startPoint y: 70, endPoint x: 106, endPoint y: 70, distance: 58.0
click at [106, 70] on form "Step 1 of 2 Claim details Provider Name [PERSON_NAME] Clinic HMO ID AGO/10171/C…" at bounding box center [283, 77] width 390 height 232
paste input "A"
type input "AGO/10171/A"
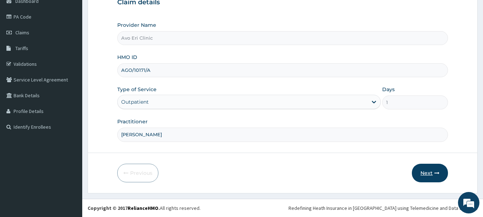
click at [422, 171] on button "Next" at bounding box center [430, 173] width 36 height 19
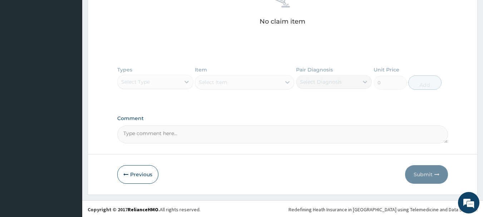
scroll to position [297, 0]
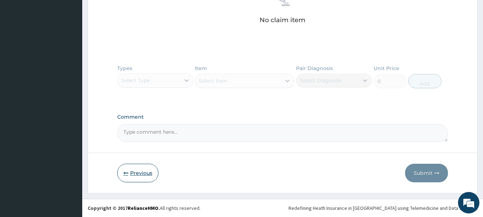
click at [141, 173] on button "Previous" at bounding box center [137, 173] width 41 height 19
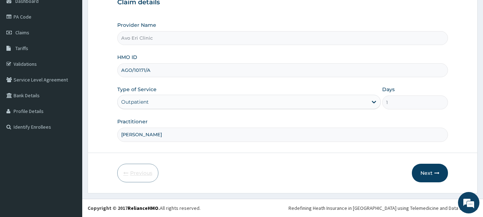
scroll to position [77, 0]
drag, startPoint x: 161, startPoint y: 70, endPoint x: 140, endPoint y: 69, distance: 21.5
click at [147, 70] on input "AGO/10171/A" at bounding box center [282, 70] width 331 height 14
drag, startPoint x: 140, startPoint y: 69, endPoint x: 119, endPoint y: 67, distance: 20.8
click at [119, 67] on input "AGO/10171/A" at bounding box center [282, 70] width 331 height 14
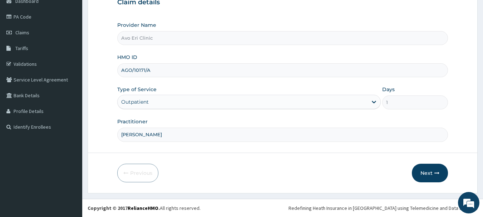
click at [163, 75] on input "AGO/10171/A" at bounding box center [282, 70] width 331 height 14
drag, startPoint x: 163, startPoint y: 75, endPoint x: 153, endPoint y: 73, distance: 10.5
click at [163, 75] on input "AGO/10171/A" at bounding box center [282, 70] width 331 height 14
paste input "FOH/10114"
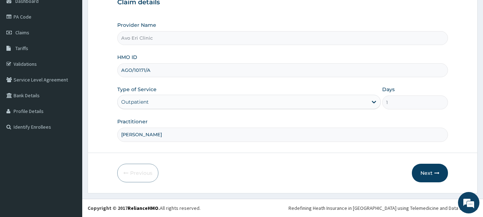
type input "FOH/10114/A"
click at [428, 175] on button "Next" at bounding box center [430, 173] width 36 height 19
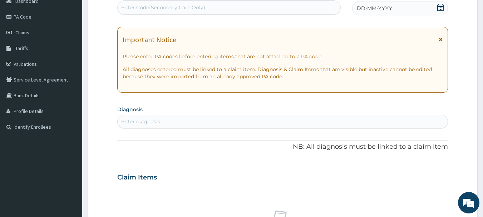
click at [428, 175] on div "Claim Items" at bounding box center [282, 176] width 331 height 19
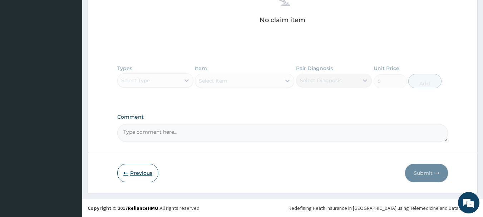
click at [143, 172] on button "Previous" at bounding box center [137, 173] width 41 height 19
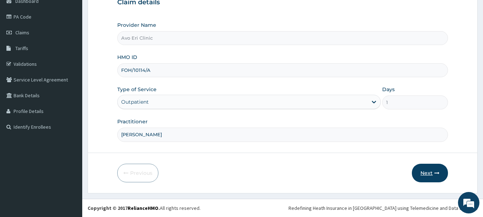
click at [434, 175] on button "Next" at bounding box center [430, 173] width 36 height 19
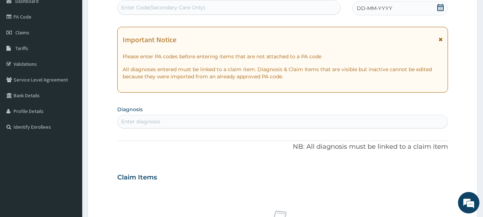
click at [237, 6] on div "Enter Code(Secondary Care Only)" at bounding box center [229, 7] width 223 height 11
paste input "PA/89D897"
type input "PA/89D897"
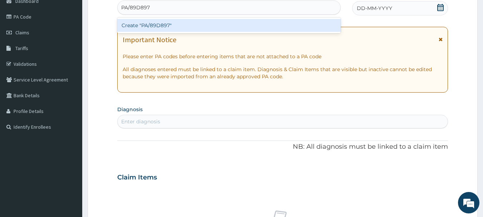
click at [239, 26] on div "Create "PA/89D897"" at bounding box center [229, 25] width 224 height 13
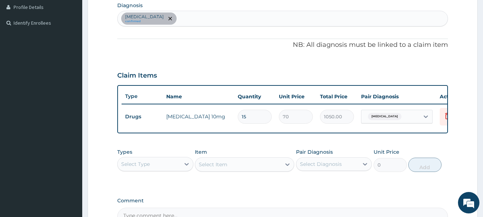
scroll to position [270, 0]
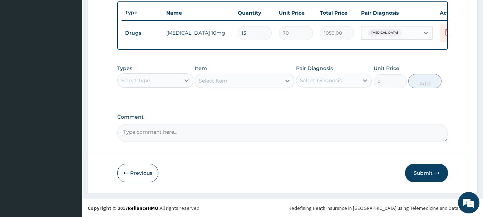
click at [179, 77] on div "Select Type" at bounding box center [149, 80] width 63 height 11
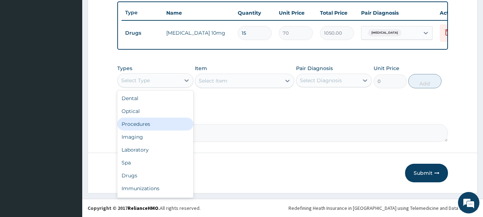
click at [170, 127] on div "Procedures" at bounding box center [155, 124] width 76 height 13
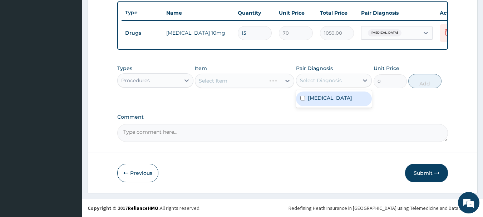
click at [326, 80] on div "Select Diagnosis" at bounding box center [321, 80] width 42 height 7
click at [329, 96] on label "Essential hypertension" at bounding box center [330, 97] width 44 height 7
checkbox input "true"
click at [271, 83] on div "Select Item" at bounding box center [238, 80] width 86 height 11
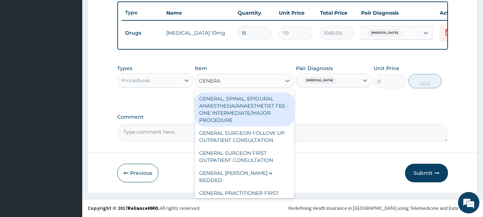
type input "GENERAL"
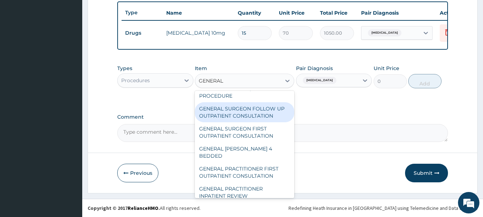
scroll to position [36, 0]
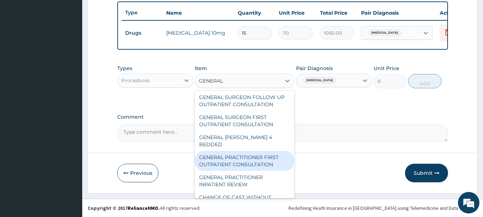
click at [258, 159] on div "GENERAL PRACTITIONER FIRST OUTPATIENT CONSULTATION" at bounding box center [244, 161] width 99 height 20
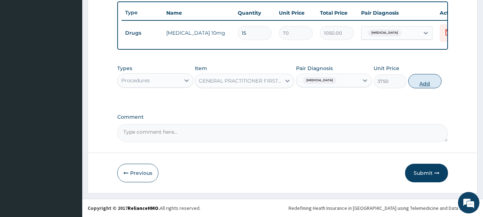
click at [429, 77] on button "Add" at bounding box center [425, 81] width 33 height 14
type input "0"
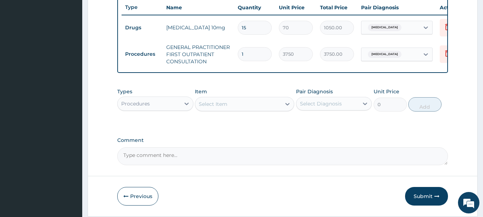
click at [175, 109] on div "Procedures" at bounding box center [149, 103] width 63 height 11
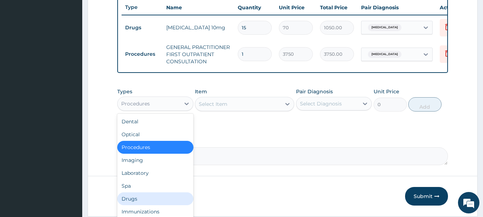
click at [148, 203] on div "Drugs" at bounding box center [155, 198] width 76 height 13
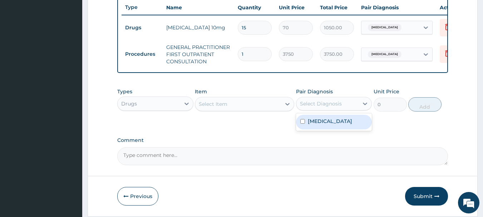
click at [325, 109] on div "Select Diagnosis" at bounding box center [328, 103] width 63 height 11
click at [329, 129] on div "Essential hypertension" at bounding box center [334, 122] width 76 height 15
checkbox input "true"
click at [246, 104] on div "Select Item" at bounding box center [238, 103] width 86 height 11
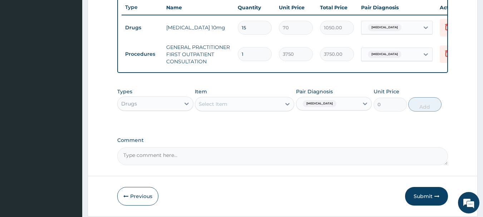
click at [250, 107] on div "Select Item" at bounding box center [238, 103] width 86 height 11
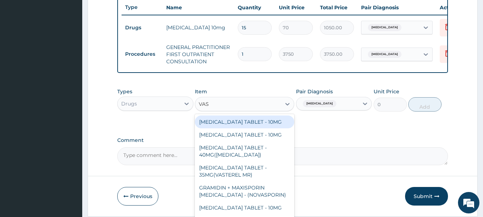
type input "VASO"
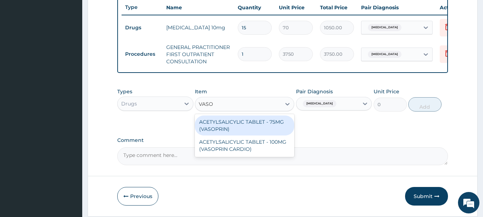
click at [263, 131] on div "ACETYLSALICYLIC TABLET - 75MG (VASOPRIN)" at bounding box center [244, 126] width 99 height 20
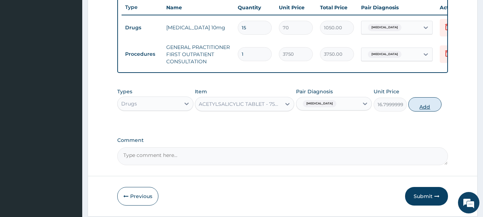
click at [422, 109] on button "Add" at bounding box center [425, 104] width 33 height 14
type input "0"
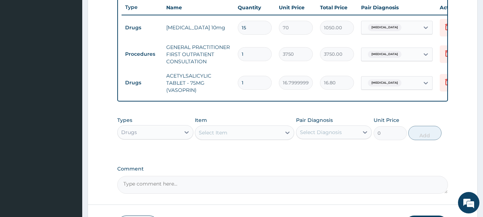
type input "15"
type input "252.00"
type input "15"
click at [444, 89] on icon at bounding box center [448, 83] width 16 height 18
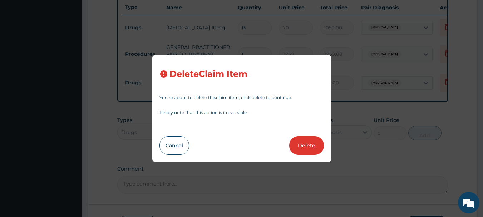
drag, startPoint x: 304, startPoint y: 144, endPoint x: 222, endPoint y: 127, distance: 84.1
click at [304, 145] on button "Delete" at bounding box center [306, 145] width 35 height 19
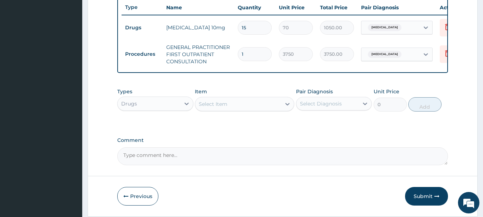
click at [261, 109] on div "Select Item" at bounding box center [238, 103] width 86 height 11
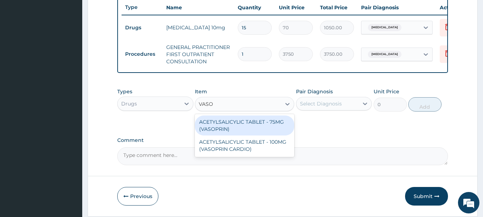
type input "VASO"
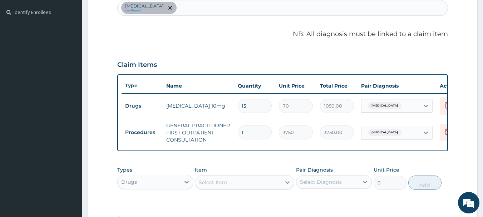
scroll to position [191, 0]
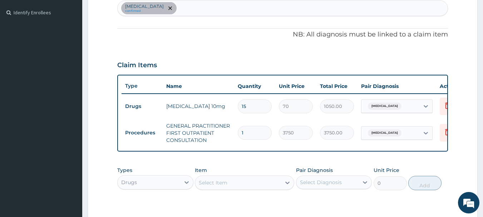
click at [239, 8] on div "Essential hypertension confirmed" at bounding box center [283, 8] width 331 height 15
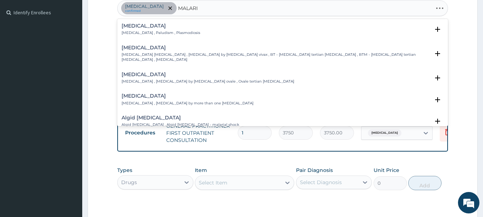
type input "[MEDICAL_DATA]"
click at [148, 31] on p "[MEDICAL_DATA] , Paludism , Plasmodiosis" at bounding box center [161, 32] width 79 height 5
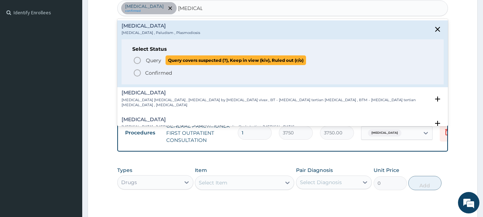
click at [147, 60] on span "Query" at bounding box center [153, 60] width 15 height 7
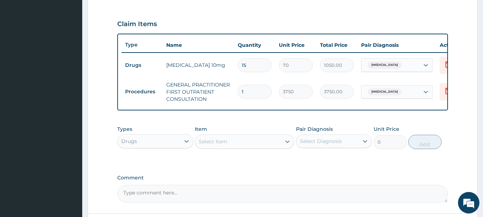
scroll to position [299, 0]
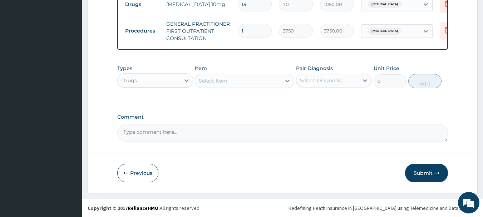
click at [167, 85] on div "Drugs" at bounding box center [149, 80] width 63 height 11
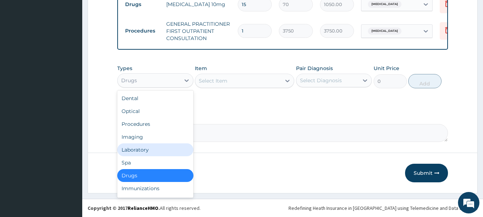
click at [170, 148] on div "Laboratory" at bounding box center [155, 149] width 76 height 13
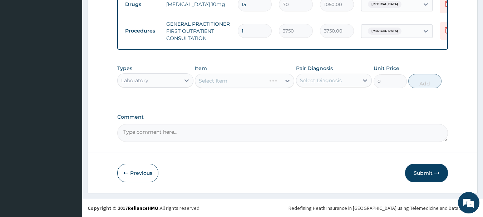
click at [332, 83] on div "Select Diagnosis" at bounding box center [321, 80] width 42 height 7
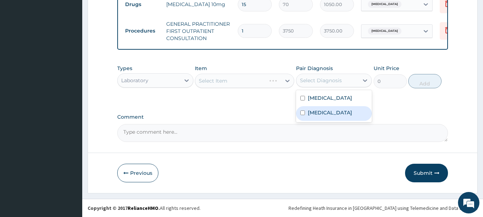
click at [326, 113] on label "[MEDICAL_DATA]" at bounding box center [330, 112] width 44 height 7
checkbox input "true"
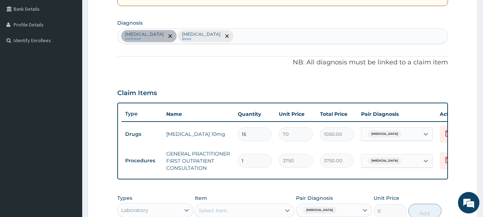
scroll to position [156, 0]
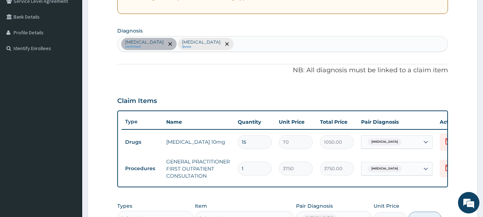
click at [381, 168] on span "Essential hypertension" at bounding box center [385, 168] width 34 height 7
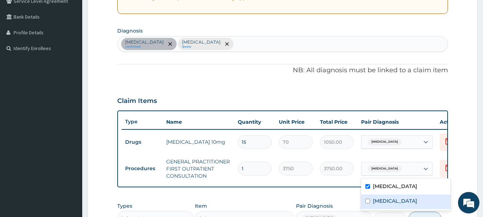
click at [391, 201] on label "[MEDICAL_DATA]" at bounding box center [395, 200] width 44 height 7
checkbox input "true"
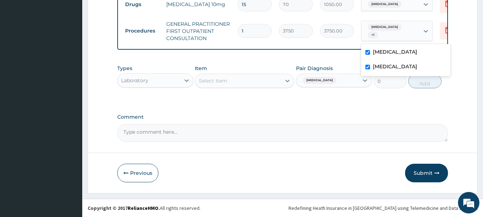
scroll to position [299, 0]
click at [230, 83] on div "Select Item" at bounding box center [238, 80] width 86 height 11
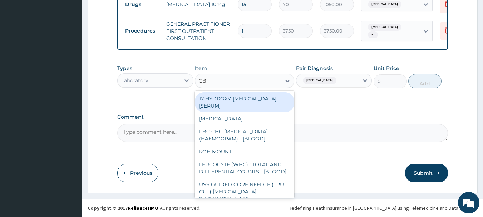
type input "CBC"
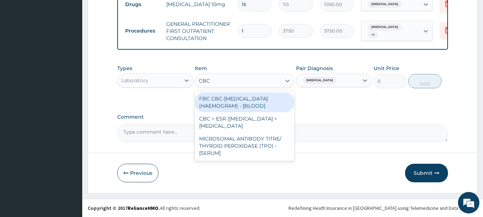
click at [234, 98] on div "FBC CBC-[MEDICAL_DATA] (HAEMOGRAM) - [BLOOD]" at bounding box center [244, 102] width 99 height 20
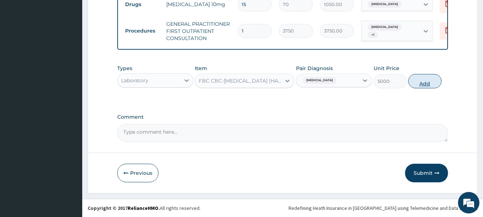
click at [425, 86] on button "Add" at bounding box center [425, 81] width 33 height 14
type input "0"
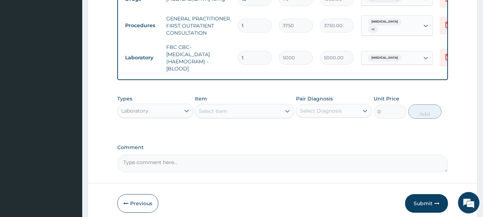
click at [249, 117] on div "Select Item" at bounding box center [238, 111] width 86 height 11
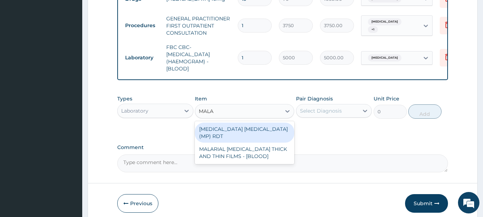
type input "MALAR"
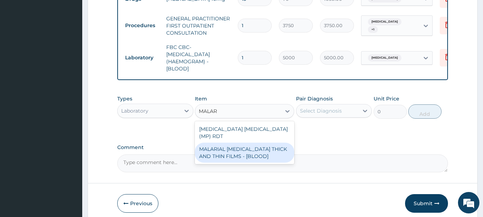
drag, startPoint x: 257, startPoint y: 154, endPoint x: 253, endPoint y: 149, distance: 6.4
click at [255, 154] on div "MALARIAL [MEDICAL_DATA] THICK AND THIN FILMS - [BLOOD]" at bounding box center [244, 153] width 99 height 20
type input "2187.5"
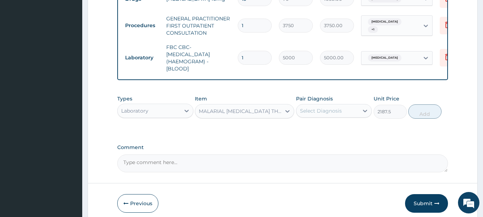
click at [323, 102] on label "Pair Diagnosis" at bounding box center [314, 98] width 37 height 7
click at [322, 114] on div "Select Diagnosis" at bounding box center [321, 110] width 42 height 7
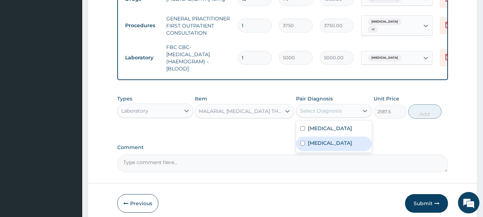
click at [327, 146] on div "[MEDICAL_DATA]" at bounding box center [334, 144] width 76 height 15
checkbox input "true"
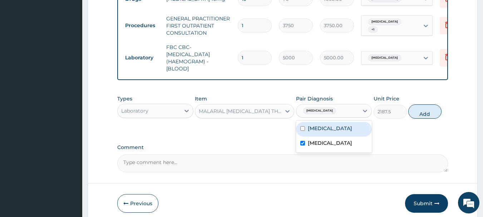
click at [421, 119] on button "Add" at bounding box center [425, 111] width 33 height 14
type input "0"
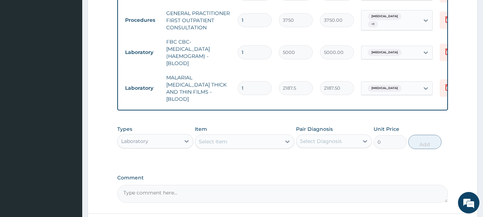
scroll to position [263, 0]
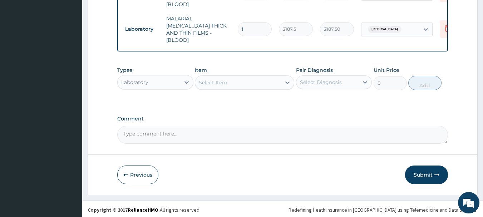
click at [428, 167] on button "Submit" at bounding box center [426, 175] width 43 height 19
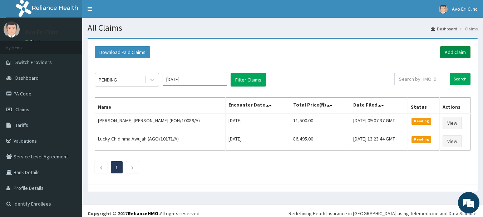
click at [453, 52] on link "Add Claim" at bounding box center [455, 52] width 30 height 12
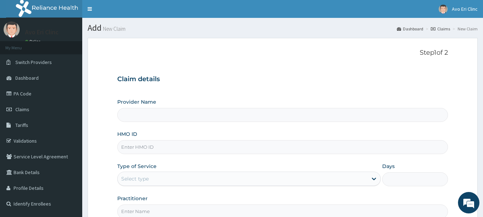
type input "Avo Eri Clinic"
paste input "MRR/10019/A"
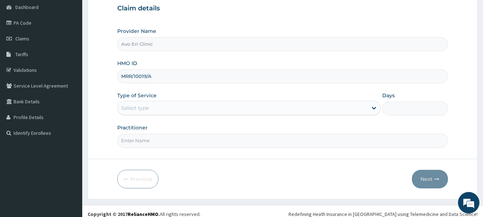
scroll to position [72, 0]
type input "MRR/10019/A"
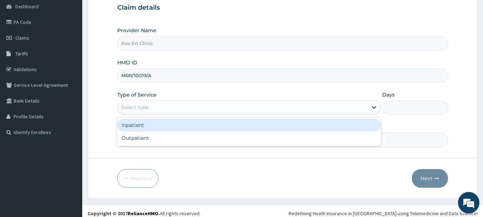
click at [190, 105] on div "Select type" at bounding box center [243, 107] width 250 height 11
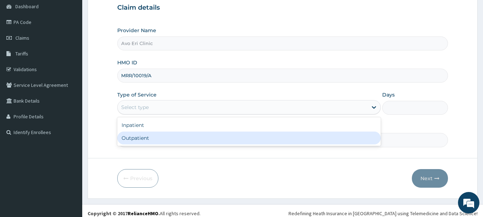
click at [188, 138] on div "Outpatient" at bounding box center [249, 138] width 264 height 13
type input "1"
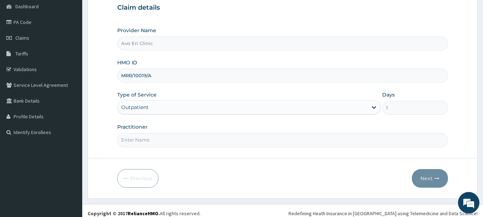
click at [185, 139] on input "Practitioner" at bounding box center [282, 140] width 331 height 14
type input "[PERSON_NAME]"
click at [441, 183] on button "Next" at bounding box center [430, 178] width 36 height 19
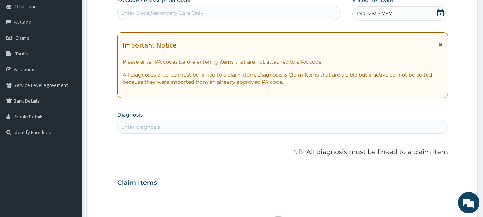
scroll to position [0, 0]
click at [155, 15] on div "Enter Code(Secondary Care Only)" at bounding box center [163, 12] width 84 height 7
paste input "PA/F2DA38"
type input "PA/F2DA38"
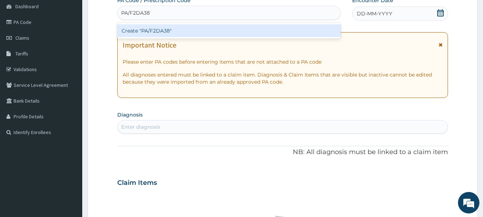
click at [169, 31] on div "Create "PA/F2DA38"" at bounding box center [229, 30] width 224 height 13
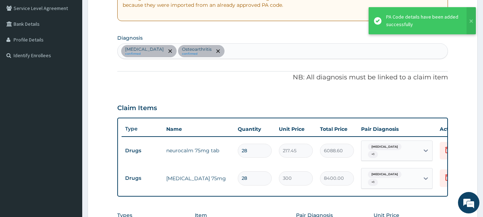
scroll to position [142, 0]
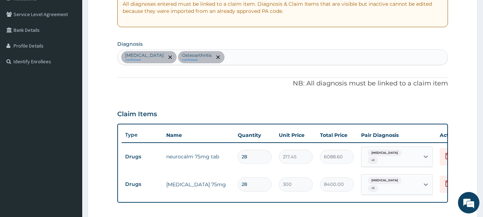
click at [238, 61] on div "[MEDICAL_DATA] confirmed [MEDICAL_DATA] confirmed" at bounding box center [283, 57] width 331 height 15
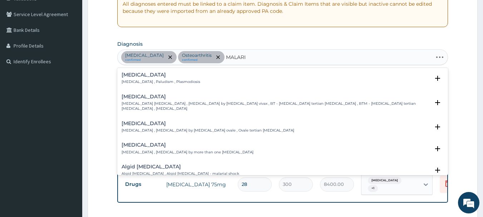
type input "[MEDICAL_DATA]"
click at [177, 75] on h4 "[MEDICAL_DATA]" at bounding box center [161, 74] width 79 height 5
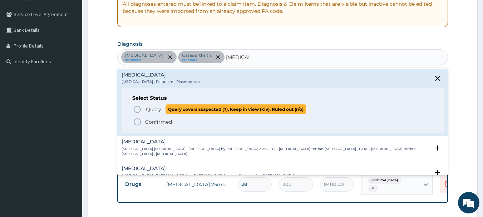
click at [161, 111] on span "Query" at bounding box center [153, 109] width 15 height 7
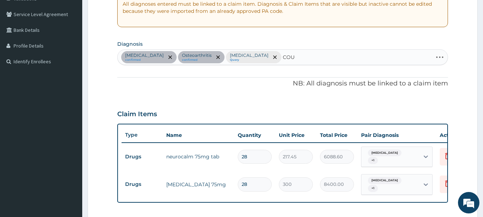
type input "COUGH"
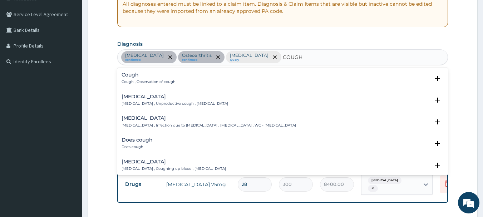
click at [153, 76] on h4 "Cough" at bounding box center [149, 74] width 54 height 5
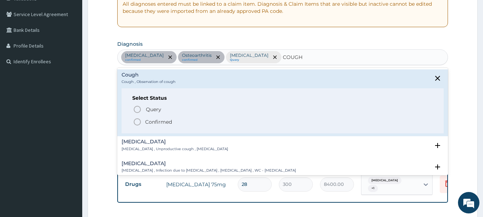
click at [155, 124] on p "Confirmed" at bounding box center [158, 121] width 27 height 7
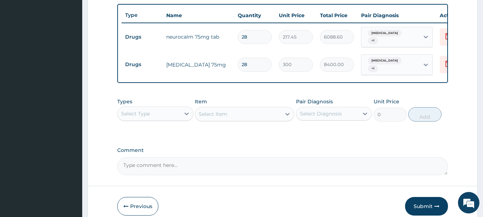
scroll to position [295, 0]
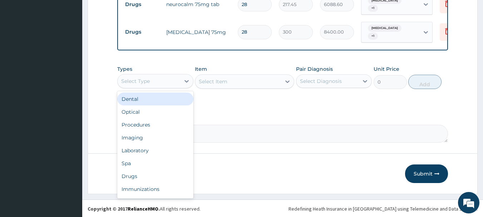
click at [171, 75] on div "Select Type" at bounding box center [149, 80] width 63 height 11
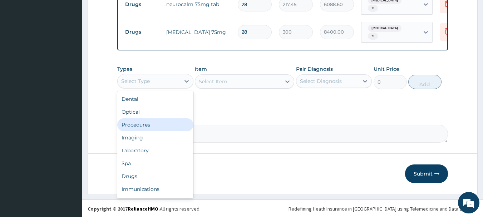
click at [165, 121] on div "Procedures" at bounding box center [155, 124] width 76 height 13
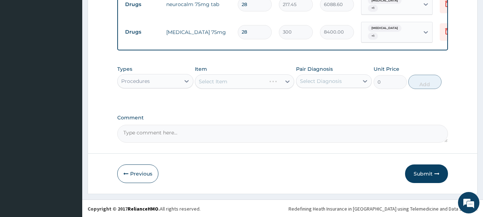
click at [307, 85] on div "Select Diagnosis" at bounding box center [328, 80] width 63 height 11
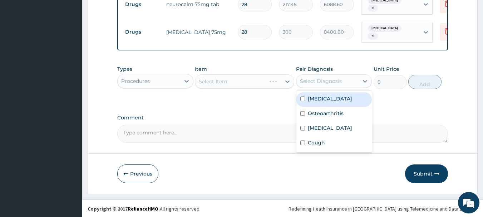
click at [312, 98] on label "[MEDICAL_DATA]" at bounding box center [330, 98] width 44 height 7
checkbox input "true"
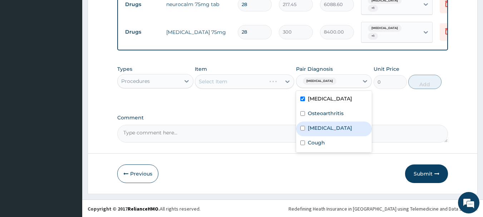
click at [321, 124] on label "[MEDICAL_DATA]" at bounding box center [330, 127] width 44 height 7
checkbox input "true"
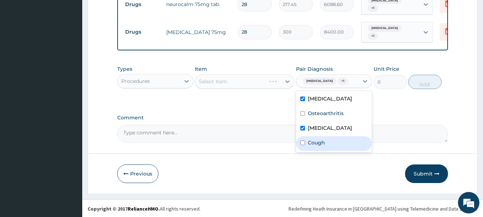
click at [326, 145] on div "Cough" at bounding box center [334, 143] width 76 height 15
checkbox input "true"
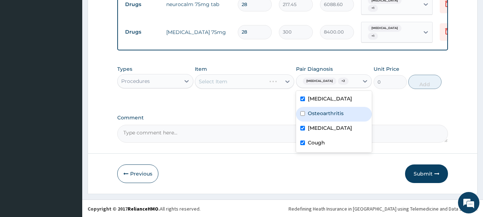
click at [311, 119] on div "Osteoarthritis" at bounding box center [334, 114] width 76 height 15
checkbox input "true"
click at [239, 81] on div "Select Item" at bounding box center [238, 81] width 86 height 11
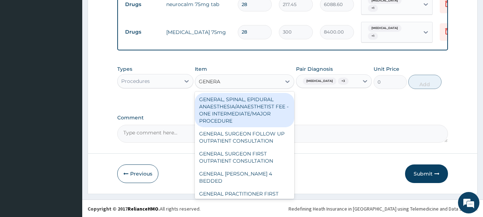
type input "GENERAL"
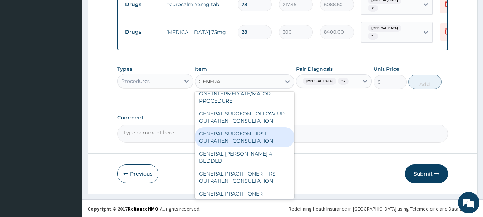
scroll to position [36, 0]
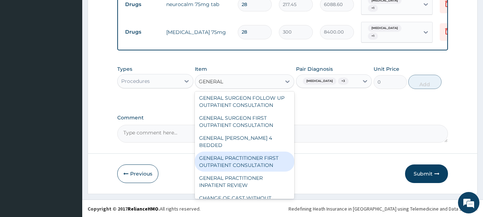
click at [244, 157] on div "GENERAL PRACTITIONER FIRST OUTPATIENT CONSULTATION" at bounding box center [244, 162] width 99 height 20
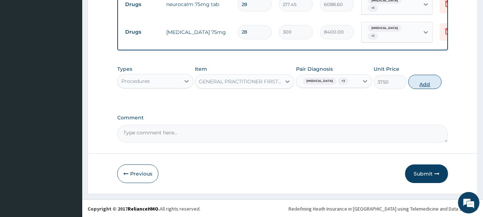
drag, startPoint x: 420, startPoint y: 79, endPoint x: 308, endPoint y: 71, distance: 112.2
click at [420, 79] on button "Add" at bounding box center [425, 82] width 33 height 14
type input "0"
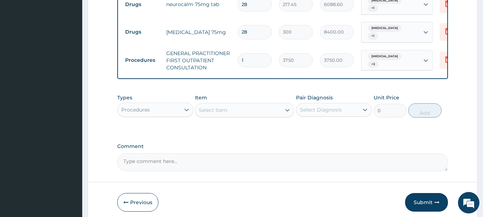
drag, startPoint x: 156, startPoint y: 108, endPoint x: 160, endPoint y: 110, distance: 4.4
click at [156, 108] on div "Procedures" at bounding box center [149, 109] width 63 height 11
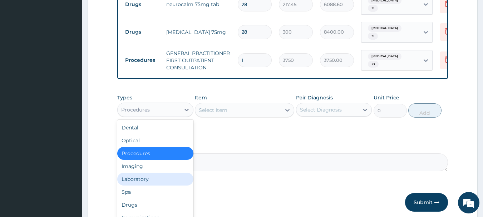
click at [159, 176] on div "Laboratory" at bounding box center [155, 179] width 76 height 13
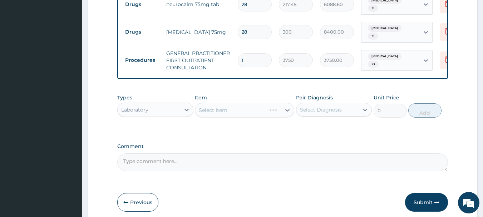
click at [323, 106] on div "Select Diagnosis" at bounding box center [328, 109] width 63 height 11
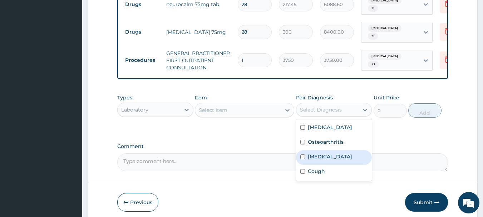
click at [323, 157] on label "Malaria" at bounding box center [330, 156] width 44 height 7
checkbox input "true"
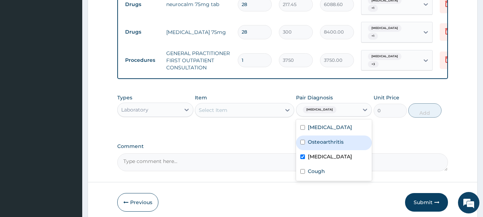
click at [254, 109] on div "Select Item" at bounding box center [238, 109] width 86 height 11
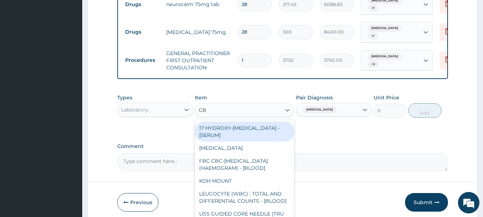
type input "CBC"
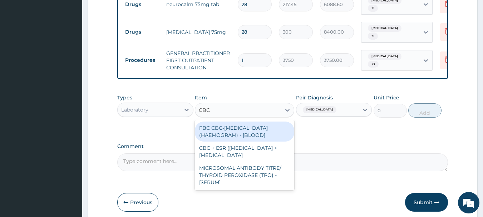
click at [259, 133] on div "FBC CBC-[MEDICAL_DATA] (HAEMOGRAM) - [BLOOD]" at bounding box center [244, 132] width 99 height 20
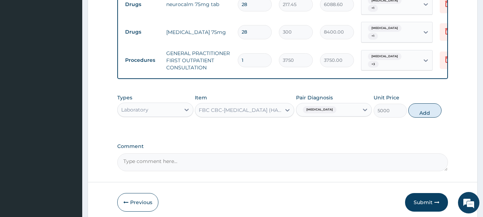
click at [414, 116] on button "Add" at bounding box center [425, 110] width 33 height 14
type input "0"
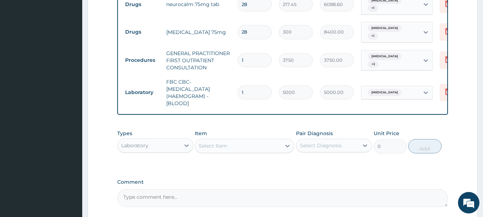
click at [217, 147] on div "Select Item" at bounding box center [213, 145] width 29 height 7
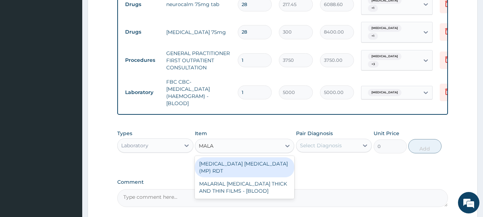
type input "MALAR"
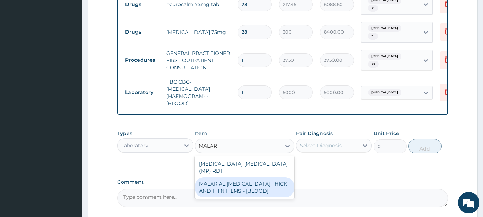
click at [253, 184] on div "MALARIAL [MEDICAL_DATA] THICK AND THIN FILMS - [BLOOD]" at bounding box center [244, 187] width 99 height 20
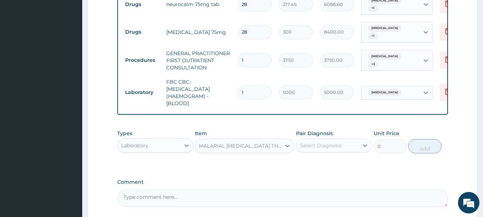
type input "2187.5"
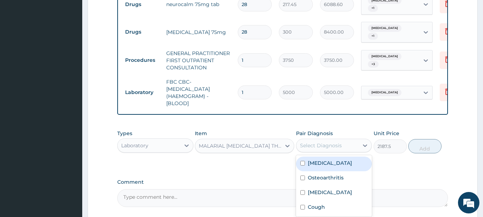
click at [344, 147] on div "Select Diagnosis" at bounding box center [328, 145] width 63 height 11
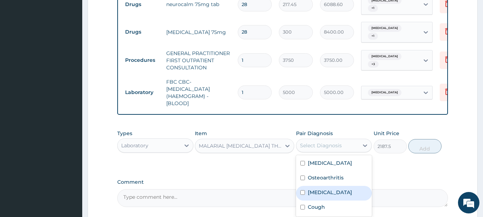
drag, startPoint x: 330, startPoint y: 193, endPoint x: 329, endPoint y: 186, distance: 7.5
click at [329, 194] on div "[MEDICAL_DATA]" at bounding box center [334, 193] width 76 height 15
checkbox input "true"
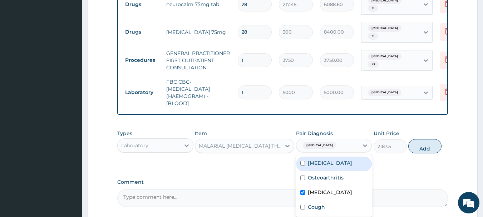
click at [419, 152] on button "Add" at bounding box center [425, 146] width 33 height 14
type input "0"
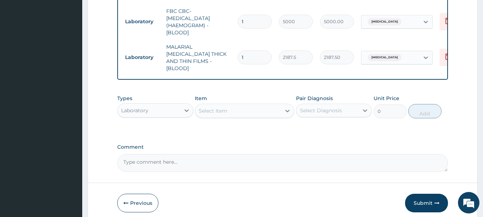
scroll to position [366, 0]
click at [165, 105] on div "Laboratory" at bounding box center [149, 109] width 63 height 11
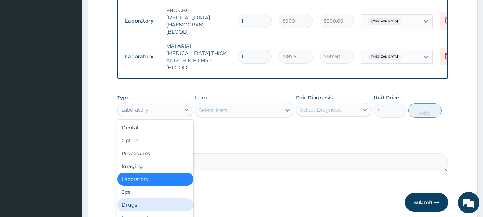
click at [154, 201] on div "Drugs" at bounding box center [155, 205] width 76 height 13
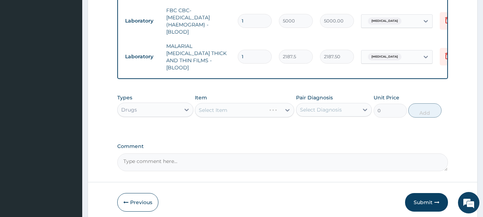
click at [351, 104] on div "Select Diagnosis" at bounding box center [328, 109] width 63 height 11
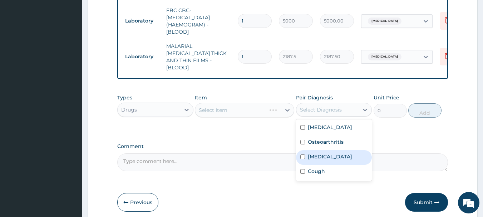
click at [325, 153] on label "[MEDICAL_DATA]" at bounding box center [330, 156] width 44 height 7
checkbox input "true"
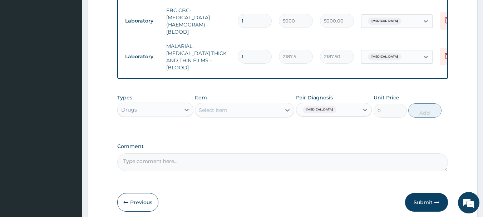
click at [310, 107] on div "[MEDICAL_DATA]" at bounding box center [328, 110] width 63 height 12
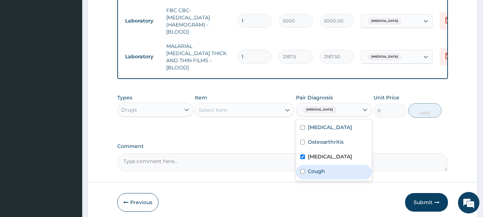
drag, startPoint x: 305, startPoint y: 161, endPoint x: 301, endPoint y: 161, distance: 4.3
click at [304, 165] on div "Cough" at bounding box center [334, 172] width 76 height 15
checkbox input "true"
click at [301, 155] on input "checkbox" at bounding box center [302, 157] width 5 height 5
checkbox input "false"
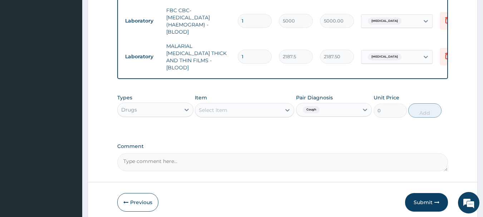
click at [207, 107] on div "Select Item" at bounding box center [213, 110] width 29 height 7
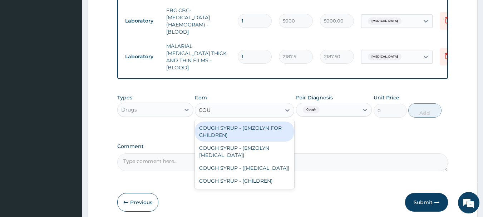
type input "COUGH"
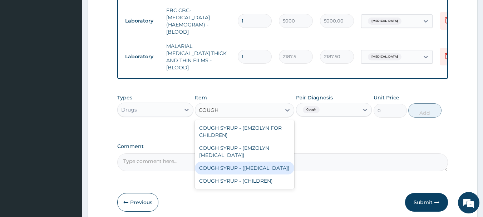
click at [225, 162] on div "COUGH SYRUP - ([MEDICAL_DATA])" at bounding box center [244, 168] width 99 height 13
type input "1120"
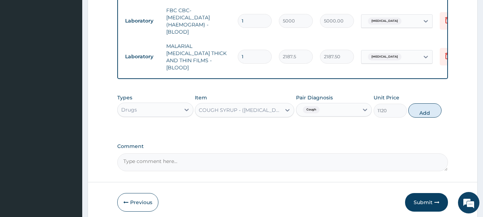
click at [261, 107] on div "COUGH SYRUP - ([MEDICAL_DATA])" at bounding box center [240, 110] width 83 height 7
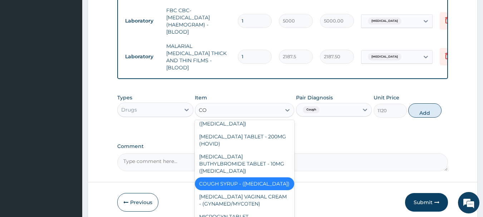
scroll to position [0, 0]
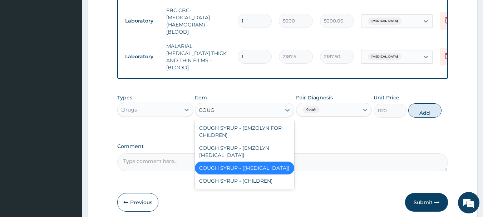
type input "COUGH"
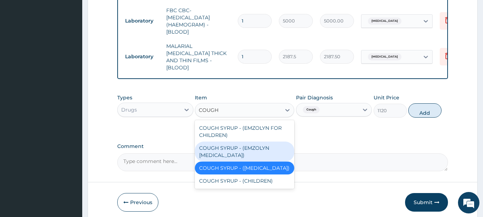
click at [248, 142] on div "COUGH SYRUP - (EMZOLYN [MEDICAL_DATA])" at bounding box center [244, 152] width 99 height 20
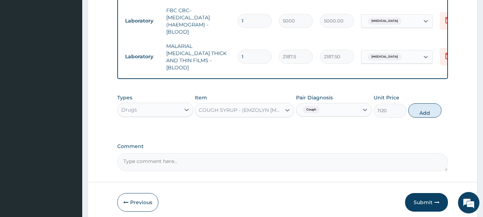
click at [258, 107] on div "COUGH SYRUP - (EMZOLYN [MEDICAL_DATA])" at bounding box center [240, 110] width 83 height 7
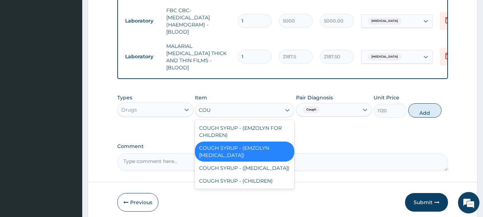
type input "COUGH"
click at [258, 162] on div "COUGH SYRUP - ([MEDICAL_DATA])" at bounding box center [244, 168] width 99 height 13
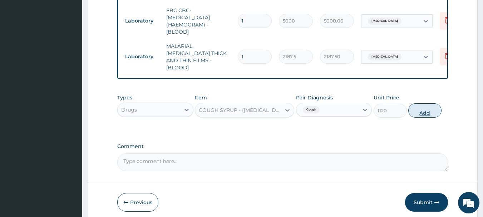
click at [439, 103] on button "Add" at bounding box center [425, 110] width 33 height 14
type input "0"
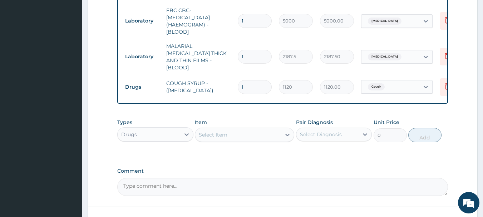
click at [235, 129] on div "Select Item" at bounding box center [238, 134] width 86 height 11
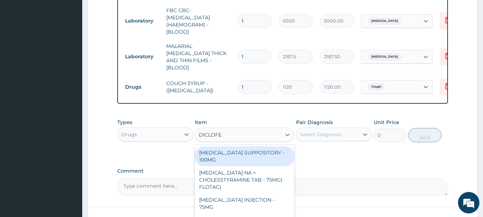
type input "DICLOFEN"
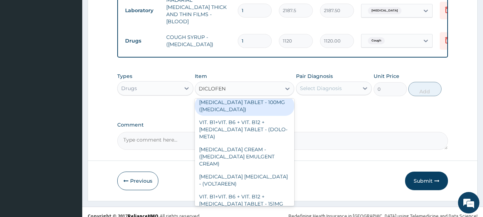
scroll to position [163, 0]
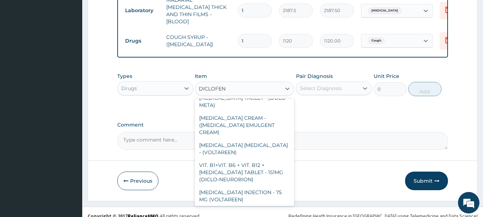
click at [228, 206] on div "[MEDICAL_DATA] GEL - 30G (OLFEN)" at bounding box center [244, 216] width 99 height 20
type input "1120"
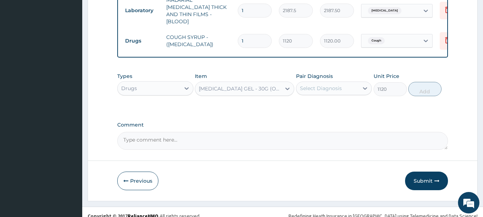
click at [343, 83] on div "Select Diagnosis" at bounding box center [328, 88] width 63 height 11
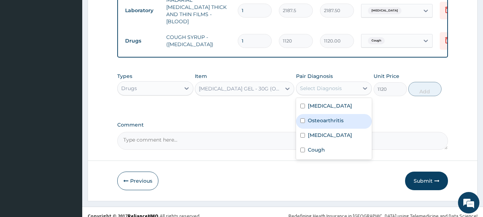
click at [323, 116] on div "Osteoarthritis" at bounding box center [334, 121] width 76 height 15
checkbox input "true"
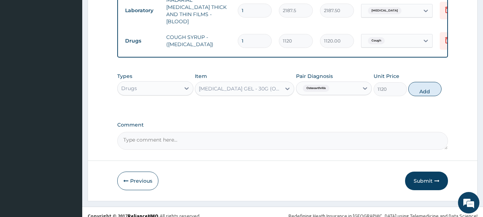
click at [434, 87] on button "Add" at bounding box center [425, 89] width 33 height 14
type input "0"
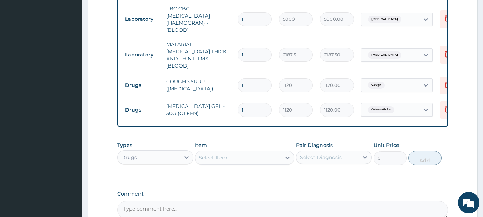
scroll to position [366, 0]
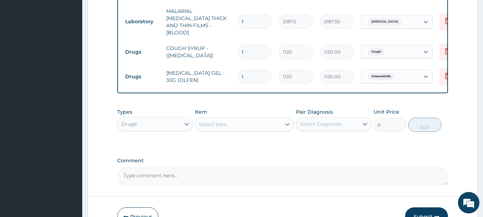
click at [427, 207] on button "Submit" at bounding box center [426, 216] width 43 height 19
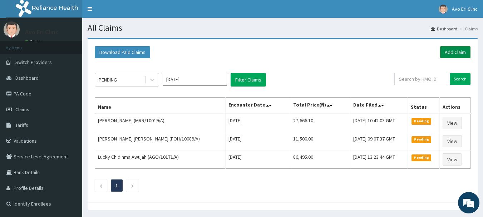
click at [443, 53] on link "Add Claim" at bounding box center [455, 52] width 30 height 12
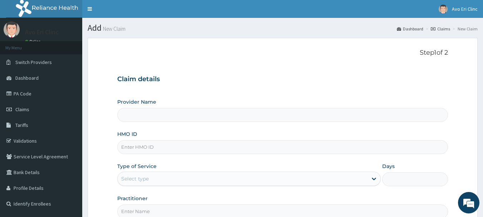
paste input "GMT/10589/A"
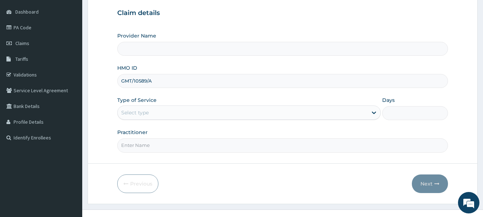
scroll to position [77, 0]
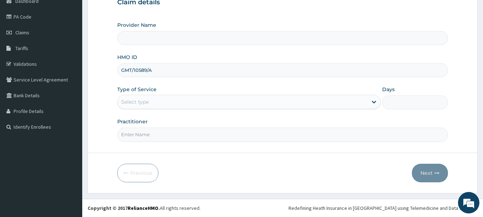
type input "GMT/10589/A"
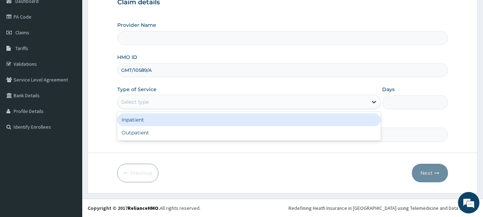
click at [169, 104] on div "Select type" at bounding box center [243, 101] width 250 height 11
type input "Avo Eri Clinic"
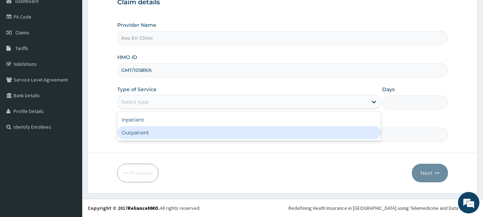
click at [233, 136] on div "Outpatient" at bounding box center [249, 132] width 264 height 13
type input "1"
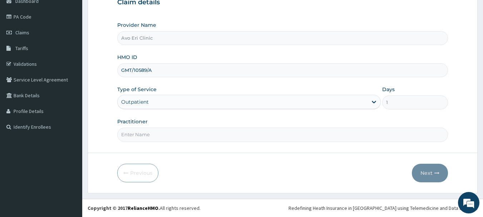
drag, startPoint x: 221, startPoint y: 130, endPoint x: 214, endPoint y: 132, distance: 7.5
click at [220, 130] on input "Practitioner" at bounding box center [282, 135] width 331 height 14
type input "[PERSON_NAME]"
click at [425, 175] on button "Next" at bounding box center [430, 173] width 36 height 19
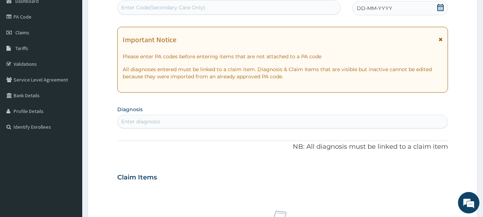
scroll to position [0, 0]
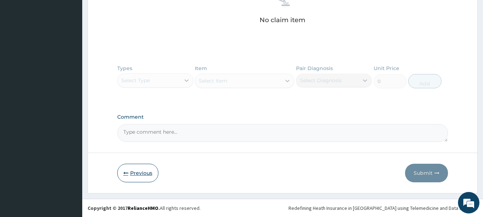
click at [129, 173] on button "Previous" at bounding box center [137, 173] width 41 height 19
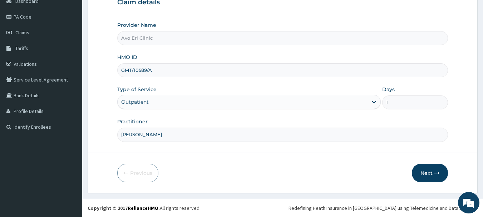
drag, startPoint x: 160, startPoint y: 72, endPoint x: 114, endPoint y: 62, distance: 46.9
click at [114, 62] on form "Step 1 of 2 Claim details Provider Name [PERSON_NAME] Clinic HMO ID GMT/10589/A…" at bounding box center [283, 77] width 390 height 232
paste input "RCW/10057/B"
type input "RCW/10057/B"
click at [430, 177] on button "Next" at bounding box center [430, 173] width 36 height 19
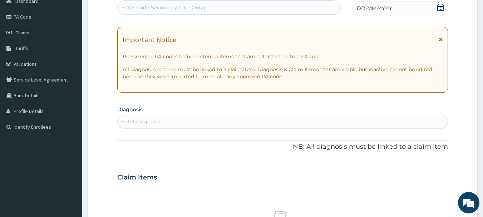
click at [171, 5] on div "Enter Code(Secondary Care Only)" at bounding box center [163, 7] width 84 height 7
paste input "PA/78D1C8"
type input "PA/78D1C8"
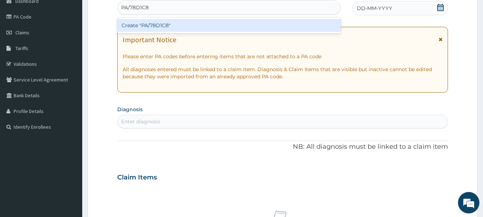
click at [186, 24] on div "Create "PA/78D1C8"" at bounding box center [229, 25] width 224 height 13
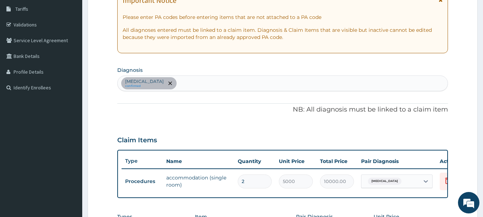
scroll to position [123, 0]
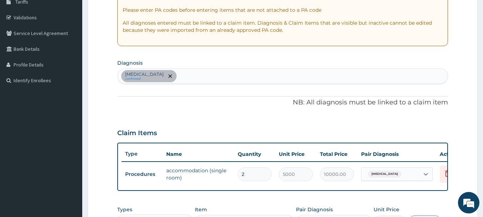
click at [192, 77] on div "[MEDICAL_DATA] confirmed" at bounding box center [283, 76] width 331 height 15
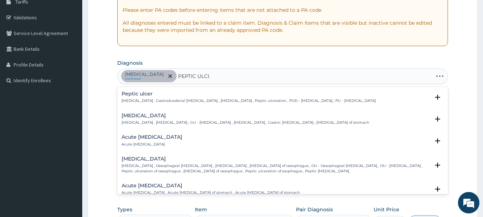
type input "[MEDICAL_DATA]"
click at [155, 92] on h4 "Peptic ulcer" at bounding box center [249, 93] width 254 height 5
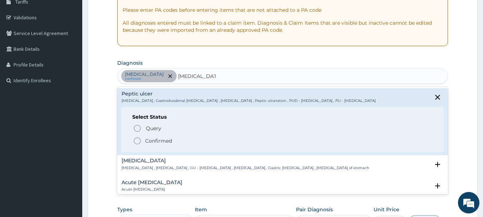
click at [144, 142] on span "Confirmed" at bounding box center [283, 141] width 300 height 9
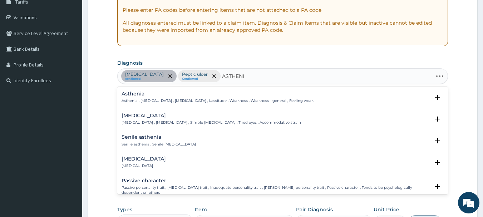
type input "ASTHENIA"
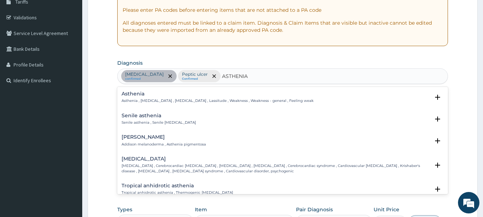
click at [173, 97] on div "Asthenia Asthenia , [MEDICAL_DATA] , [MEDICAL_DATA] , Lassitude , Weakness , We…" at bounding box center [218, 97] width 192 height 13
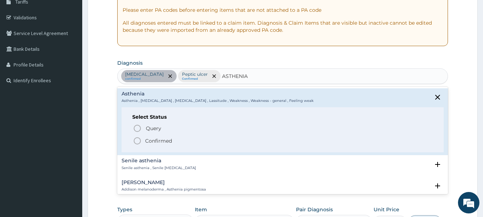
click at [160, 141] on p "Confirmed" at bounding box center [158, 140] width 27 height 7
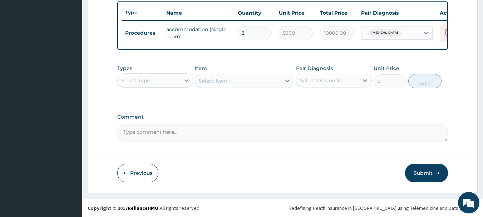
scroll to position [270, 0]
click at [158, 81] on div "Select Type" at bounding box center [149, 80] width 63 height 11
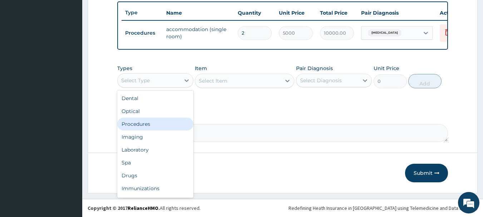
drag, startPoint x: 161, startPoint y: 122, endPoint x: 199, endPoint y: 116, distance: 38.7
click at [160, 122] on div "Procedures" at bounding box center [155, 124] width 76 height 13
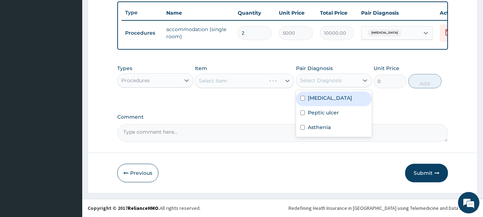
drag, startPoint x: 314, startPoint y: 85, endPoint x: 318, endPoint y: 87, distance: 4.3
click at [314, 85] on div "Select Diagnosis" at bounding box center [328, 80] width 63 height 11
drag, startPoint x: 314, startPoint y: 99, endPoint x: 314, endPoint y: 104, distance: 5.7
click at [313, 99] on label "Malaria" at bounding box center [330, 97] width 44 height 7
checkbox input "true"
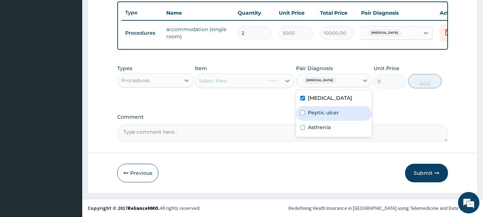
click at [314, 108] on div "Peptic ulcer" at bounding box center [334, 113] width 76 height 15
checkbox input "true"
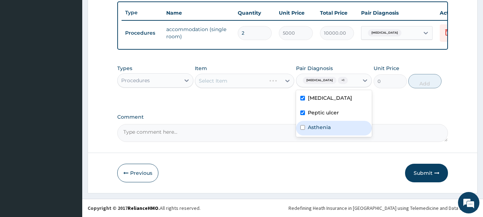
drag, startPoint x: 313, startPoint y: 124, endPoint x: 274, endPoint y: 109, distance: 41.2
click at [313, 124] on label "Asthenia" at bounding box center [319, 127] width 23 height 7
checkbox input "true"
click at [234, 82] on div "Select Item" at bounding box center [238, 80] width 86 height 11
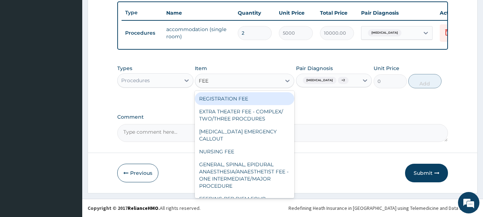
type input "FEED"
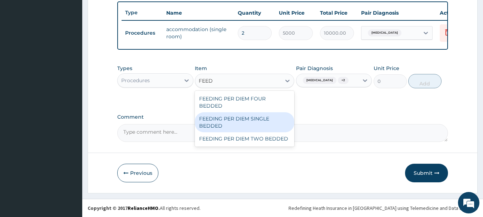
click at [274, 117] on div "FEEDING PER DIEM SINGLE BEDDED" at bounding box center [244, 122] width 99 height 20
type input "8750"
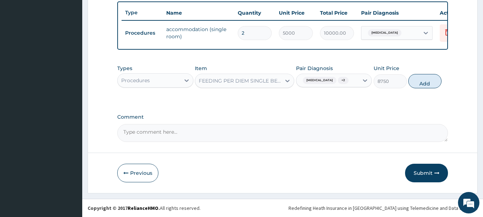
click at [265, 78] on div "FEEDING PER DIEM SINGLE BEDDED" at bounding box center [240, 80] width 83 height 7
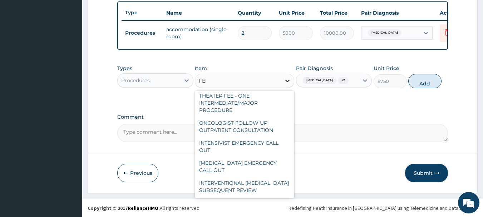
scroll to position [110, 0]
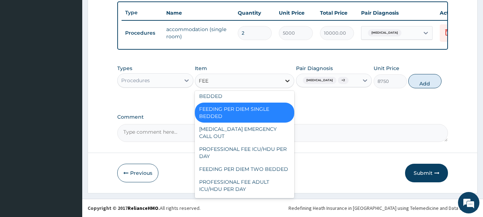
type input "FEED"
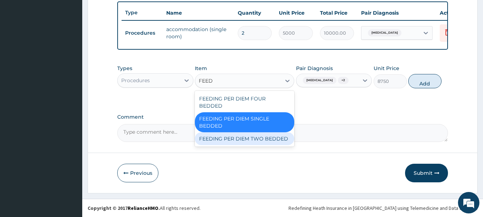
click at [252, 133] on div "FEEDING PER DIEM TWO BEDDED" at bounding box center [244, 138] width 99 height 13
type input "7500"
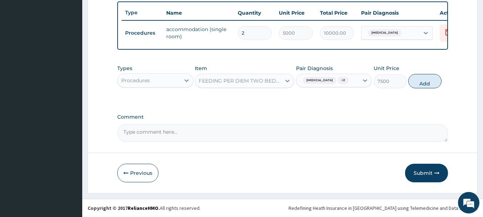
click at [260, 75] on div "FEEDING PER DIEM TWO BEDDED" at bounding box center [238, 80] width 86 height 11
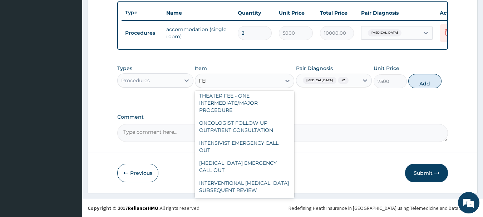
scroll to position [108, 0]
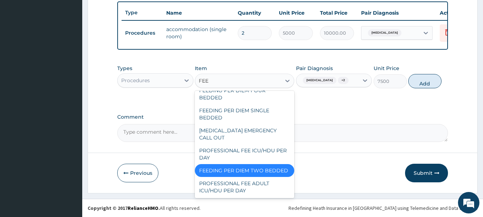
type input "FEED"
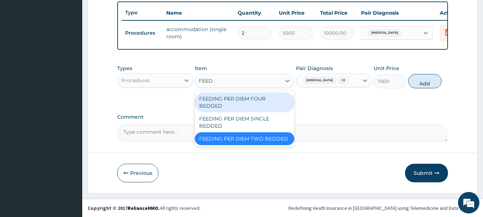
click at [256, 99] on div "FEEDING PER DIEM FOUR BEDDED" at bounding box center [244, 102] width 99 height 20
type input "6250"
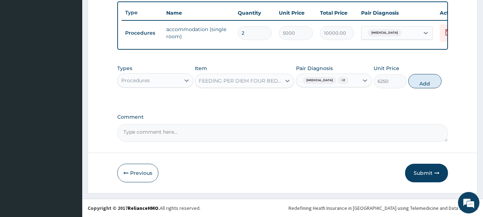
click at [244, 78] on div "FEEDING PER DIEM FOUR BEDDED" at bounding box center [240, 80] width 83 height 7
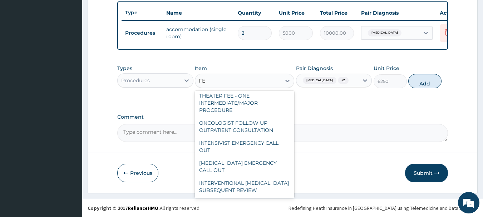
scroll to position [48, 0]
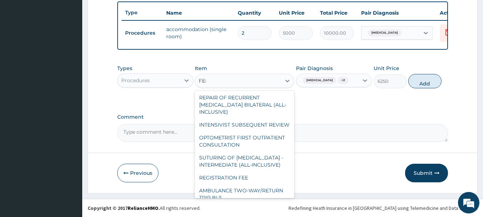
type input "FEED"
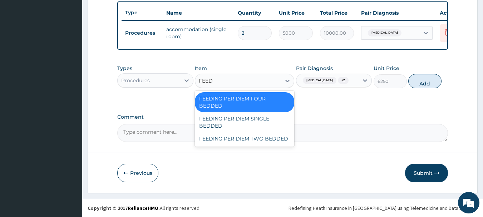
scroll to position [0, 0]
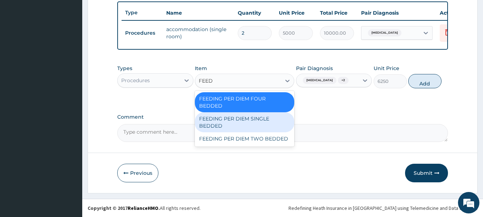
click at [233, 121] on div "FEEDING PER DIEM SINGLE BEDDED" at bounding box center [244, 122] width 99 height 20
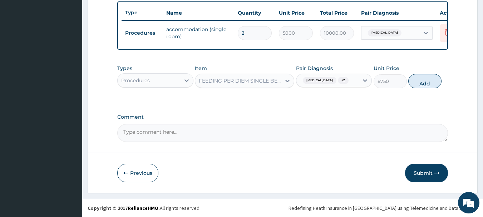
click at [432, 85] on button "Add" at bounding box center [425, 81] width 33 height 14
type input "0"
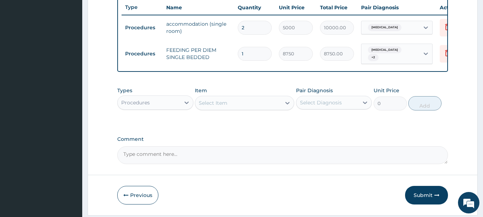
type input "2"
type input "17500.00"
click at [226, 107] on div "Select Item" at bounding box center [213, 102] width 29 height 7
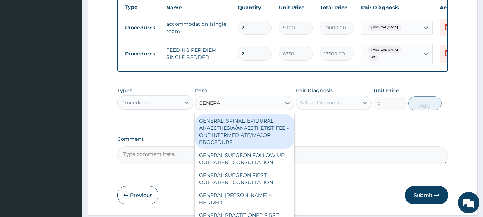
type input "GENERAL"
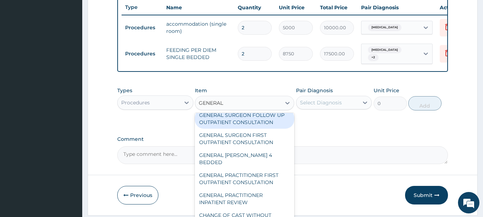
scroll to position [72, 0]
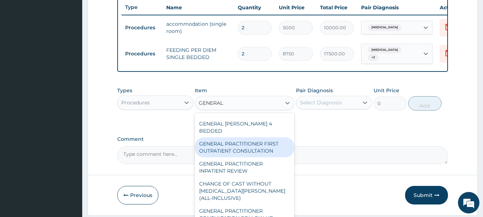
click at [261, 147] on div "GENERAL PRACTITIONER FIRST OUTPATIENT CONSULTATION" at bounding box center [244, 147] width 99 height 20
type input "3750"
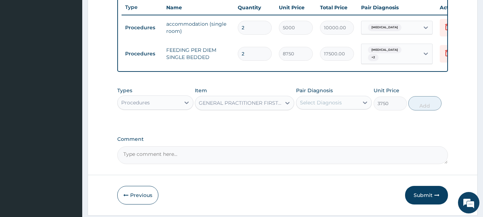
click at [348, 107] on div "Select Diagnosis" at bounding box center [328, 102] width 63 height 11
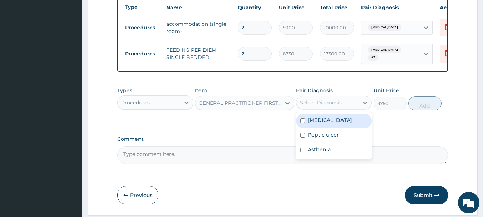
click at [338, 124] on div "Malaria" at bounding box center [334, 121] width 76 height 15
checkbox input "true"
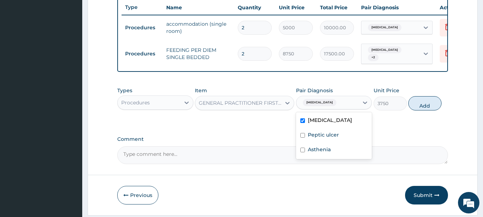
drag, startPoint x: 338, startPoint y: 130, endPoint x: 341, endPoint y: 136, distance: 6.2
click at [338, 131] on div "Malaria Peptic ulcer Asthenia" at bounding box center [334, 135] width 76 height 47
drag, startPoint x: 339, startPoint y: 136, endPoint x: 342, endPoint y: 149, distance: 13.9
click at [339, 136] on div "Peptic ulcer" at bounding box center [334, 135] width 76 height 15
checkbox input "true"
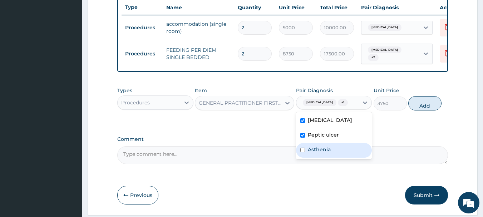
click at [342, 149] on div "Asthenia" at bounding box center [334, 150] width 76 height 15
checkbox input "true"
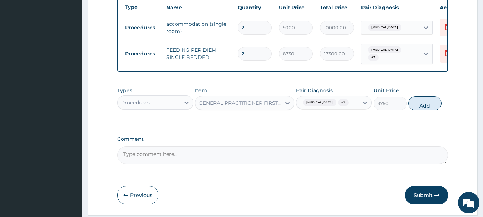
click at [424, 104] on button "Add" at bounding box center [425, 103] width 33 height 14
type input "0"
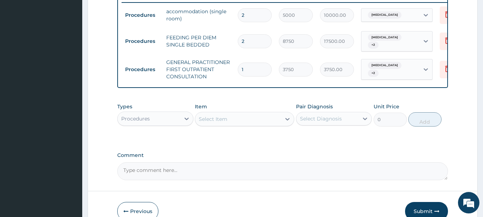
scroll to position [323, 0]
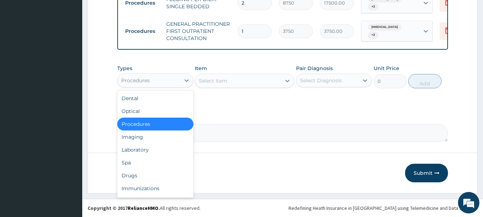
click at [152, 79] on div "Procedures" at bounding box center [149, 80] width 63 height 11
click at [149, 155] on div "Laboratory" at bounding box center [155, 149] width 76 height 13
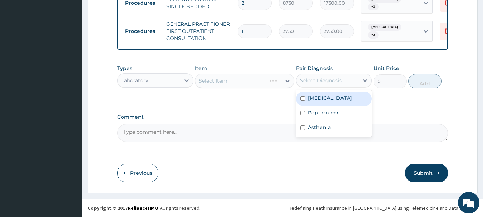
click at [333, 81] on div "Select Diagnosis" at bounding box center [321, 80] width 42 height 7
click at [329, 102] on div "Malaria" at bounding box center [334, 99] width 76 height 15
checkbox input "true"
click at [251, 80] on div "Select Item" at bounding box center [238, 80] width 86 height 11
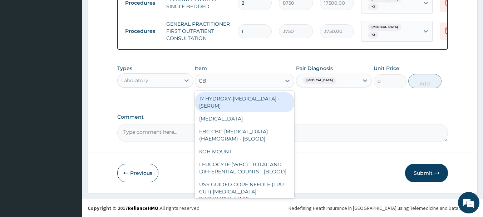
type input "CBC"
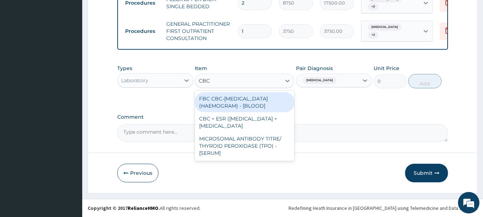
click at [254, 104] on div "FBC CBC-COMPLETE BLOOD COUNT (HAEMOGRAM) - [BLOOD]" at bounding box center [244, 102] width 99 height 20
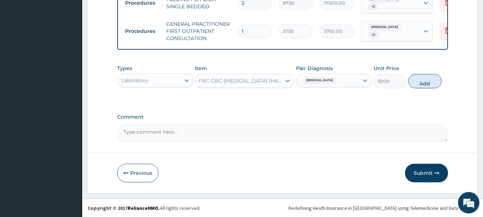
click at [416, 82] on button "Add" at bounding box center [425, 81] width 33 height 14
type input "0"
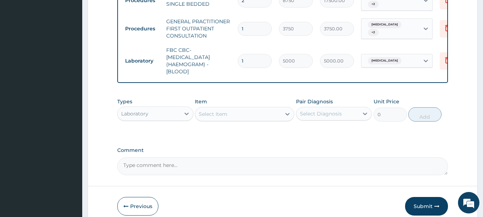
click at [249, 119] on div "Select Item" at bounding box center [238, 113] width 86 height 11
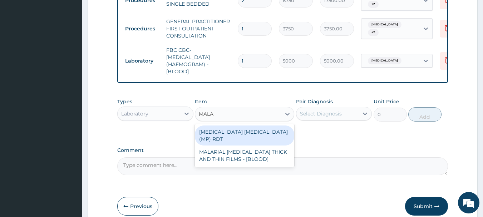
type input "MALAR"
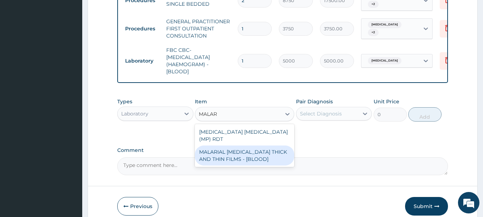
click at [236, 157] on div "MALARIAL PARASITE THICK AND THIN FILMS - [BLOOD]" at bounding box center [244, 156] width 99 height 20
type input "2187.5"
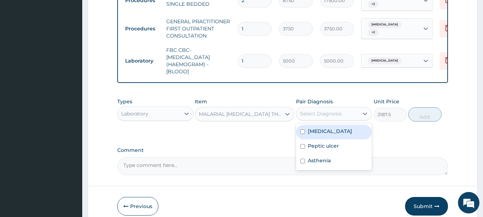
click at [347, 119] on div "Select Diagnosis" at bounding box center [328, 113] width 63 height 11
click at [340, 131] on div "Malaria" at bounding box center [334, 132] width 76 height 15
checkbox input "true"
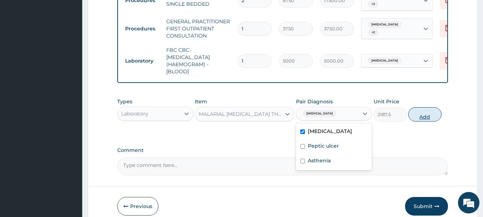
click at [415, 121] on button "Add" at bounding box center [425, 114] width 33 height 14
type input "0"
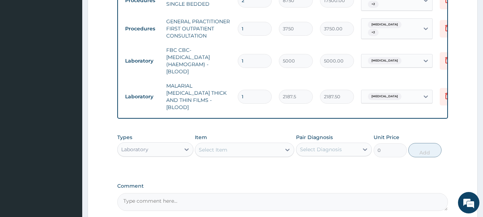
click at [157, 145] on div "Laboratory" at bounding box center [149, 149] width 63 height 11
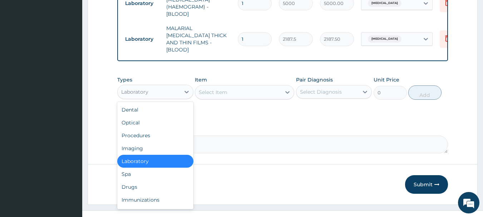
scroll to position [388, 0]
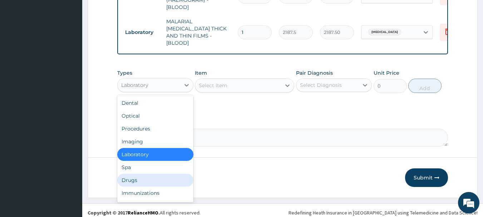
click at [146, 174] on div "Drugs" at bounding box center [155, 180] width 76 height 13
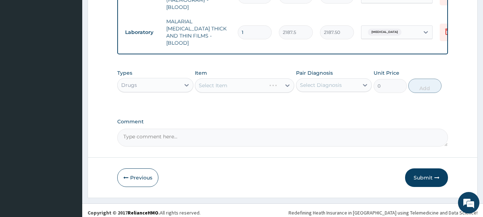
click at [323, 82] on div "Select Diagnosis" at bounding box center [321, 85] width 42 height 7
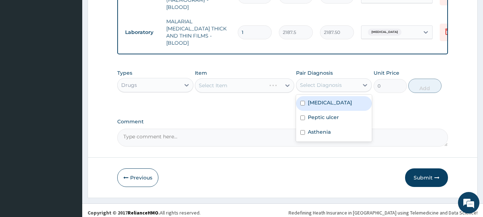
click at [320, 101] on label "Malaria" at bounding box center [330, 102] width 44 height 7
checkbox input "true"
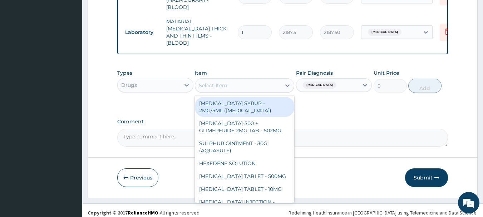
click at [255, 84] on div "Select Item" at bounding box center [238, 85] width 86 height 11
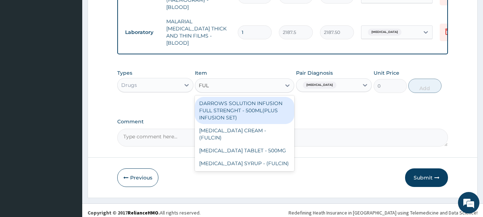
type input "FULL"
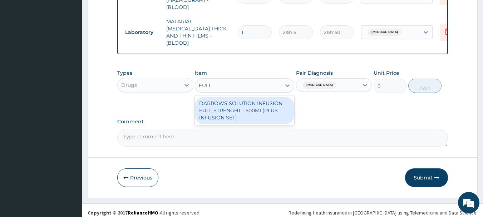
click at [257, 109] on div "DARROWS SOLUTION INFUSION FULL STRENGHT - 500ML(PLUS INFUSION SET)" at bounding box center [244, 110] width 99 height 27
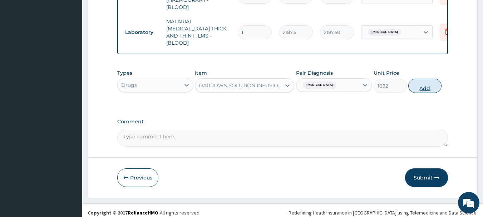
click at [432, 81] on button "Add" at bounding box center [425, 86] width 33 height 14
type input "0"
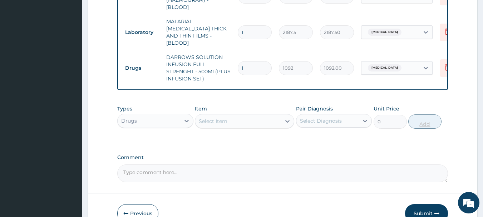
type input "2"
type input "2184.00"
click at [207, 121] on div "Select Item" at bounding box center [213, 121] width 29 height 7
type input "ARTEMET"
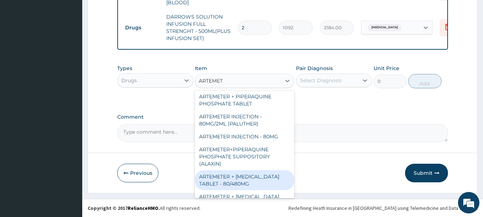
scroll to position [276, 0]
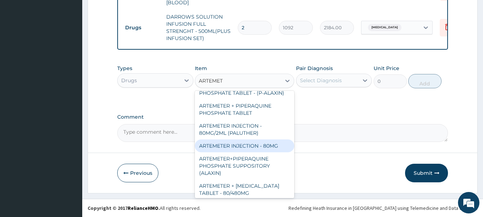
click at [261, 140] on div "ARTEMETER INJECTION - 80MG" at bounding box center [244, 146] width 99 height 13
type input "475.99999999999994"
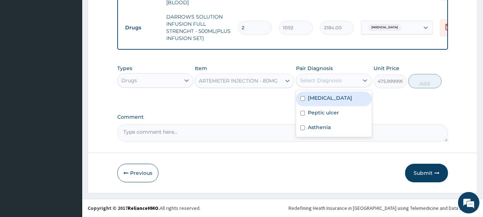
click at [335, 78] on div "Select Diagnosis" at bounding box center [321, 80] width 42 height 7
click at [331, 102] on div "Malaria" at bounding box center [334, 99] width 76 height 15
checkbox input "true"
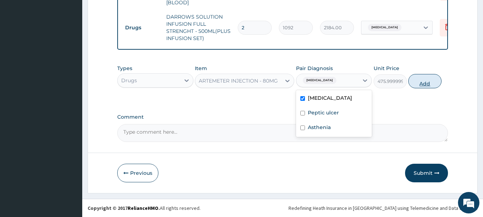
click at [426, 82] on button "Add" at bounding box center [425, 81] width 33 height 14
type input "0"
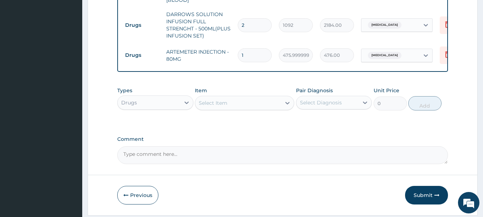
type input "2"
type input "952.00"
type input "3"
type input "1428.00"
type input "4"
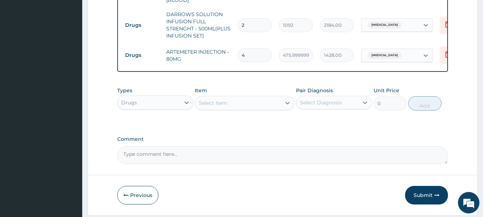
type input "1904.00"
type input "5"
type input "2380.00"
type input "6"
type input "2856.00"
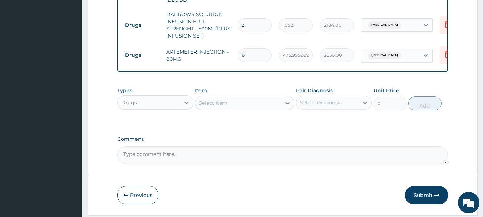
click at [247, 101] on div "Select Item" at bounding box center [238, 102] width 86 height 11
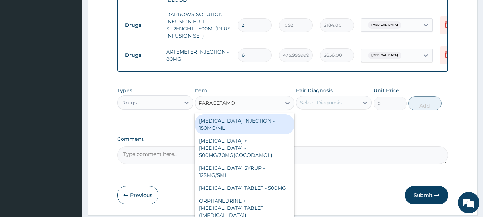
type input "PARACETAMOL"
click at [264, 128] on div "PARACETAMOL INJECTION - 150MG/ML" at bounding box center [244, 124] width 99 height 20
type input "560"
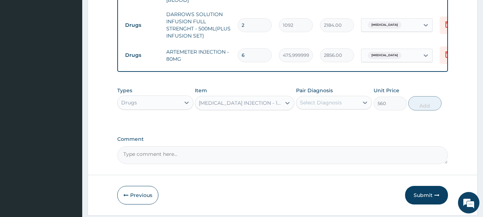
click at [339, 106] on div "Select Diagnosis" at bounding box center [321, 102] width 42 height 7
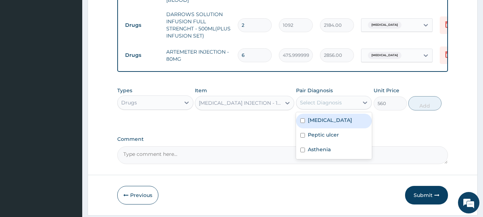
click at [334, 124] on div "Malaria" at bounding box center [334, 121] width 76 height 15
checkbox input "true"
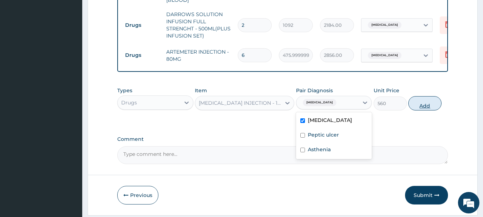
click at [426, 108] on button "Add" at bounding box center [425, 103] width 33 height 14
type input "0"
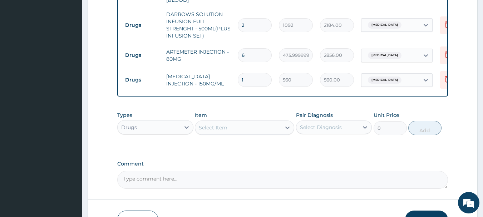
click at [401, 80] on div "Malaria" at bounding box center [391, 80] width 58 height 12
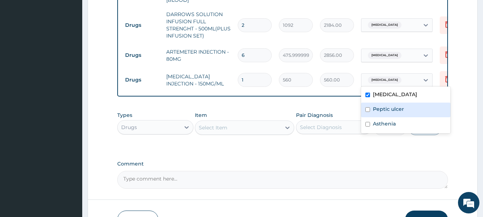
click at [392, 112] on label "Peptic ulcer" at bounding box center [388, 109] width 31 height 7
checkbox input "true"
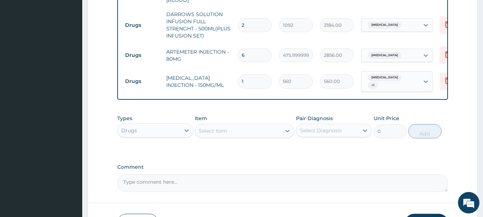
drag, startPoint x: 324, startPoint y: 148, endPoint x: 239, endPoint y: 128, distance: 87.7
click at [324, 148] on div "Types Drugs Item Select Item Pair Diagnosis Select Diagnosis Unit Price 0 Add" at bounding box center [282, 131] width 331 height 41
click at [237, 125] on div "Select Item" at bounding box center [238, 130] width 86 height 11
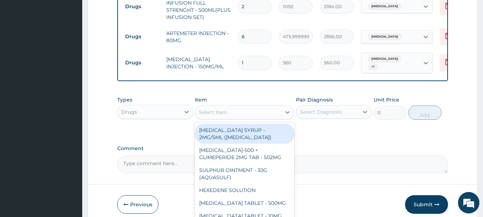
scroll to position [466, 0]
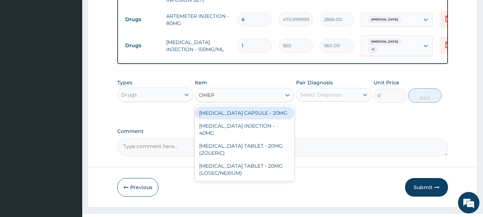
type input "OMEPR"
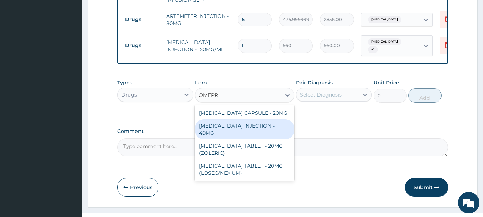
click at [270, 124] on div "OMEPRAZOLE INJECTION - 40MG" at bounding box center [244, 129] width 99 height 20
type input "1400"
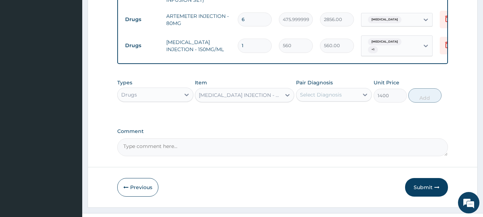
click at [319, 93] on div "Select Diagnosis" at bounding box center [321, 94] width 42 height 7
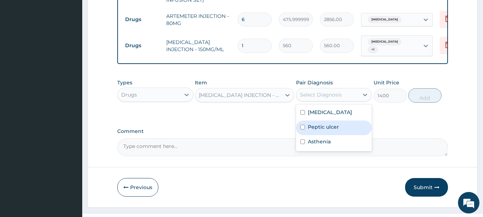
drag, startPoint x: 319, startPoint y: 125, endPoint x: 377, endPoint y: 116, distance: 59.1
click at [318, 126] on label "Peptic ulcer" at bounding box center [323, 126] width 31 height 7
checkbox input "true"
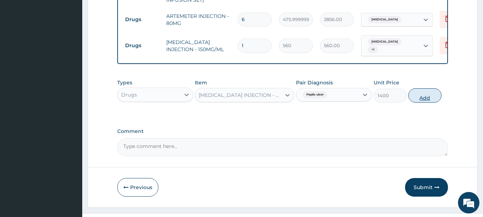
click at [417, 96] on button "Add" at bounding box center [425, 95] width 33 height 14
type input "0"
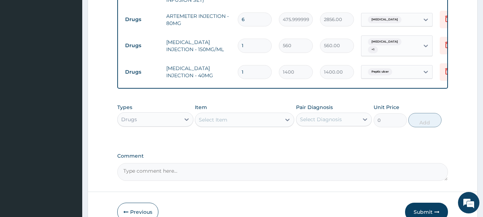
click at [219, 119] on div "Select Item" at bounding box center [213, 119] width 29 height 7
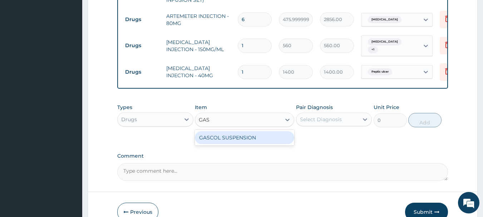
type input "GASC"
click at [263, 136] on div "GASCOL SUSPENSION" at bounding box center [244, 137] width 99 height 13
type input "979.9999999999999"
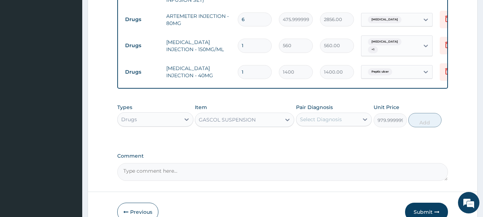
click at [311, 122] on div "Select Diagnosis" at bounding box center [321, 119] width 42 height 7
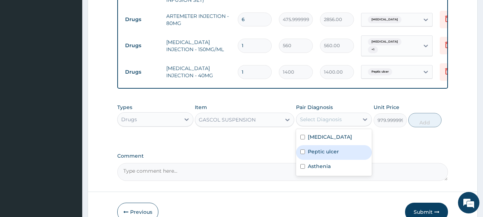
click at [324, 158] on div "Peptic ulcer" at bounding box center [334, 152] width 76 height 15
checkbox input "true"
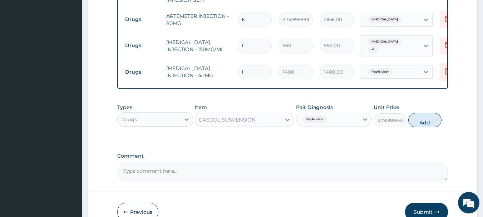
click at [422, 125] on button "Add" at bounding box center [425, 120] width 33 height 14
type input "0"
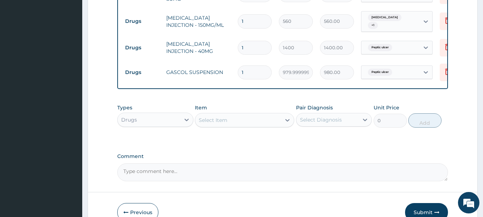
scroll to position [529, 0]
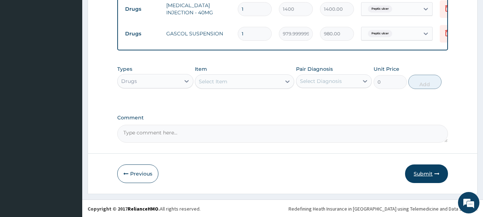
click at [430, 171] on button "Submit" at bounding box center [426, 174] width 43 height 19
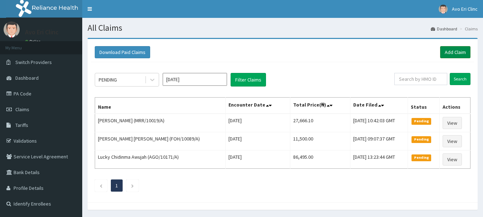
click at [452, 56] on link "Add Claim" at bounding box center [455, 52] width 30 height 12
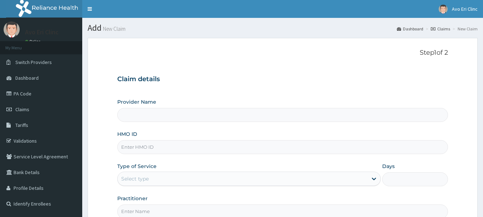
type input "Avo Eri Clinic"
paste input "RCW/10057/B"
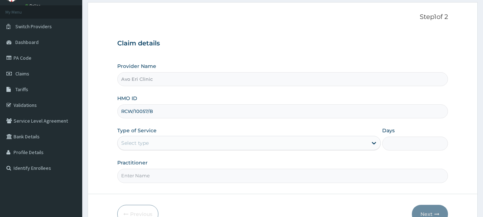
scroll to position [77, 0]
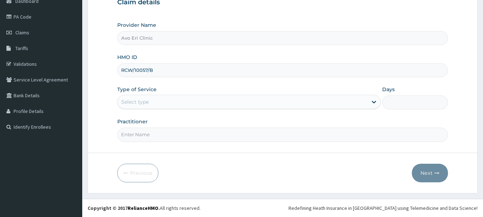
type input "RCW/10057/B"
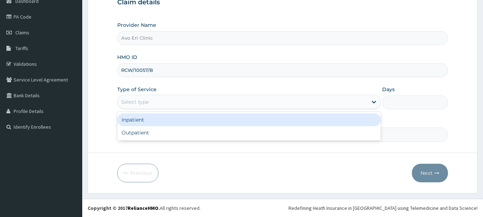
click at [175, 102] on div "Select type" at bounding box center [243, 101] width 250 height 11
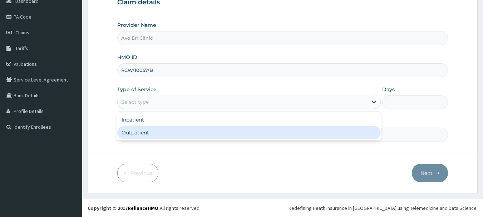
click at [166, 139] on div "Outpatient" at bounding box center [249, 132] width 264 height 13
type input "1"
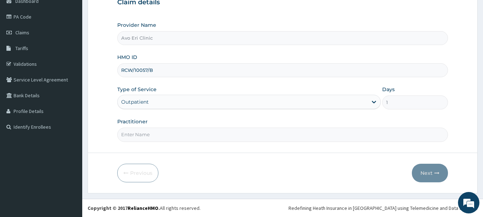
drag, startPoint x: 165, startPoint y: 136, endPoint x: 164, endPoint y: 141, distance: 5.2
click at [165, 136] on input "Practitioner" at bounding box center [282, 135] width 331 height 14
type input "[PERSON_NAME]"
click at [433, 173] on button "Next" at bounding box center [430, 173] width 36 height 19
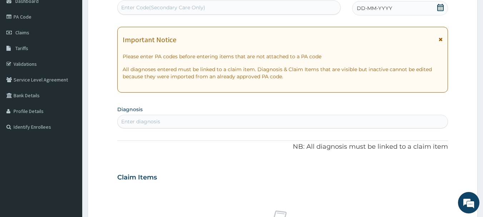
scroll to position [0, 0]
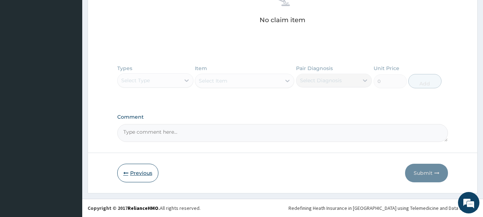
click at [143, 168] on button "Previous" at bounding box center [137, 173] width 41 height 19
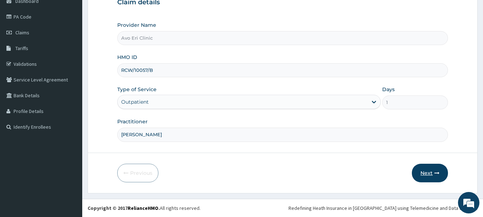
click at [420, 174] on button "Next" at bounding box center [430, 173] width 36 height 19
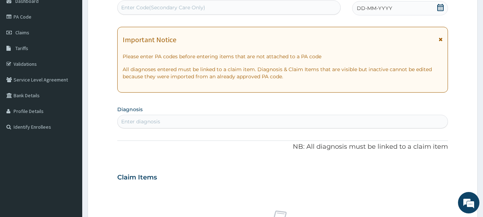
click at [157, 4] on div "Enter Code(Secondary Care Only)" at bounding box center [163, 7] width 84 height 7
paste input "PA/B51052"
type input "PA/B51052"
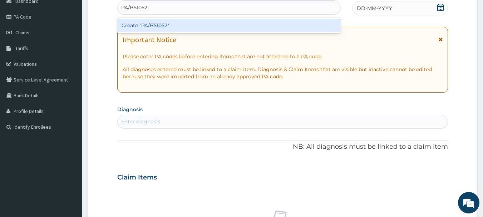
click at [166, 24] on div "Create "PA/B51052"" at bounding box center [229, 25] width 224 height 13
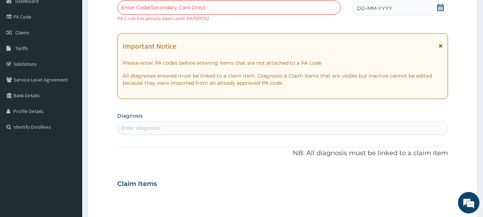
paste input "PA/54DB92"
type input "PA/54DB92"
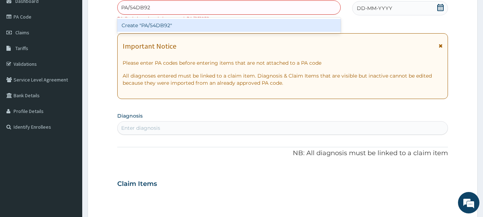
click at [172, 26] on div "Create "PA/54DB92"" at bounding box center [229, 25] width 224 height 13
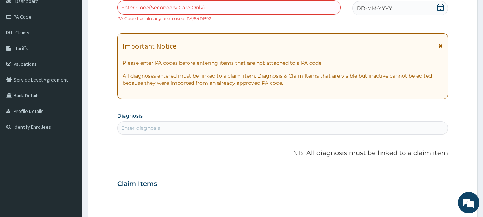
click at [441, 5] on icon at bounding box center [440, 7] width 6 height 7
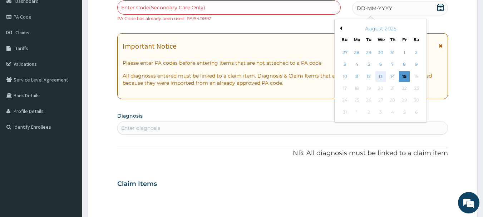
click at [383, 77] on div "13" at bounding box center [381, 76] width 11 height 11
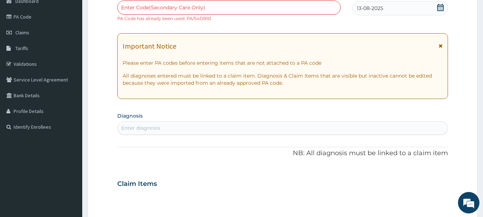
click at [177, 127] on div "Enter diagnosis" at bounding box center [283, 127] width 331 height 11
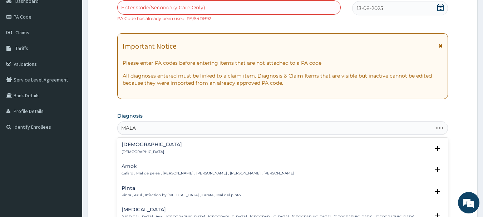
type input "MALAR"
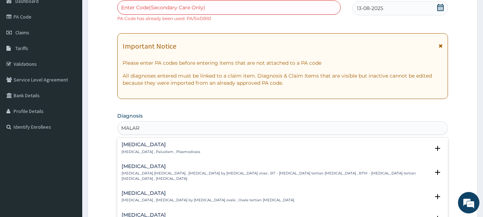
click at [166, 147] on h4 "Malaria" at bounding box center [161, 144] width 79 height 5
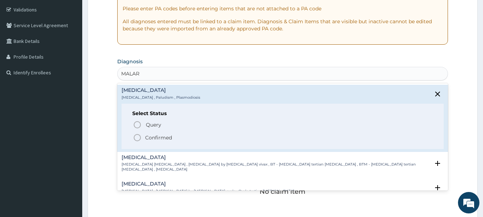
scroll to position [220, 0]
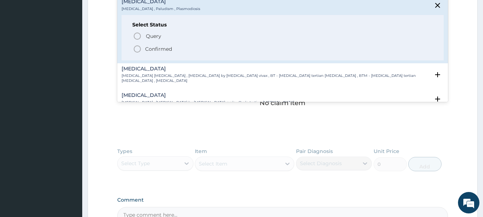
click at [150, 46] on p "Confirmed" at bounding box center [158, 48] width 27 height 7
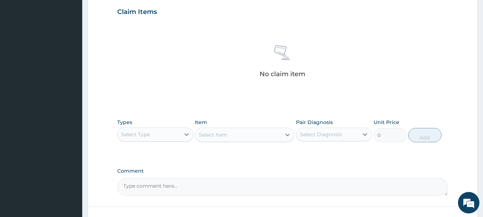
scroll to position [292, 0]
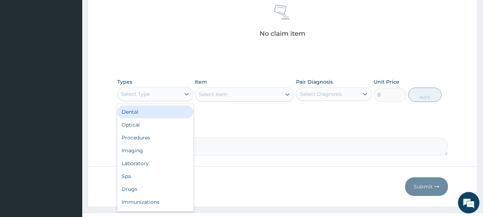
drag, startPoint x: 157, startPoint y: 92, endPoint x: 152, endPoint y: 110, distance: 18.5
click at [156, 92] on div "Select Type" at bounding box center [149, 93] width 63 height 11
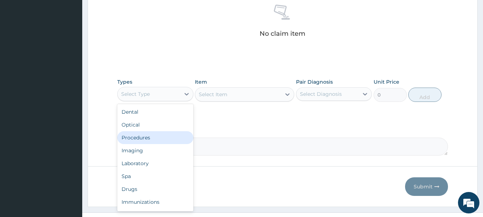
click at [150, 135] on div "Procedures" at bounding box center [155, 137] width 76 height 13
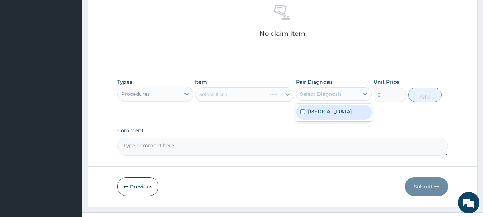
click at [320, 94] on div "Select Diagnosis" at bounding box center [321, 94] width 42 height 7
click at [318, 110] on label "Malaria" at bounding box center [330, 111] width 44 height 7
checkbox input "true"
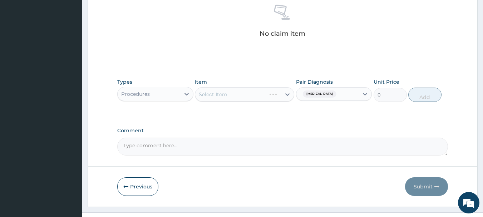
click at [241, 92] on div "Select Item" at bounding box center [244, 94] width 99 height 14
click at [241, 92] on div "Select Item" at bounding box center [238, 94] width 86 height 11
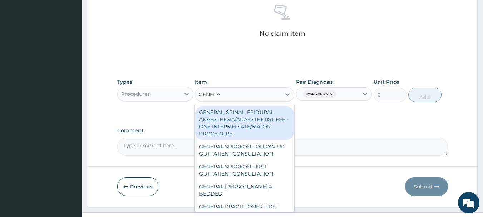
type input "GENERAL"
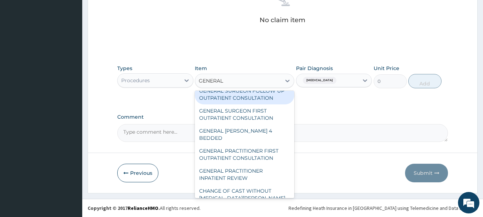
scroll to position [107, 0]
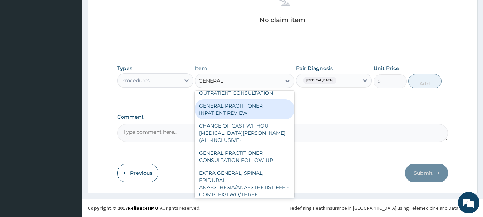
click at [252, 110] on div "GENERAL PRACTITIONER INPATIENT REVIEW" at bounding box center [244, 109] width 99 height 20
type input "2500"
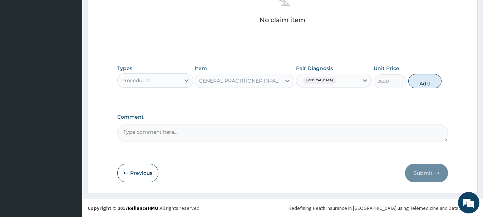
click at [263, 80] on div "GENERAL PRACTITIONER INPATIENT REVIEW" at bounding box center [240, 80] width 83 height 7
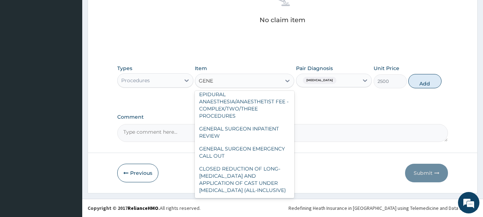
scroll to position [40, 0]
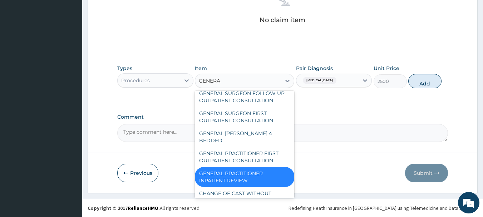
type input "GENERAL"
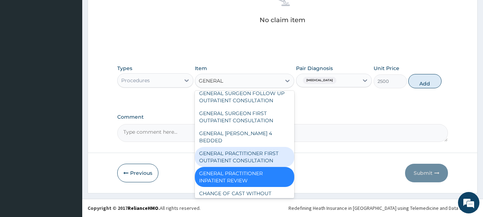
click at [243, 156] on div "GENERAL PRACTITIONER FIRST OUTPATIENT CONSULTATION" at bounding box center [244, 157] width 99 height 20
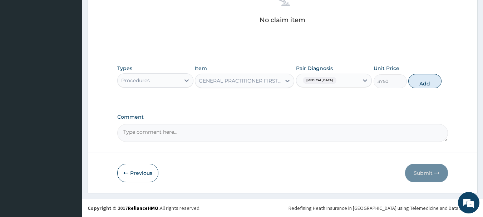
click at [420, 80] on button "Add" at bounding box center [425, 81] width 33 height 14
type input "0"
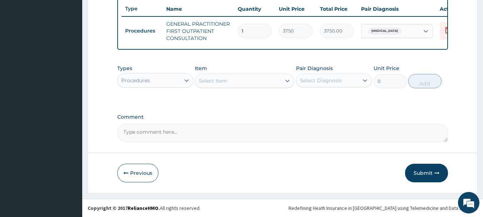
scroll to position [280, 0]
click at [156, 76] on div "Procedures" at bounding box center [149, 80] width 63 height 11
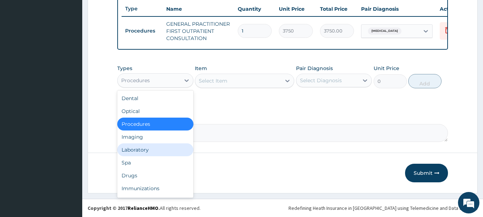
click at [131, 150] on div "Laboratory" at bounding box center [155, 149] width 76 height 13
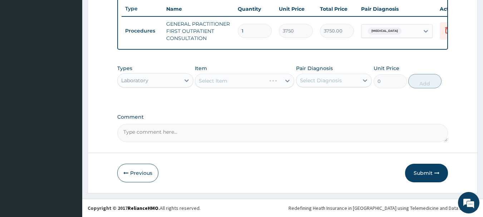
click at [324, 72] on label "Pair Diagnosis" at bounding box center [314, 68] width 37 height 7
click at [324, 79] on div "Select Diagnosis" at bounding box center [321, 80] width 42 height 7
click at [333, 102] on div "Malaria" at bounding box center [334, 99] width 76 height 15
checkbox input "true"
click at [236, 77] on div "Select Item" at bounding box center [238, 80] width 86 height 11
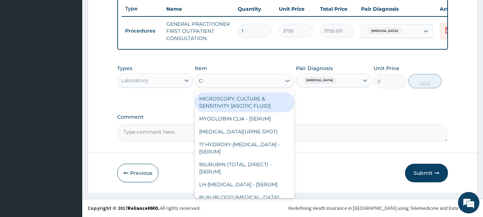
type input "CBC"
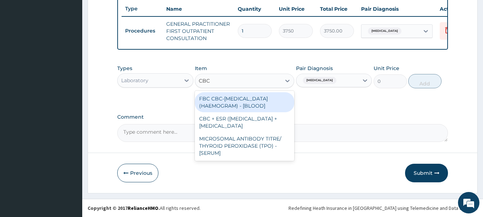
click at [257, 102] on div "FBC CBC-COMPLETE BLOOD COUNT (HAEMOGRAM) - [BLOOD]" at bounding box center [244, 102] width 99 height 20
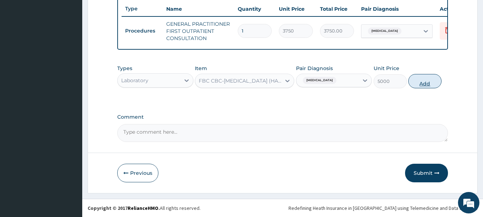
click at [414, 87] on button "Add" at bounding box center [425, 81] width 33 height 14
type input "0"
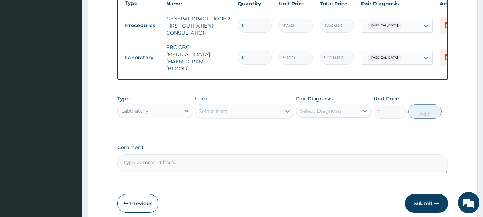
click at [230, 117] on div "Select Item" at bounding box center [238, 111] width 86 height 11
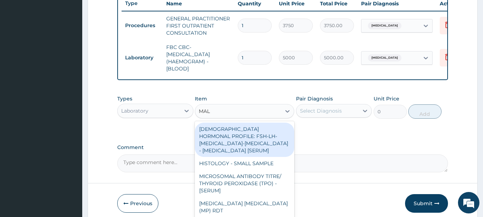
type input "MALA"
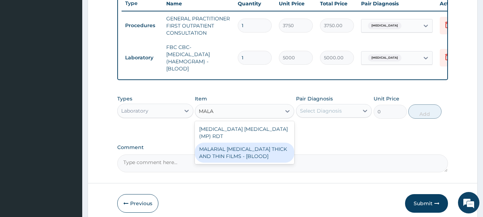
click at [235, 158] on div "MALARIAL PARASITE THICK AND THIN FILMS - [BLOOD]" at bounding box center [244, 153] width 99 height 20
type input "2187.5"
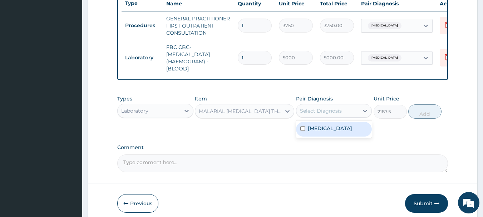
click at [338, 112] on div "Select Diagnosis" at bounding box center [328, 110] width 63 height 11
click at [336, 133] on div "Malaria" at bounding box center [334, 129] width 76 height 15
checkbox input "true"
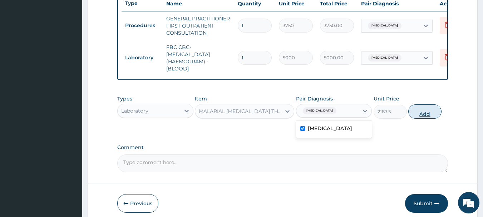
click at [427, 117] on button "Add" at bounding box center [425, 111] width 33 height 14
type input "0"
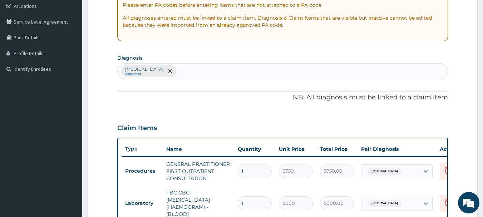
scroll to position [94, 0]
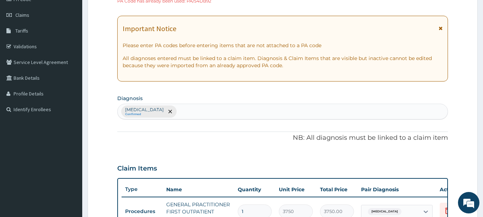
click at [197, 114] on div "Malaria Confirmed" at bounding box center [283, 111] width 331 height 15
type input "VOMIT"
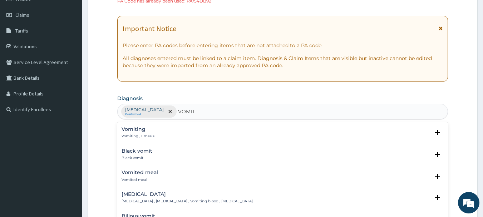
click at [140, 130] on h4 "Vomiting" at bounding box center [138, 129] width 33 height 5
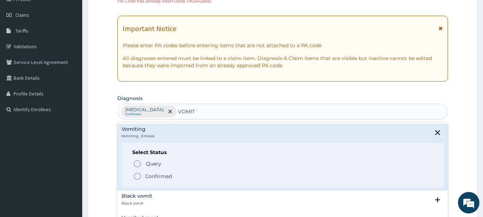
click at [138, 173] on circle "status option filled" at bounding box center [137, 176] width 6 height 6
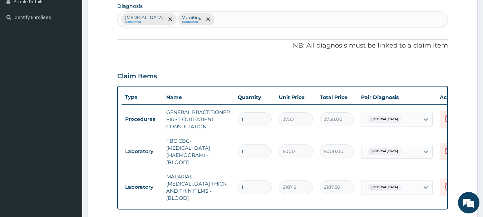
scroll to position [202, 0]
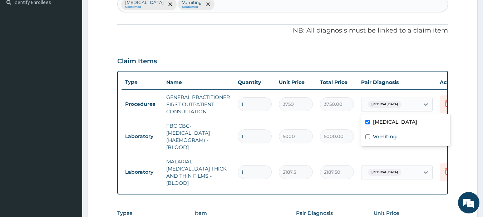
click at [382, 104] on span "Malaria" at bounding box center [385, 104] width 34 height 7
click at [378, 136] on label "Vomiting" at bounding box center [385, 136] width 24 height 7
checkbox input "true"
click at [332, 49] on div "PA Code / Prescription Code Enter Code(Secondary Care Only) PA Code has already…" at bounding box center [282, 77] width 331 height 420
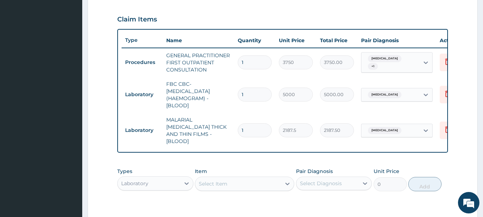
scroll to position [345, 0]
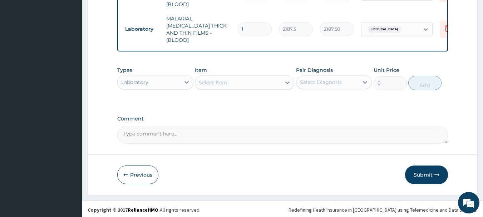
click at [173, 77] on div "Laboratory" at bounding box center [149, 82] width 63 height 11
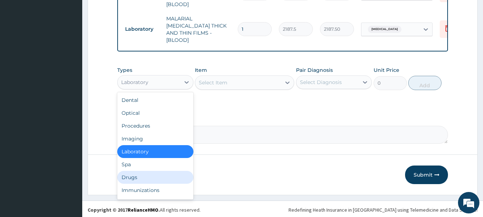
drag, startPoint x: 142, startPoint y: 179, endPoint x: 165, endPoint y: 161, distance: 29.8
click at [142, 179] on div "Drugs" at bounding box center [155, 177] width 76 height 13
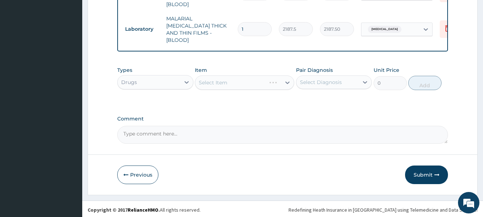
click at [329, 79] on div "Select Diagnosis" at bounding box center [321, 82] width 42 height 7
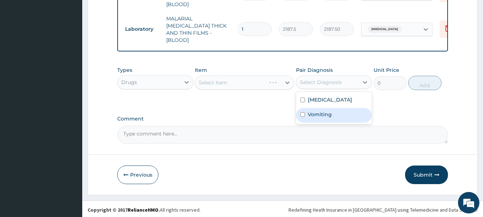
drag, startPoint x: 321, startPoint y: 112, endPoint x: 287, endPoint y: 111, distance: 33.6
click at [317, 112] on label "Vomiting" at bounding box center [320, 114] width 24 height 7
checkbox input "true"
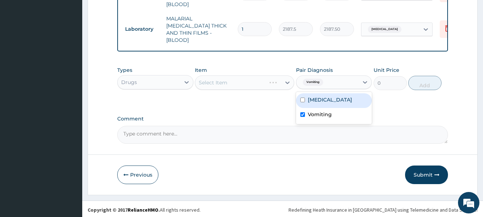
drag, startPoint x: 321, startPoint y: 84, endPoint x: 323, endPoint y: 88, distance: 4.5
click at [321, 85] on div "Vomiting" at bounding box center [312, 82] width 24 height 9
click at [318, 116] on div "Vomiting" at bounding box center [334, 115] width 76 height 15
checkbox input "false"
click at [321, 103] on div "Malaria" at bounding box center [334, 100] width 76 height 15
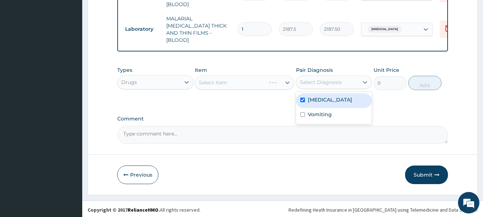
checkbox input "true"
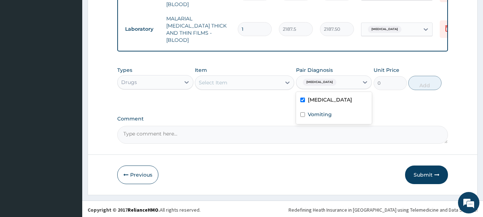
click at [246, 78] on div "Select Item" at bounding box center [238, 82] width 86 height 11
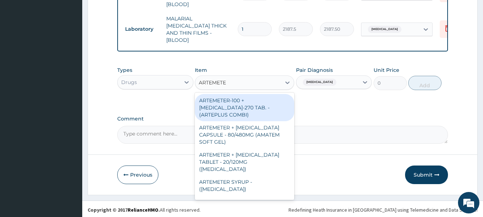
type input "ARTEMETER"
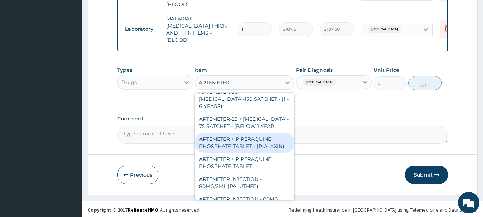
scroll to position [312, 0]
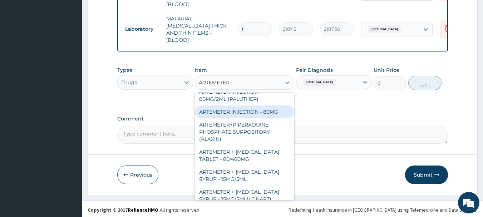
click at [256, 106] on div "ARTEMETER INJECTION - 80MG" at bounding box center [244, 112] width 99 height 13
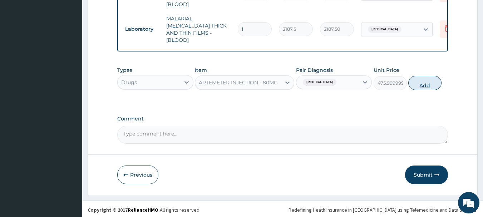
click at [415, 83] on button "Add" at bounding box center [425, 83] width 33 height 14
type input "0"
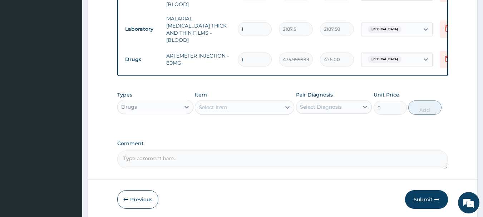
type input "2"
type input "952.00"
type input "3"
type input "1428.00"
type input "4"
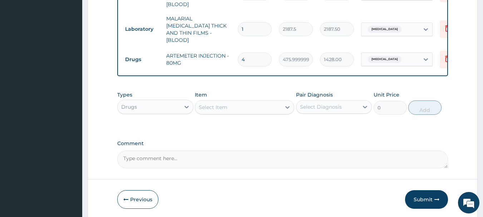
type input "1904.00"
type input "5"
type input "2380.00"
type input "6"
type input "2856.00"
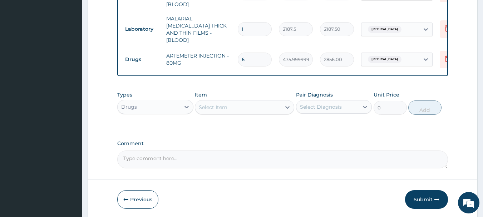
click at [251, 102] on div "Select Item" at bounding box center [238, 107] width 86 height 11
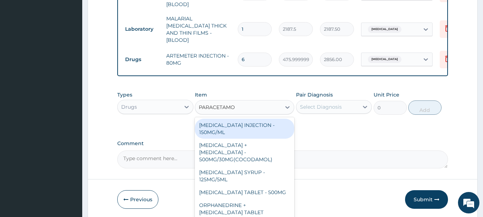
type input "PARACETAMOL"
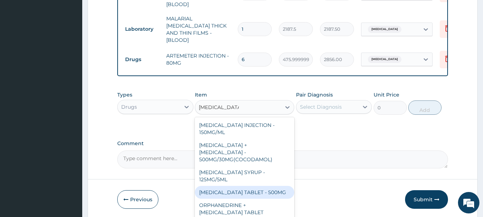
click at [245, 186] on div "PARACETAMOL TABLET - 500MG" at bounding box center [244, 192] width 99 height 13
type input "33.599999999999994"
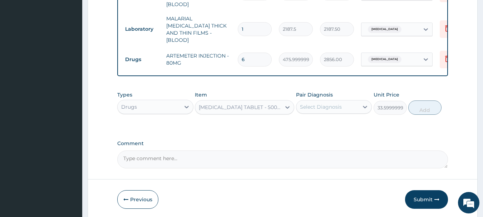
click at [319, 110] on div "Select Diagnosis" at bounding box center [328, 106] width 63 height 11
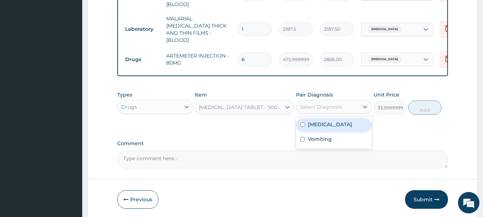
click at [317, 126] on label "Malaria" at bounding box center [330, 124] width 44 height 7
checkbox input "true"
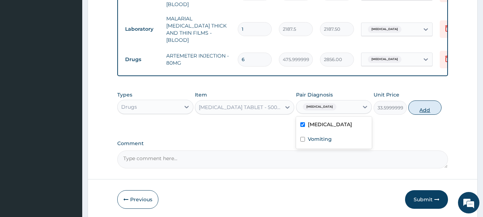
click at [413, 111] on button "Add" at bounding box center [425, 108] width 33 height 14
type input "0"
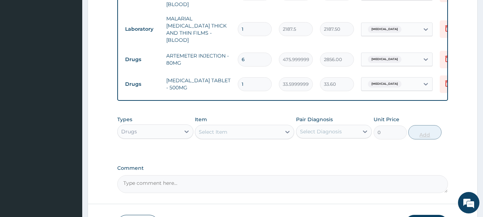
type input "0.00"
type input "2"
type input "67.20"
type input "20"
type input "672.00"
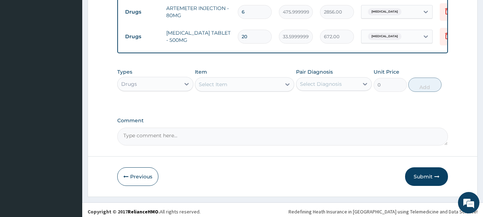
scroll to position [394, 0]
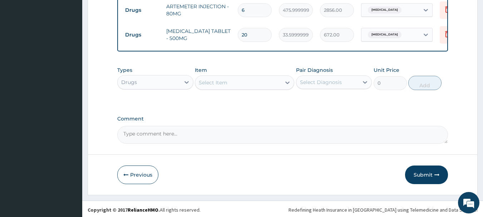
type input "20"
click at [217, 79] on div "Select Item" at bounding box center [213, 82] width 29 height 7
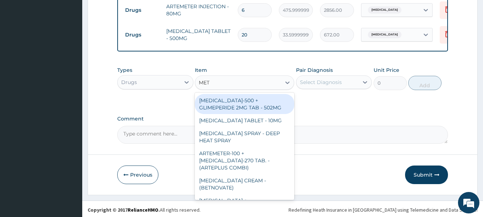
type input "METO"
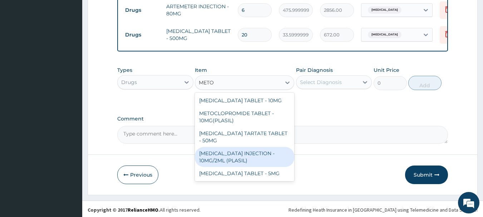
click at [254, 156] on div "METOCLOPRAMIDE INJECTION - 10MG/2ML (PLASIL)" at bounding box center [244, 157] width 99 height 20
type input "274.4"
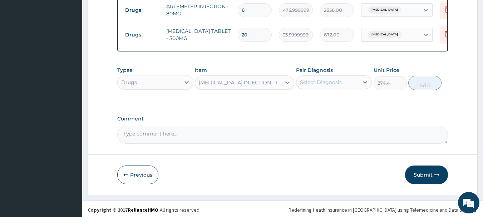
click at [327, 79] on div "Select Diagnosis" at bounding box center [321, 82] width 42 height 7
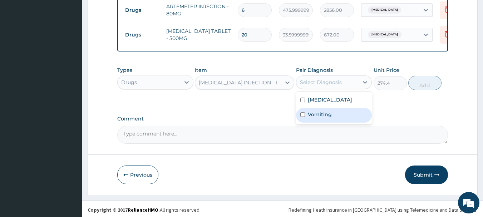
click at [324, 111] on label "Vomiting" at bounding box center [320, 114] width 24 height 7
checkbox input "true"
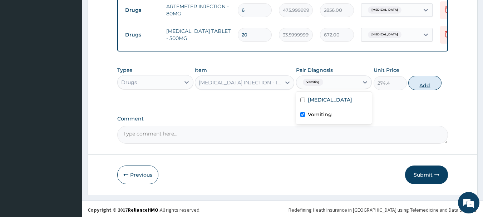
click at [430, 83] on button "Add" at bounding box center [425, 83] width 33 height 14
type input "0"
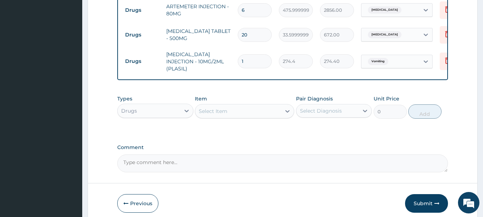
click at [225, 112] on div "Select Item" at bounding box center [213, 111] width 29 height 7
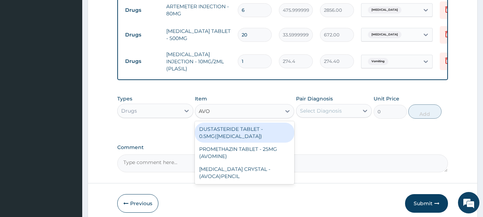
type input "AVOM"
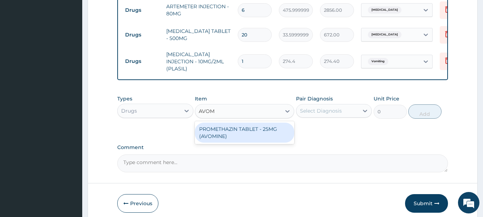
click at [243, 131] on div "PROMETHAZIN TABLET - 25MG (AVOMINE)" at bounding box center [244, 133] width 99 height 20
type input "30.799999999999997"
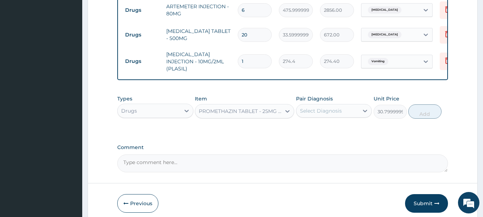
click at [332, 104] on div "Select Diagnosis" at bounding box center [334, 111] width 76 height 14
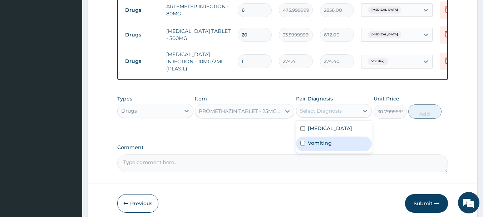
click at [346, 142] on div "Vomiting" at bounding box center [334, 144] width 76 height 15
checkbox input "true"
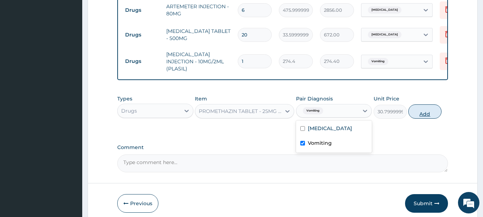
click at [424, 109] on button "Add" at bounding box center [425, 111] width 33 height 14
type input "0"
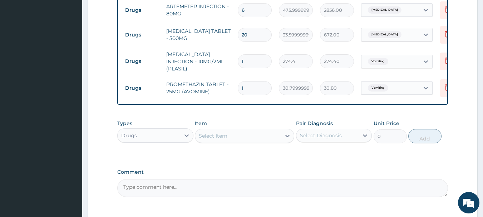
type input "14"
type input "431.20"
type input "14"
click at [442, 82] on icon at bounding box center [448, 88] width 16 height 18
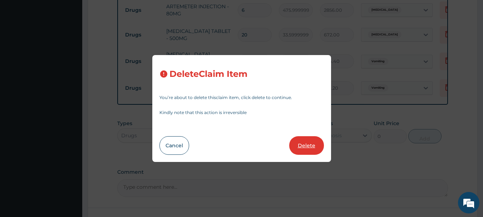
click at [300, 148] on button "Delete" at bounding box center [306, 145] width 35 height 19
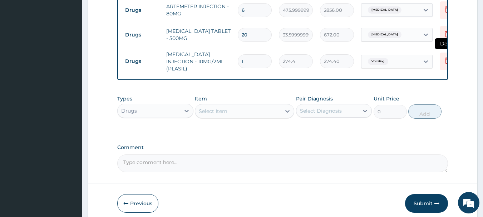
click at [447, 56] on icon at bounding box center [448, 60] width 9 height 9
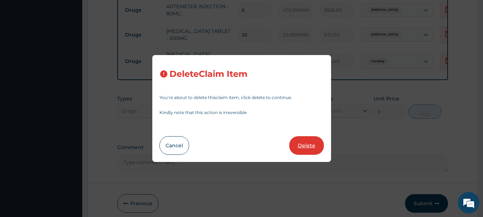
click at [299, 142] on button "Delete" at bounding box center [306, 145] width 35 height 19
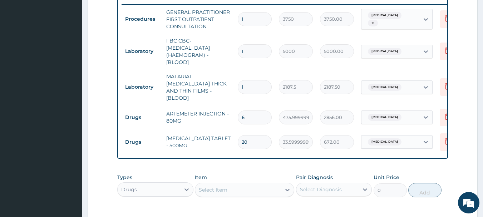
scroll to position [251, 0]
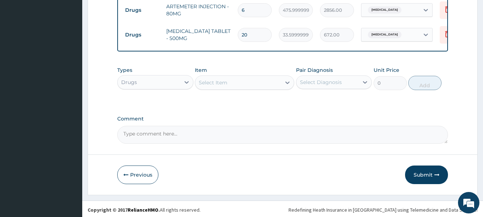
click at [425, 169] on button "Submit" at bounding box center [426, 175] width 43 height 19
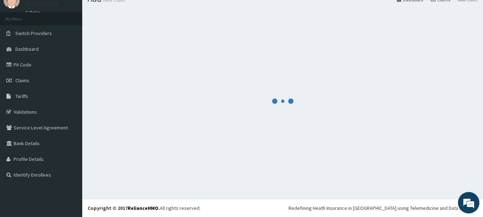
scroll to position [29, 0]
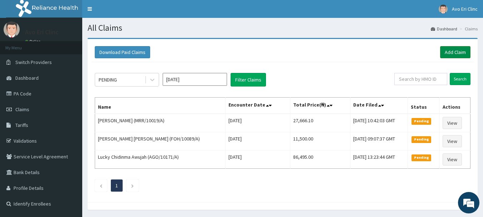
click at [456, 50] on link "Add Claim" at bounding box center [455, 52] width 30 height 12
